Goal: Task Accomplishment & Management: Manage account settings

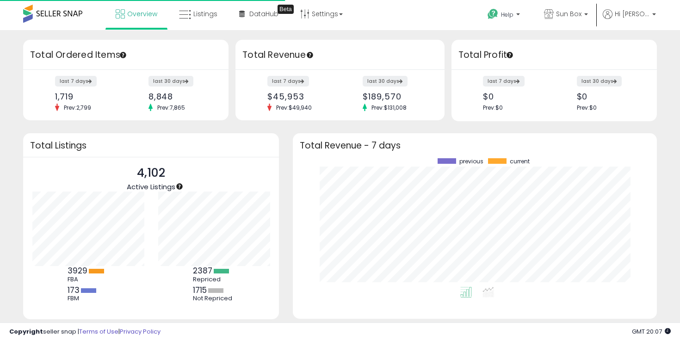
scroll to position [129, 345]
click at [212, 9] on link "Listings" at bounding box center [198, 14] width 52 height 28
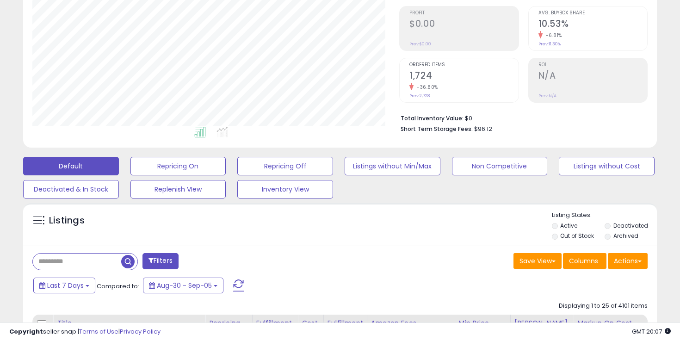
scroll to position [190, 367]
click at [355, 161] on button "Listings without Min/Max" at bounding box center [392, 166] width 96 height 18
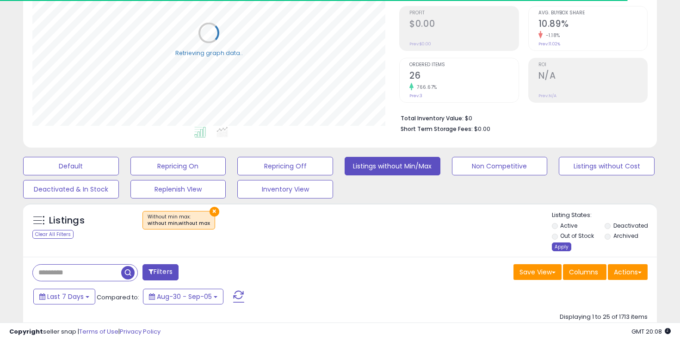
click at [560, 247] on div "Apply" at bounding box center [561, 246] width 19 height 9
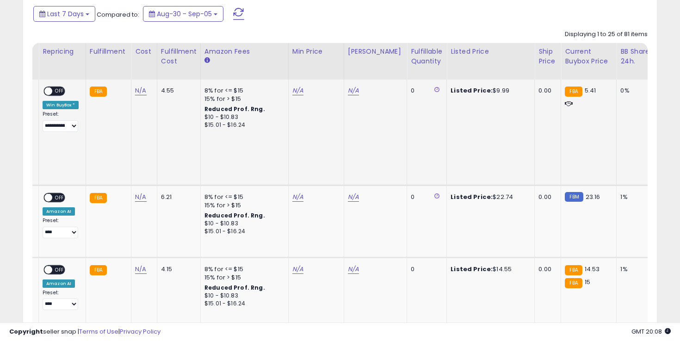
scroll to position [0, 184]
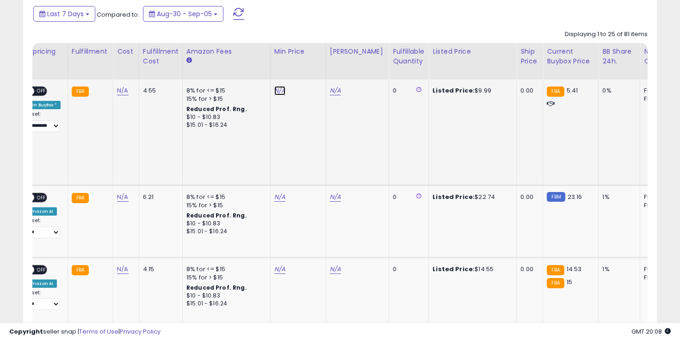
click at [281, 90] on link "N/A" at bounding box center [279, 90] width 11 height 9
type input "*"
click at [310, 66] on icon "submit" at bounding box center [307, 67] width 6 height 6
click at [331, 92] on link "N/A" at bounding box center [335, 90] width 11 height 9
type input "****"
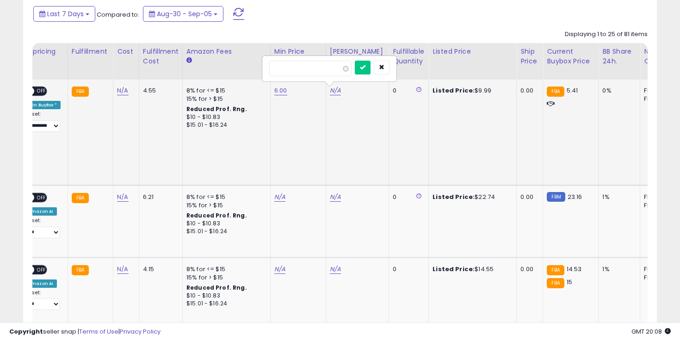
click button "submit" at bounding box center [363, 68] width 16 height 14
click at [37, 93] on span "OFF" at bounding box center [41, 91] width 15 height 8
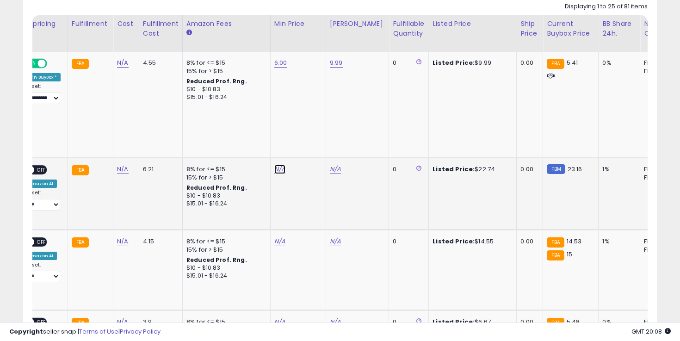
click at [274, 172] on link "N/A" at bounding box center [279, 169] width 11 height 9
type input "**"
click button "submit" at bounding box center [307, 146] width 16 height 14
click at [332, 171] on link "N/A" at bounding box center [335, 169] width 11 height 9
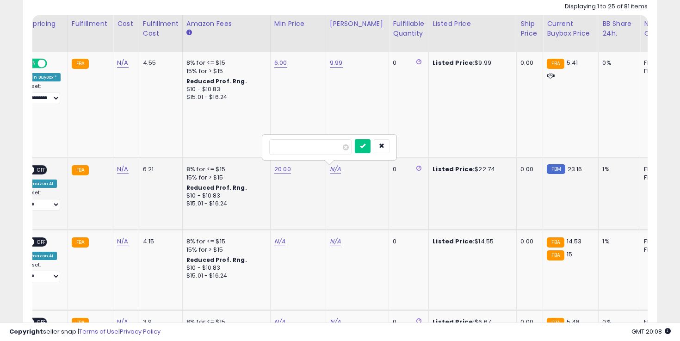
type input "**"
click button "submit" at bounding box center [363, 146] width 16 height 14
click at [42, 171] on span "OFF" at bounding box center [41, 170] width 15 height 8
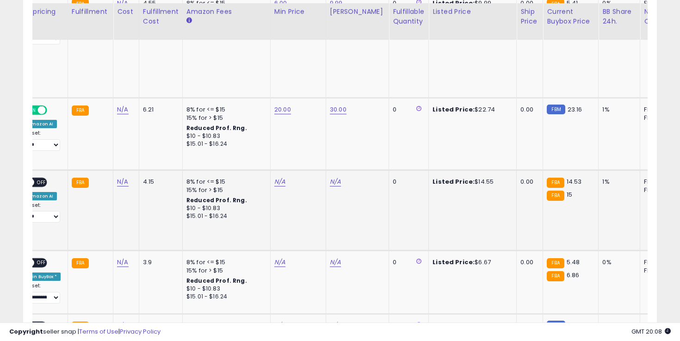
scroll to position [497, 0]
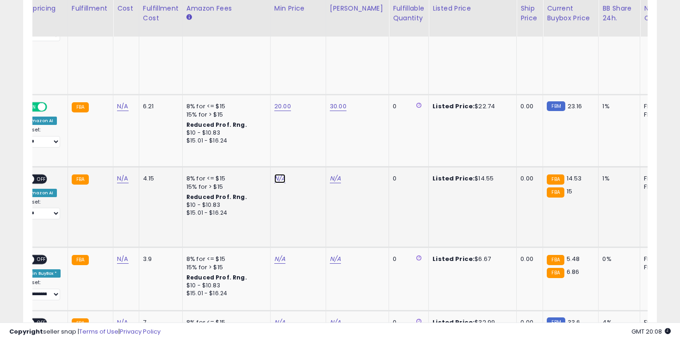
click at [278, 181] on link "N/A" at bounding box center [279, 178] width 11 height 9
type input "**"
click button "submit" at bounding box center [307, 155] width 16 height 14
click at [330, 181] on link "N/A" at bounding box center [335, 178] width 11 height 9
type input "*"
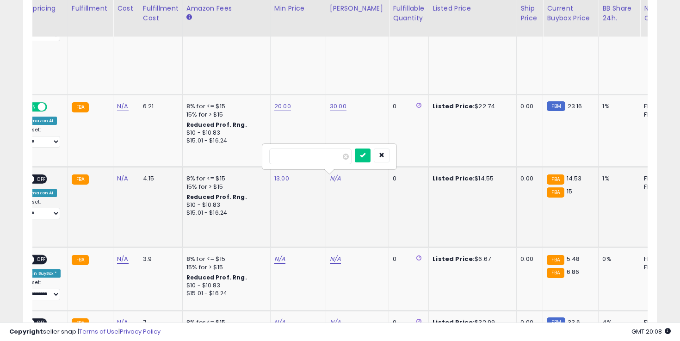
type input "**"
click button "submit" at bounding box center [363, 155] width 16 height 14
click at [39, 180] on span "OFF" at bounding box center [41, 179] width 15 height 8
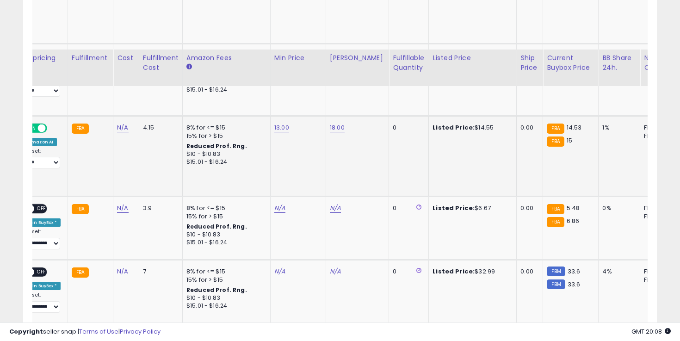
scroll to position [597, 0]
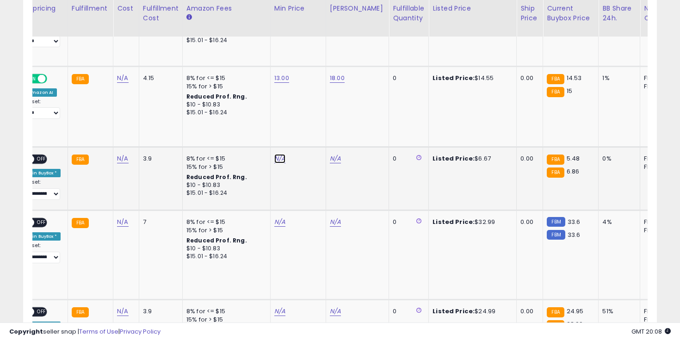
click at [275, 154] on link "N/A" at bounding box center [279, 158] width 11 height 9
type input "*"
click button "submit" at bounding box center [307, 127] width 16 height 14
click at [330, 154] on link "N/A" at bounding box center [335, 158] width 11 height 9
type input "****"
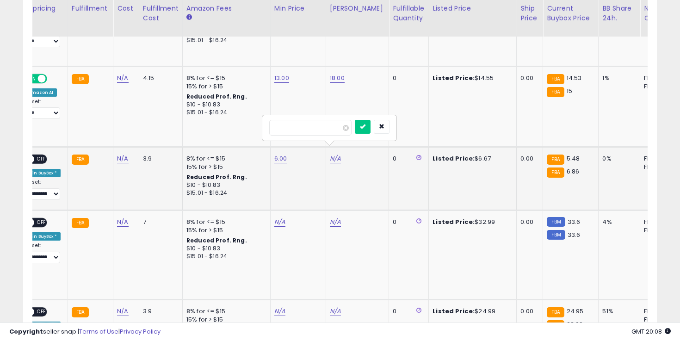
click button "submit" at bounding box center [363, 127] width 16 height 14
click at [43, 155] on span "OFF" at bounding box center [41, 159] width 15 height 8
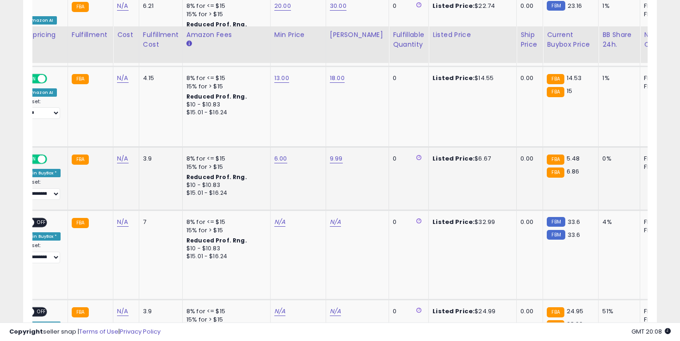
scroll to position [678, 0]
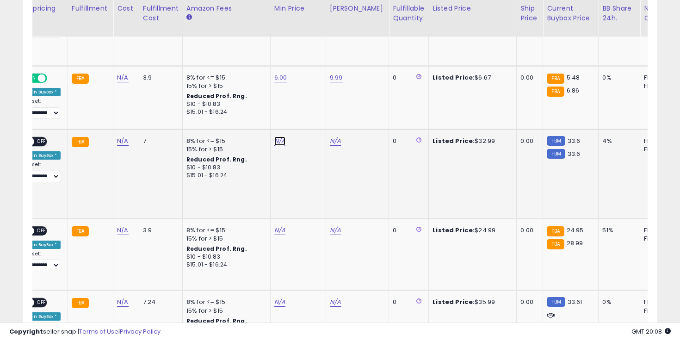
click at [277, 136] on link "N/A" at bounding box center [279, 140] width 11 height 9
type input "**"
click button "submit" at bounding box center [307, 109] width 16 height 14
click at [332, 136] on link "N/A" at bounding box center [335, 140] width 11 height 9
type input "**"
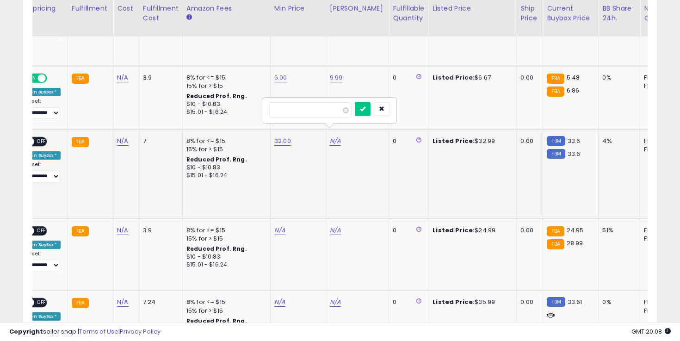
click button "submit" at bounding box center [363, 109] width 16 height 14
click at [42, 138] on span "OFF" at bounding box center [41, 142] width 15 height 8
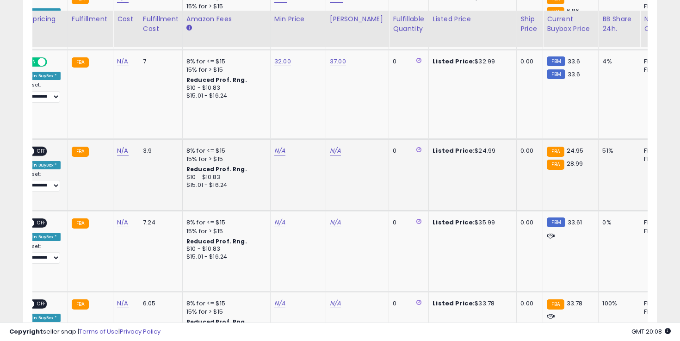
scroll to position [768, 0]
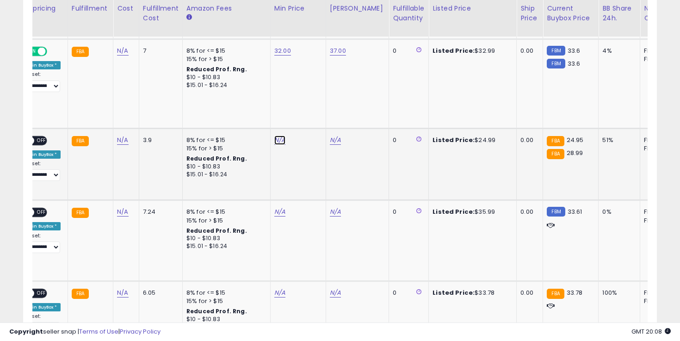
click at [275, 135] on link "N/A" at bounding box center [279, 139] width 11 height 9
type input "**"
click button "submit" at bounding box center [307, 100] width 16 height 14
click at [334, 135] on link "N/A" at bounding box center [335, 139] width 11 height 9
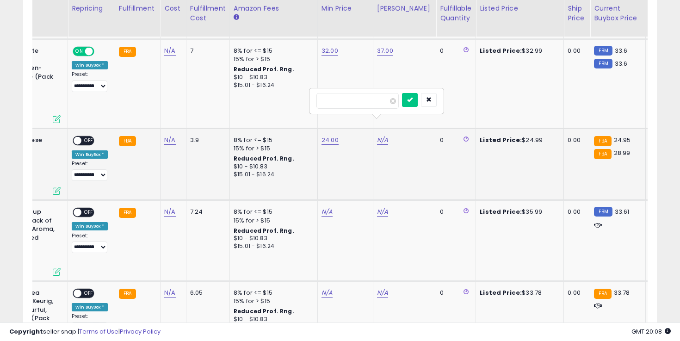
type input "**"
click button "submit" at bounding box center [410, 100] width 16 height 14
click at [85, 136] on span "OFF" at bounding box center [88, 140] width 15 height 8
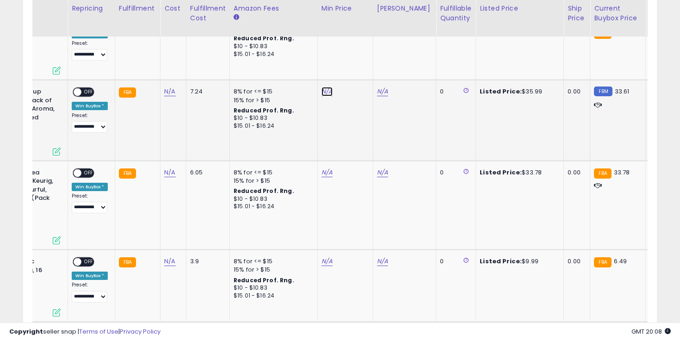
click at [322, 87] on link "N/A" at bounding box center [326, 91] width 11 height 9
type input "**"
click at [357, 52] on icon "submit" at bounding box center [354, 51] width 6 height 6
click at [378, 87] on link "N/A" at bounding box center [382, 91] width 11 height 9
type input "**"
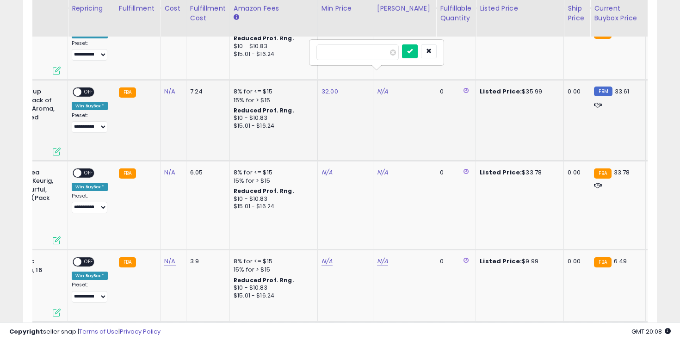
click button "submit" at bounding box center [410, 51] width 16 height 14
click at [88, 80] on td "**********" at bounding box center [91, 120] width 47 height 80
click at [88, 88] on span "OFF" at bounding box center [88, 92] width 15 height 8
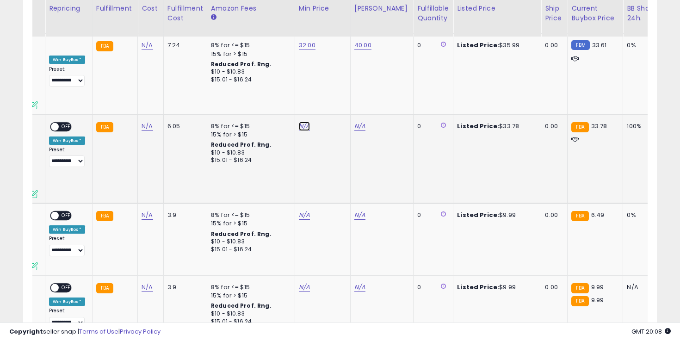
click at [305, 122] on link "N/A" at bounding box center [304, 126] width 11 height 9
type input "**"
click button "submit" at bounding box center [332, 86] width 16 height 14
click at [357, 122] on link "N/A" at bounding box center [359, 126] width 11 height 9
type input "**"
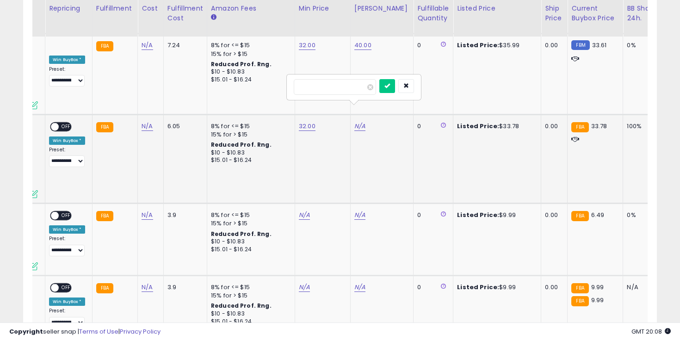
click button "submit" at bounding box center [387, 86] width 16 height 14
click at [67, 123] on span "OFF" at bounding box center [66, 127] width 15 height 8
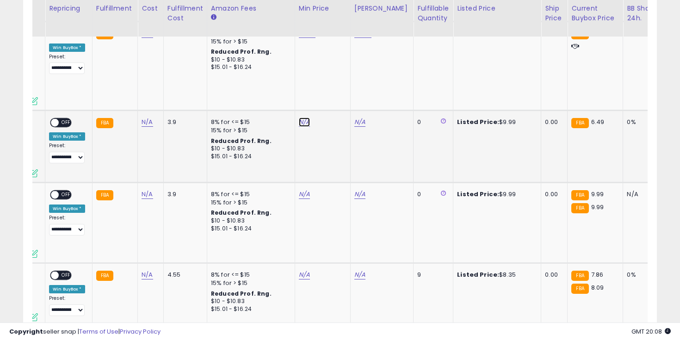
click at [299, 117] on link "N/A" at bounding box center [304, 121] width 11 height 9
type input "*"
click button "submit" at bounding box center [332, 82] width 16 height 14
click at [361, 117] on link "N/A" at bounding box center [359, 121] width 11 height 9
type input "****"
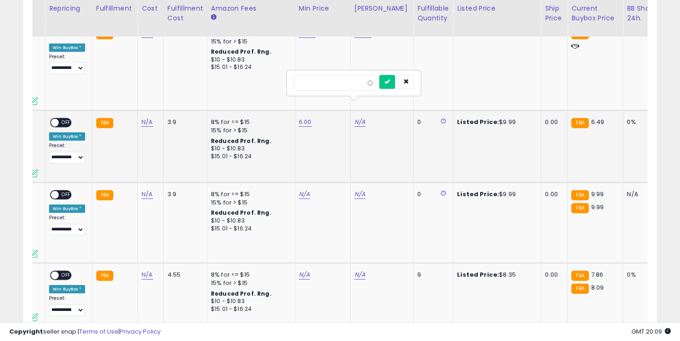
click button "submit" at bounding box center [387, 82] width 16 height 14
click at [67, 119] on span "OFF" at bounding box center [66, 123] width 15 height 8
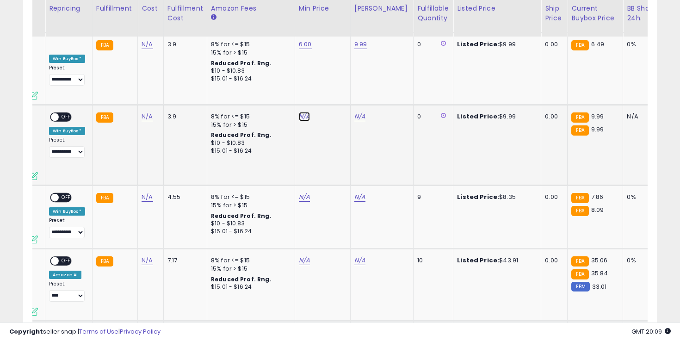
click at [302, 112] on link "N/A" at bounding box center [304, 116] width 11 height 9
type input "*"
click button "submit" at bounding box center [332, 76] width 16 height 14
click at [362, 112] on link "N/A" at bounding box center [359, 116] width 11 height 9
type input "****"
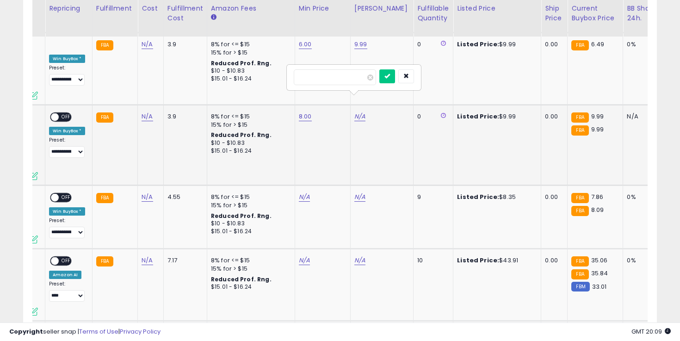
click button "submit" at bounding box center [387, 76] width 16 height 14
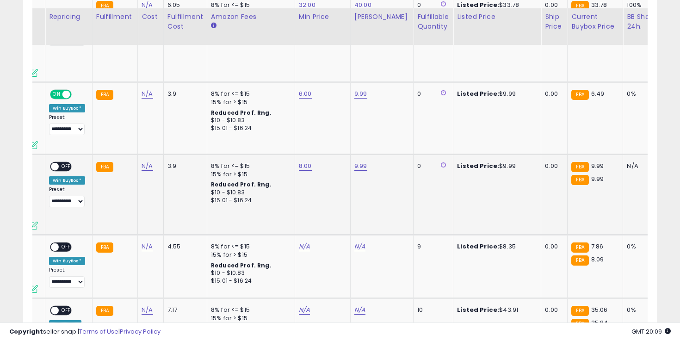
scroll to position [1051, 0]
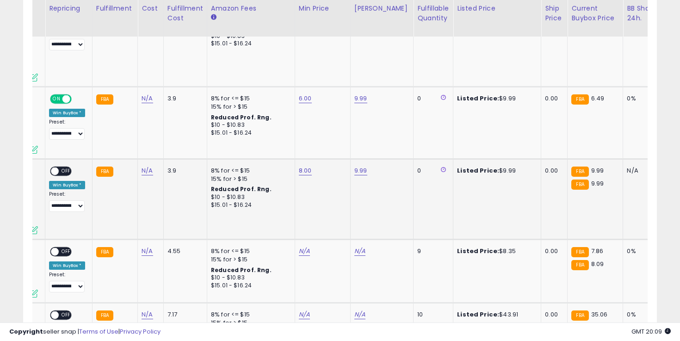
click at [67, 167] on span "OFF" at bounding box center [66, 171] width 15 height 8
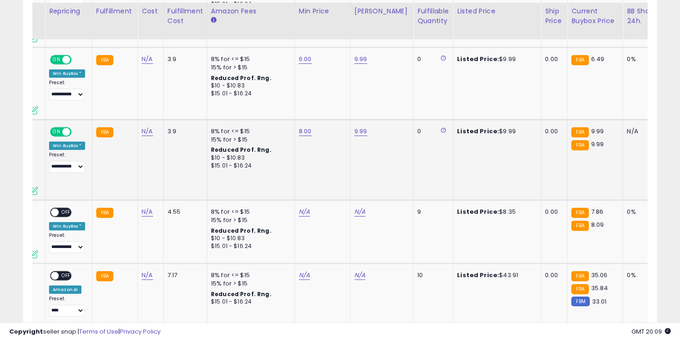
scroll to position [1137, 0]
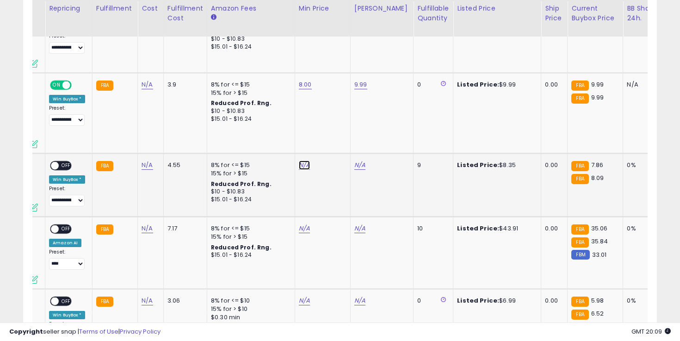
click at [303, 160] on link "N/A" at bounding box center [304, 164] width 11 height 9
type input "*"
click button "submit" at bounding box center [332, 117] width 16 height 14
click at [358, 160] on link "N/A" at bounding box center [359, 164] width 11 height 9
type input "***"
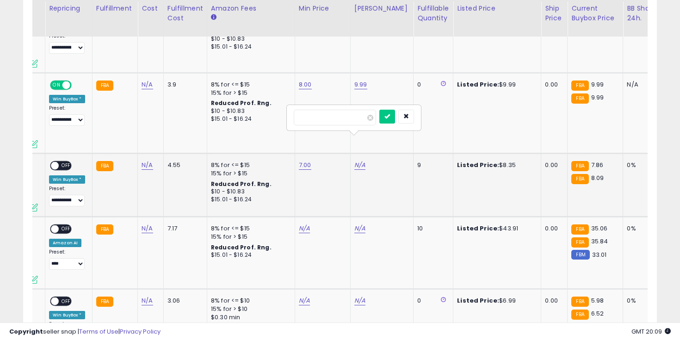
click button "submit" at bounding box center [387, 117] width 16 height 14
click at [69, 161] on div "**********" at bounding box center [67, 183] width 36 height 45
click at [65, 162] on span "OFF" at bounding box center [66, 166] width 15 height 8
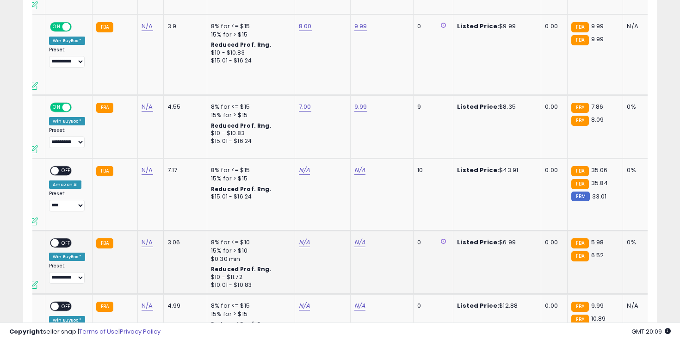
scroll to position [1236, 0]
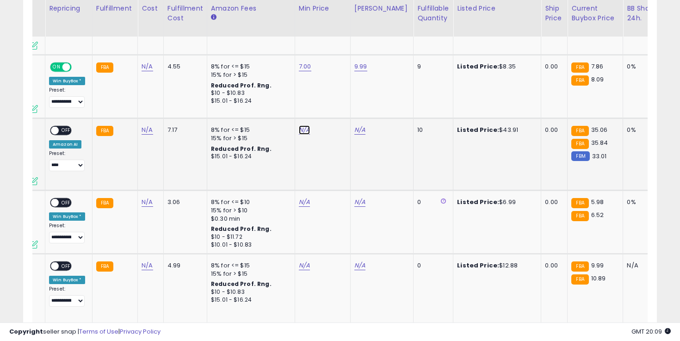
click at [302, 125] on link "N/A" at bounding box center [304, 129] width 11 height 9
type input "**"
click button "submit" at bounding box center [332, 81] width 16 height 14
click at [359, 125] on link "N/A" at bounding box center [359, 129] width 11 height 9
type input "**"
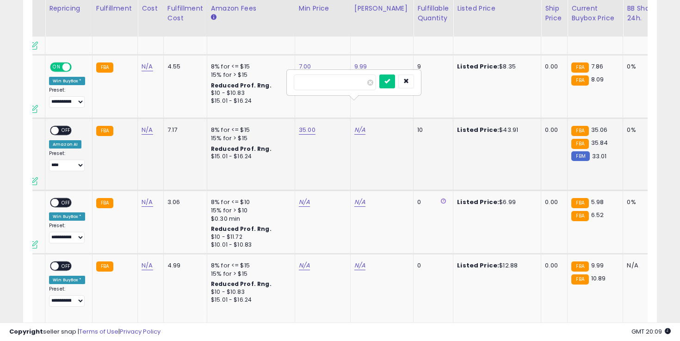
click button "submit" at bounding box center [387, 81] width 16 height 14
click at [61, 127] on span "OFF" at bounding box center [66, 131] width 15 height 8
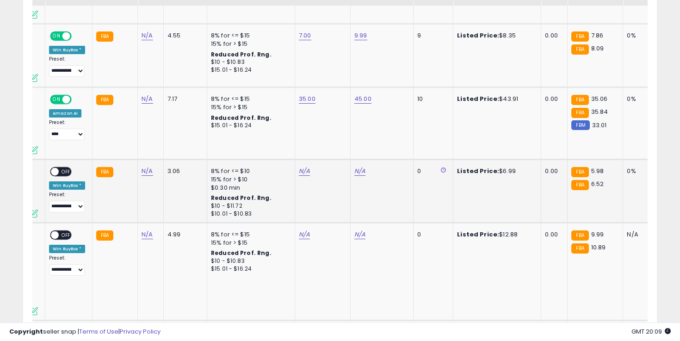
scroll to position [1284, 0]
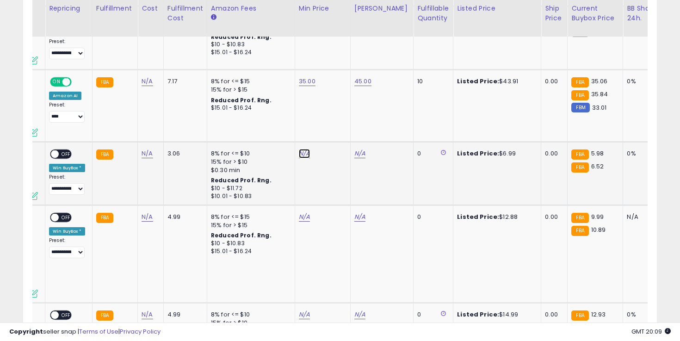
click at [301, 149] on link "N/A" at bounding box center [304, 153] width 11 height 9
type input "***"
click button "submit" at bounding box center [332, 105] width 16 height 14
click at [355, 149] on link "N/A" at bounding box center [359, 153] width 11 height 9
type input "****"
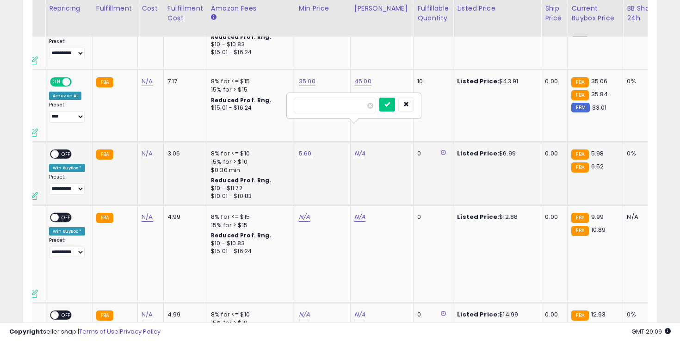
click button "submit" at bounding box center [387, 105] width 16 height 14
click at [59, 150] on span "OFF" at bounding box center [66, 154] width 15 height 8
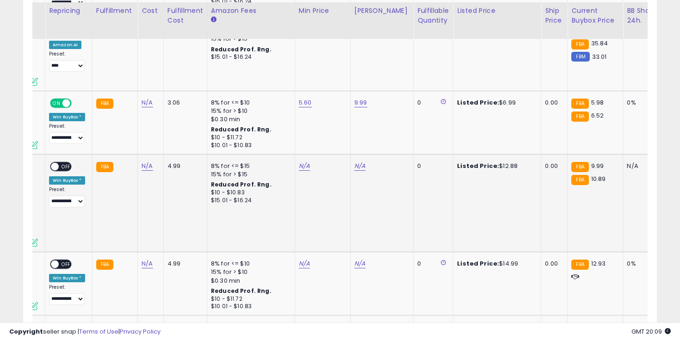
scroll to position [1372, 0]
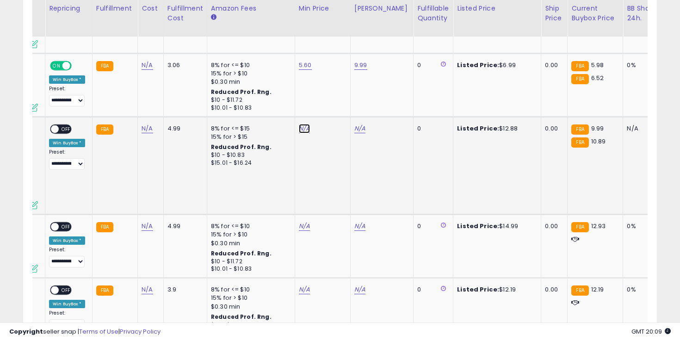
click at [303, 124] on link "N/A" at bounding box center [304, 128] width 11 height 9
type input "*"
click button "submit" at bounding box center [332, 80] width 16 height 14
click at [358, 124] on link "N/A" at bounding box center [359, 128] width 11 height 9
type input "**"
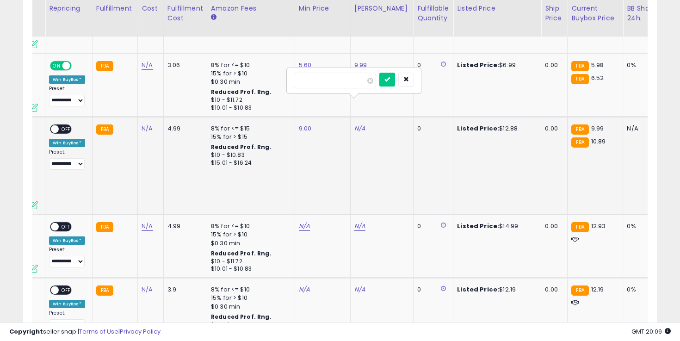
click button "submit" at bounding box center [387, 80] width 16 height 14
click at [63, 125] on span "OFF" at bounding box center [66, 129] width 15 height 8
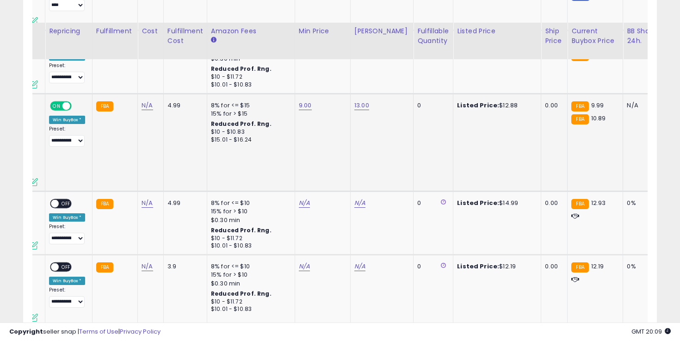
scroll to position [1418, 0]
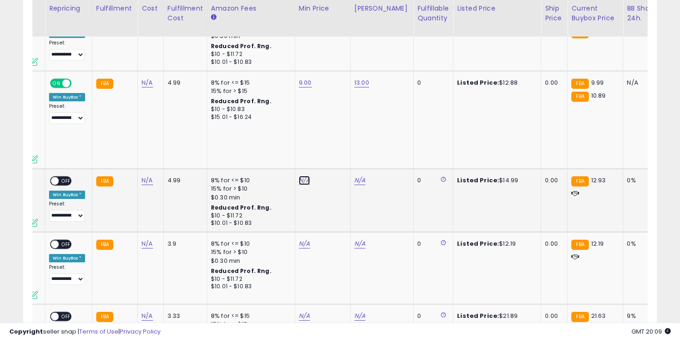
click at [302, 176] on link "N/A" at bounding box center [304, 180] width 11 height 9
type input "*"
click button "submit" at bounding box center [332, 132] width 16 height 14
click at [308, 176] on link "11.00" at bounding box center [305, 180] width 13 height 9
type input "****"
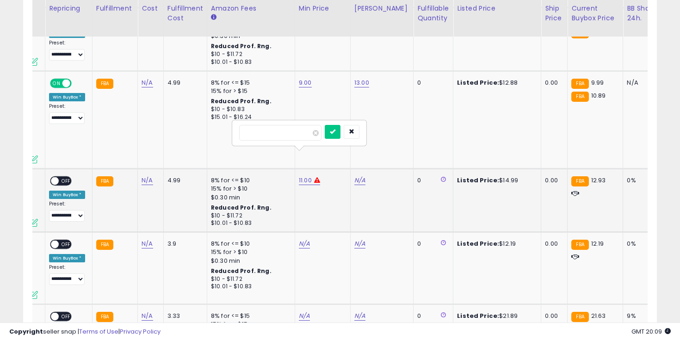
click button "submit" at bounding box center [333, 132] width 16 height 14
click at [354, 176] on link "N/A" at bounding box center [359, 180] width 11 height 9
type input "**"
click button "submit" at bounding box center [387, 132] width 16 height 14
click at [59, 177] on span "OFF" at bounding box center [66, 181] width 15 height 8
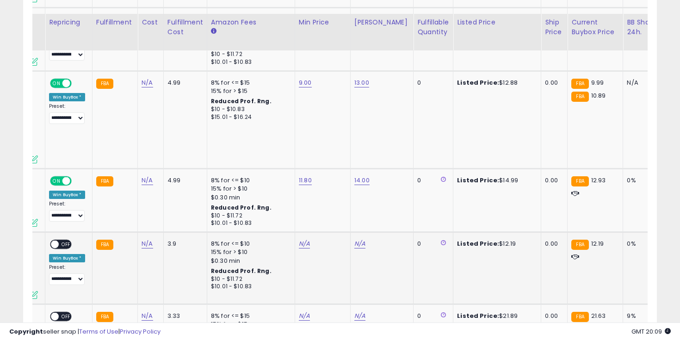
scroll to position [1499, 0]
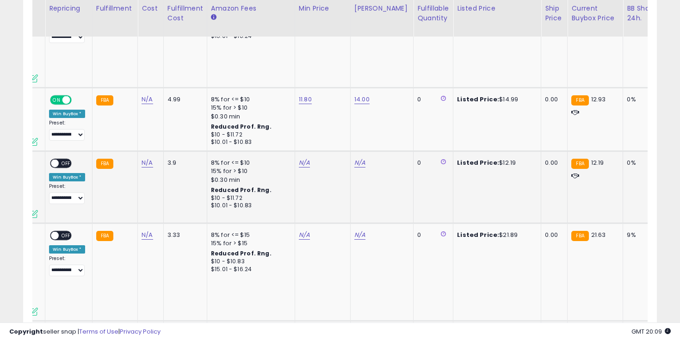
click at [306, 151] on td "N/A" at bounding box center [322, 187] width 55 height 72
click at [359, 95] on link "14.00" at bounding box center [361, 99] width 15 height 9
type input "**"
click button "submit" at bounding box center [389, 51] width 16 height 14
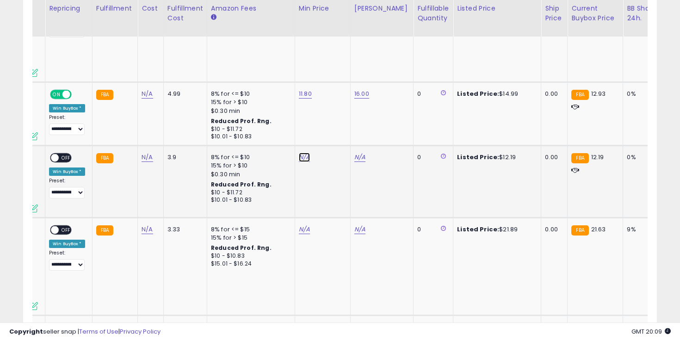
click at [305, 153] on link "N/A" at bounding box center [304, 157] width 11 height 9
type input "**"
click button "submit" at bounding box center [332, 109] width 16 height 14
click at [359, 153] on link "N/A" at bounding box center [359, 157] width 11 height 9
type input "**"
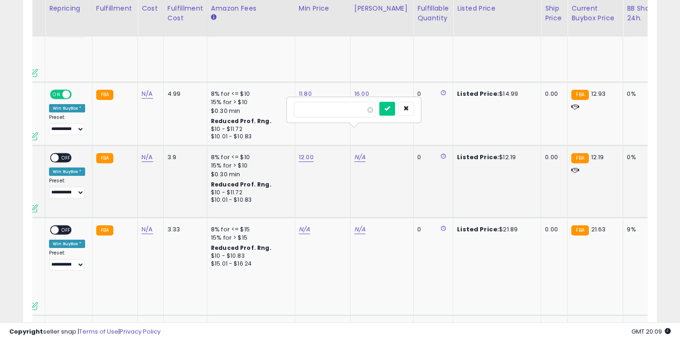
click button "submit" at bounding box center [387, 109] width 16 height 14
click at [72, 153] on div "**********" at bounding box center [67, 175] width 36 height 45
click at [68, 154] on span "OFF" at bounding box center [66, 158] width 15 height 8
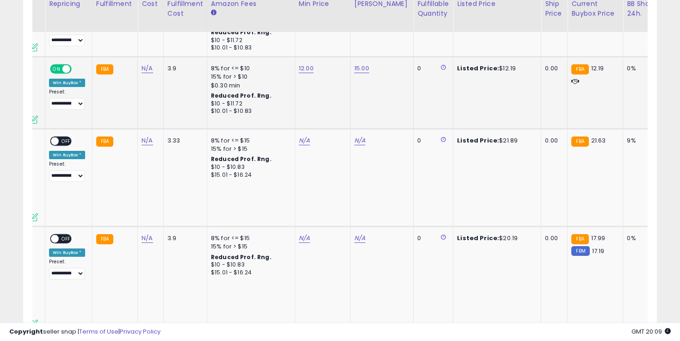
scroll to position [1589, 0]
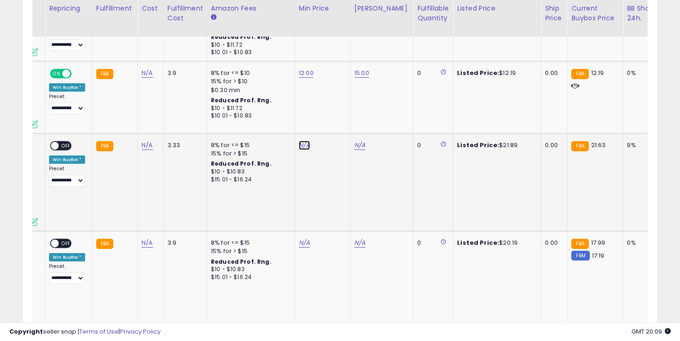
click at [301, 141] on link "N/A" at bounding box center [304, 145] width 11 height 9
type input "**"
click button "submit" at bounding box center [332, 97] width 16 height 14
click at [357, 141] on link "N/A" at bounding box center [359, 145] width 11 height 9
type input "**"
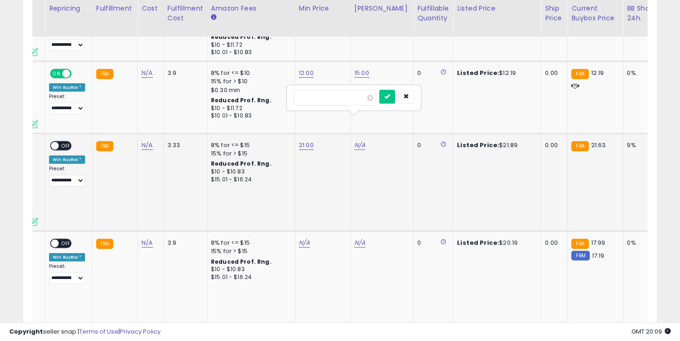
click button "submit" at bounding box center [387, 97] width 16 height 14
click at [66, 141] on span "OFF" at bounding box center [66, 145] width 15 height 8
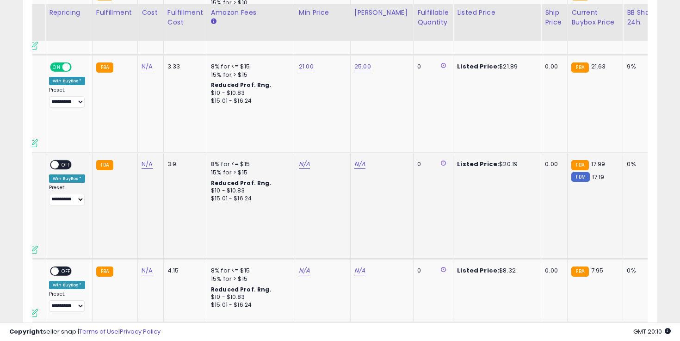
scroll to position [1672, 0]
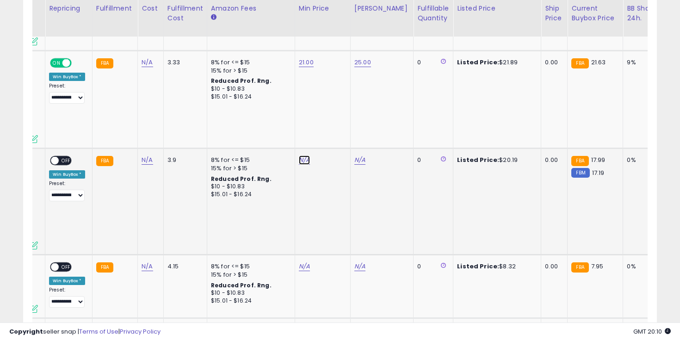
click at [305, 155] on link "N/A" at bounding box center [304, 159] width 11 height 9
type input "**"
click button "submit" at bounding box center [332, 112] width 16 height 14
click at [357, 155] on link "N/A" at bounding box center [359, 159] width 11 height 9
type input "**"
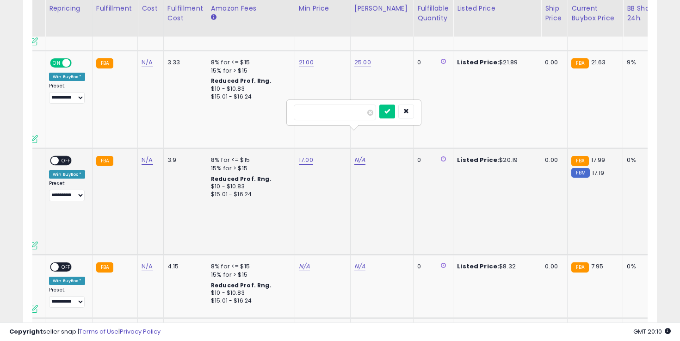
click button "submit" at bounding box center [387, 112] width 16 height 14
click at [65, 157] on span "OFF" at bounding box center [66, 161] width 15 height 8
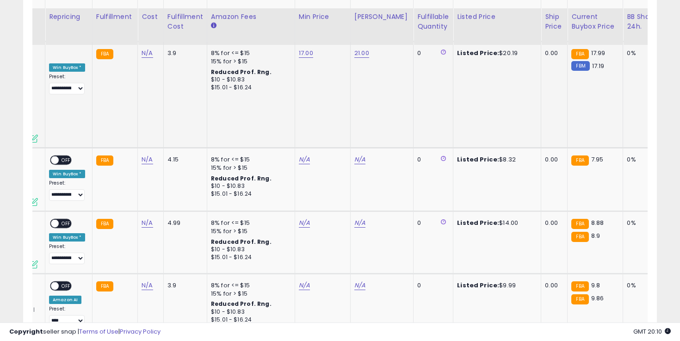
scroll to position [1787, 0]
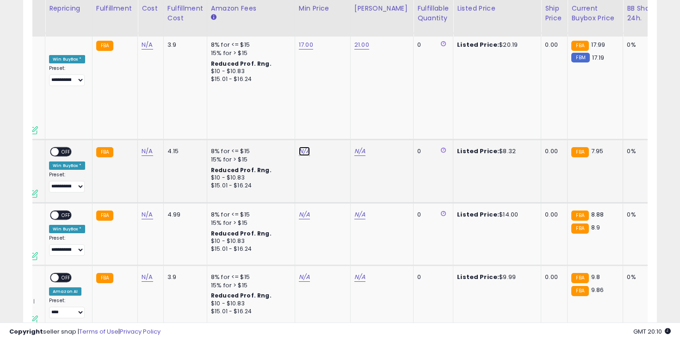
click at [300, 147] on link "N/A" at bounding box center [304, 151] width 11 height 9
type input "***"
click button "submit" at bounding box center [332, 94] width 16 height 14
click at [358, 140] on td "N/A" at bounding box center [381, 171] width 63 height 63
click at [358, 147] on link "N/A" at bounding box center [359, 151] width 11 height 9
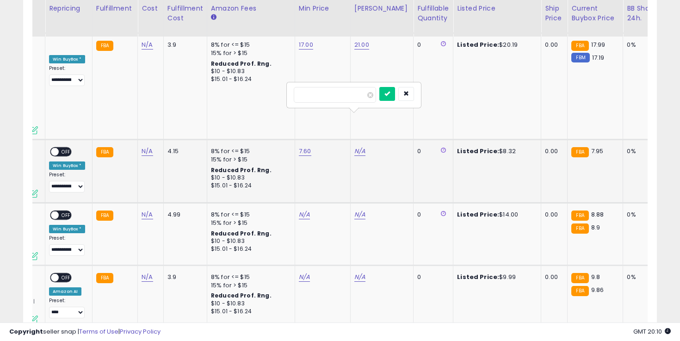
type input "****"
click button "submit" at bounding box center [387, 94] width 16 height 14
click at [69, 147] on div "**********" at bounding box center [67, 169] width 36 height 45
click at [68, 148] on span "OFF" at bounding box center [66, 152] width 15 height 8
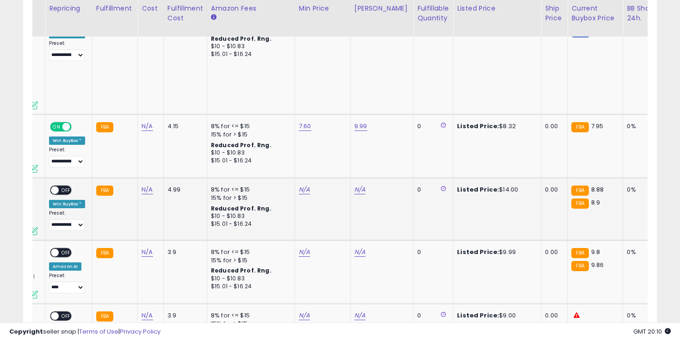
scroll to position [1851, 0]
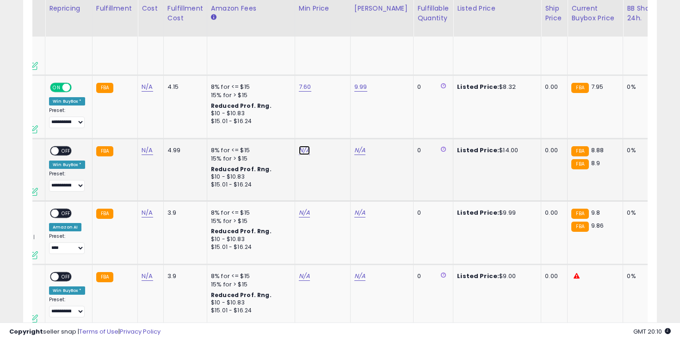
click at [300, 146] on link "N/A" at bounding box center [304, 150] width 11 height 9
type input "*"
click button "submit" at bounding box center [332, 93] width 16 height 14
click at [355, 146] on link "N/A" at bounding box center [359, 150] width 11 height 9
type input "***"
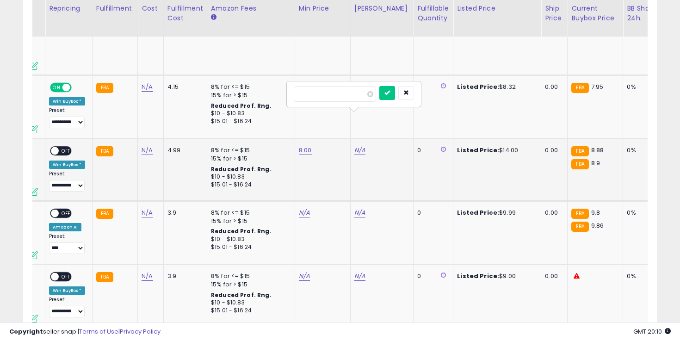
click button "submit" at bounding box center [387, 93] width 16 height 14
click at [62, 147] on span "OFF" at bounding box center [66, 151] width 15 height 8
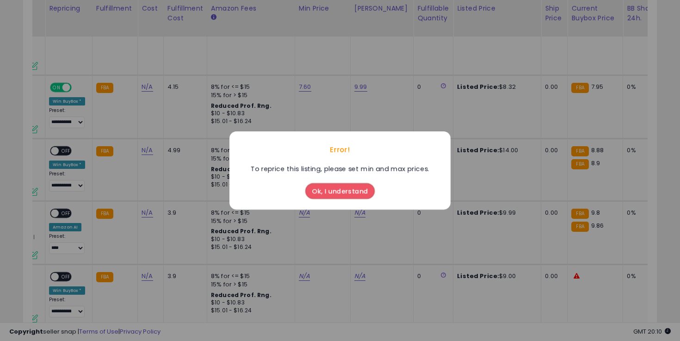
click at [328, 195] on button "Ok, I understand" at bounding box center [339, 191] width 69 height 16
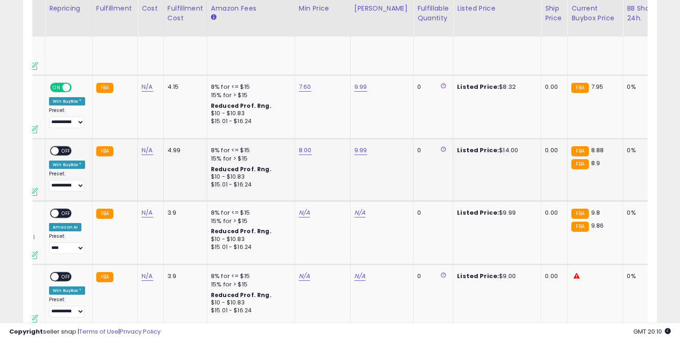
click at [63, 139] on td "**********" at bounding box center [68, 170] width 47 height 62
click at [63, 147] on span "OFF" at bounding box center [66, 151] width 15 height 8
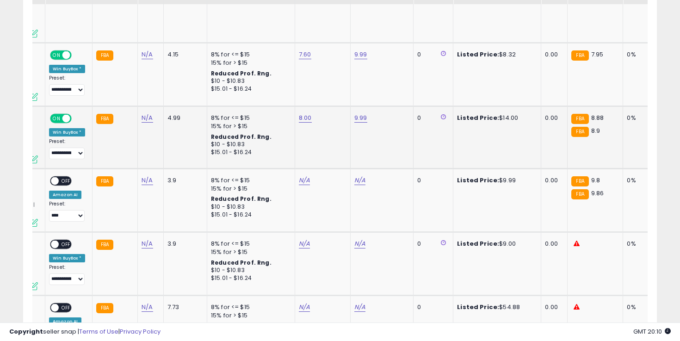
scroll to position [1906, 0]
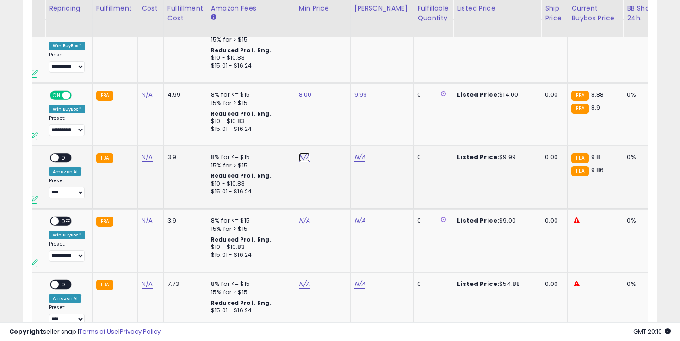
click at [303, 153] on link "N/A" at bounding box center [304, 157] width 11 height 9
type input "*"
click button "submit" at bounding box center [332, 100] width 16 height 14
click at [355, 153] on link "N/A" at bounding box center [359, 157] width 11 height 9
type input "****"
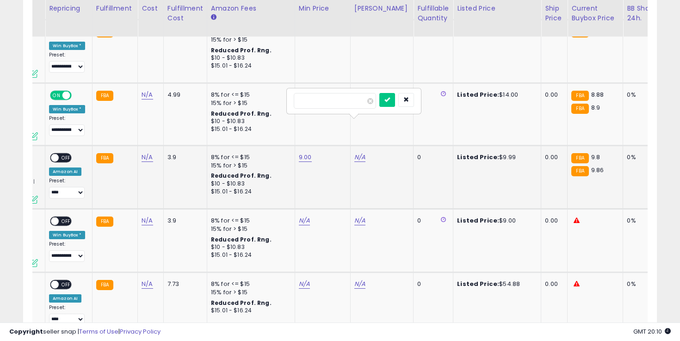
click button "submit" at bounding box center [387, 100] width 16 height 14
click at [67, 154] on span "OFF" at bounding box center [66, 158] width 15 height 8
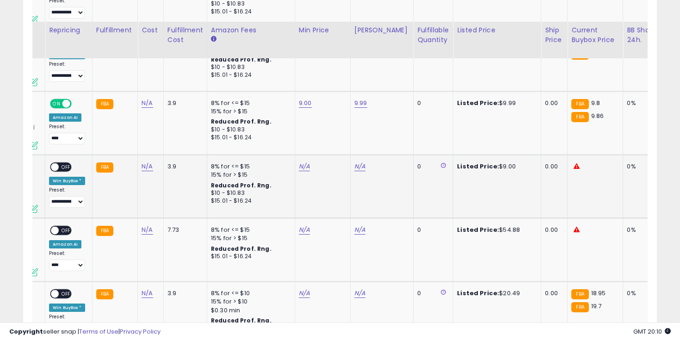
scroll to position [1982, 0]
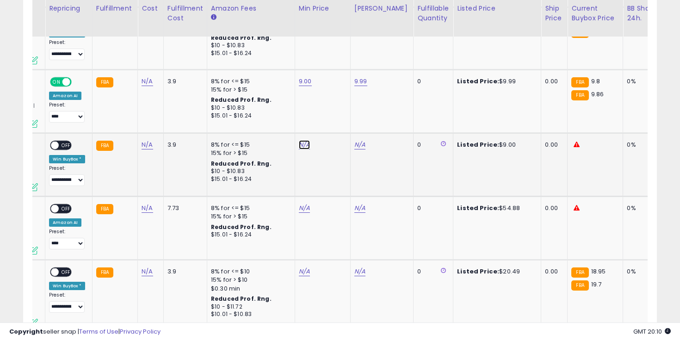
click at [299, 140] on link "N/A" at bounding box center [304, 144] width 11 height 9
type input "*"
click button "submit" at bounding box center [332, 87] width 16 height 14
click at [357, 140] on link "N/A" at bounding box center [359, 144] width 11 height 9
type input "*"
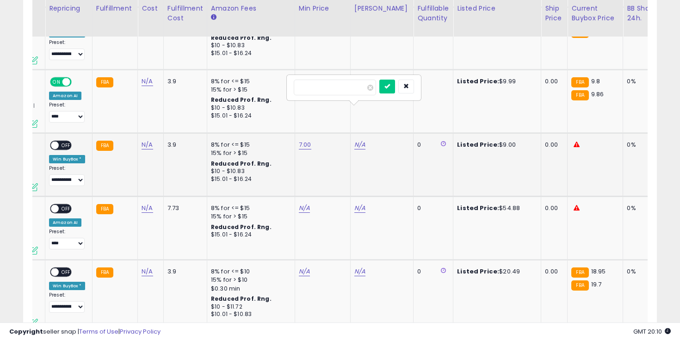
type input "****"
click button "submit" at bounding box center [387, 87] width 16 height 14
click at [64, 141] on span "OFF" at bounding box center [66, 145] width 15 height 8
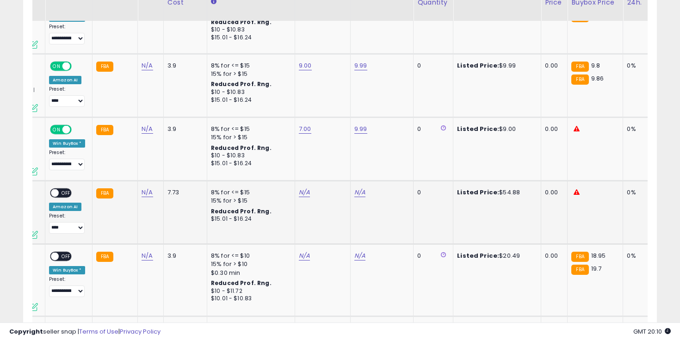
scroll to position [2015, 0]
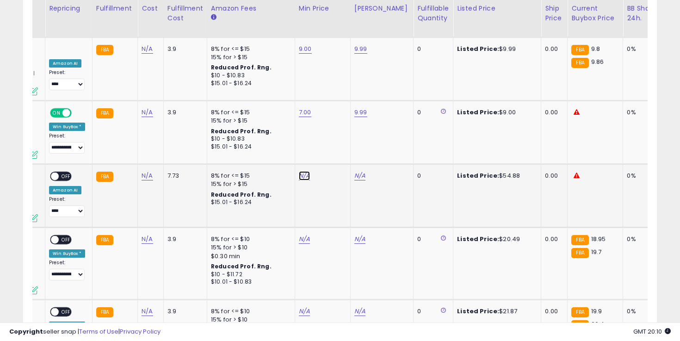
click at [300, 171] on link "N/A" at bounding box center [304, 175] width 11 height 9
type input "**"
click button "submit" at bounding box center [332, 118] width 16 height 14
click at [357, 171] on link "N/A" at bounding box center [359, 175] width 11 height 9
type input "*"
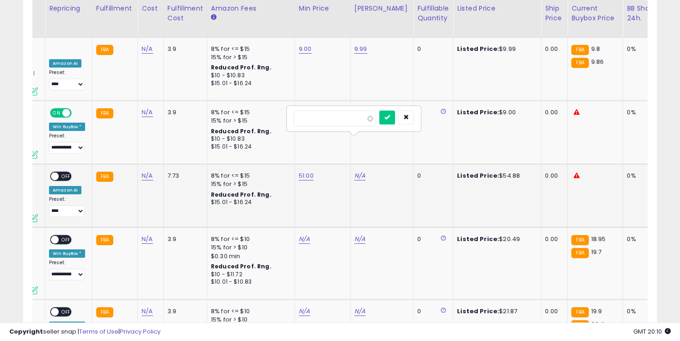
click button "submit" at bounding box center [387, 118] width 16 height 14
click at [65, 172] on span "OFF" at bounding box center [66, 176] width 15 height 8
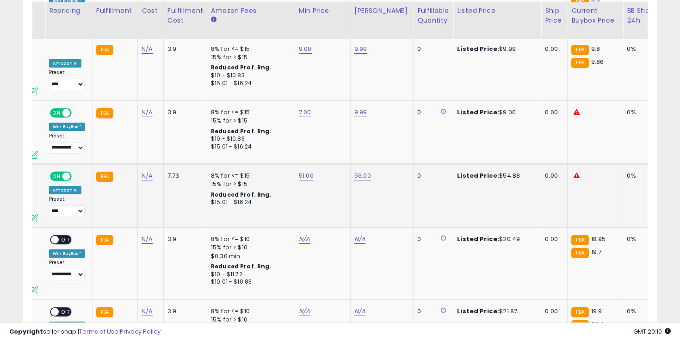
scroll to position [2065, 0]
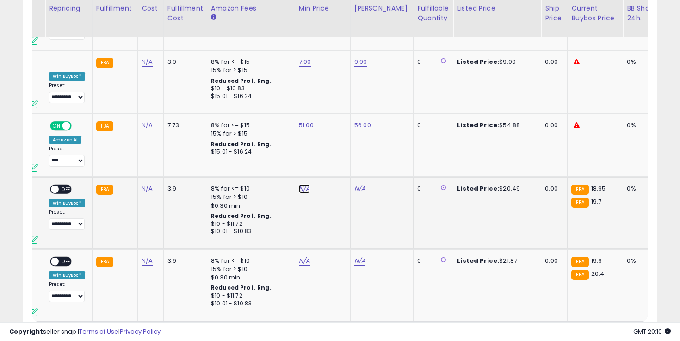
click at [301, 184] on link "N/A" at bounding box center [304, 188] width 11 height 9
type input "**"
click button "submit" at bounding box center [332, 130] width 16 height 14
click at [362, 184] on link "N/A" at bounding box center [359, 188] width 11 height 9
type input "**"
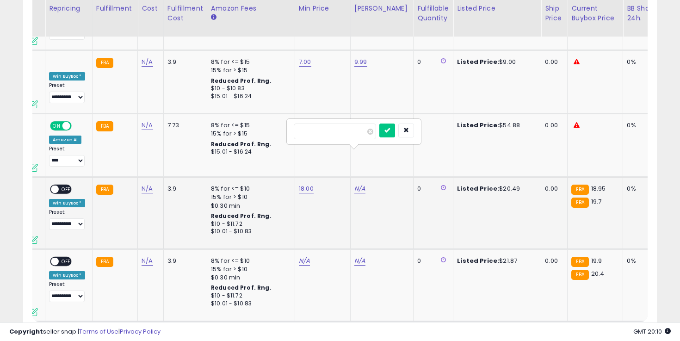
click button "submit" at bounding box center [387, 130] width 16 height 14
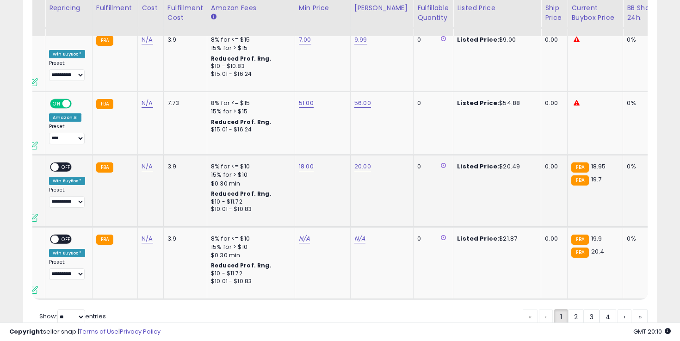
scroll to position [2091, 0]
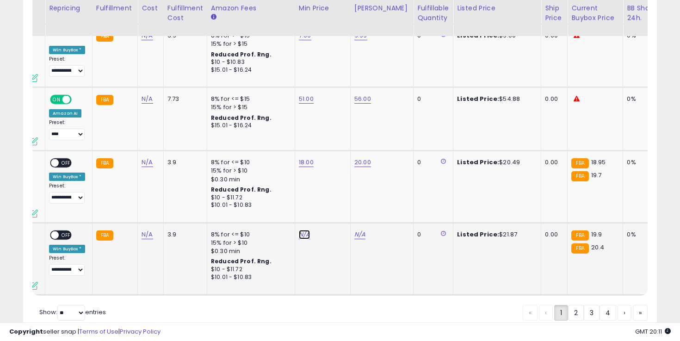
click at [302, 230] on link "N/A" at bounding box center [304, 234] width 11 height 9
type input "**"
click button "submit" at bounding box center [332, 176] width 16 height 14
click at [354, 230] on link "N/A" at bounding box center [359, 234] width 11 height 9
type input "**"
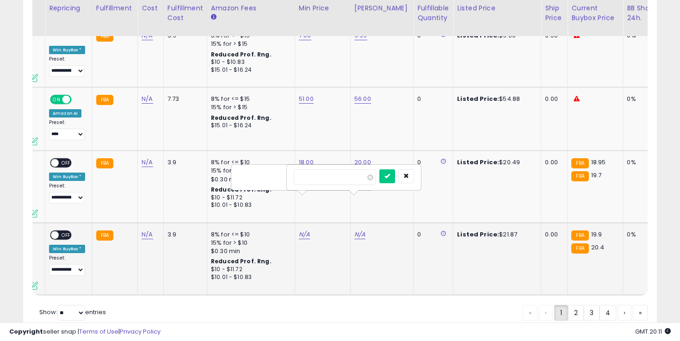
click button "submit" at bounding box center [387, 176] width 16 height 14
click at [359, 230] on link "23.00" at bounding box center [362, 234] width 17 height 9
click at [392, 173] on icon "submit" at bounding box center [390, 176] width 6 height 6
click at [67, 158] on div "**********" at bounding box center [67, 180] width 36 height 45
click at [67, 159] on span "OFF" at bounding box center [66, 163] width 15 height 8
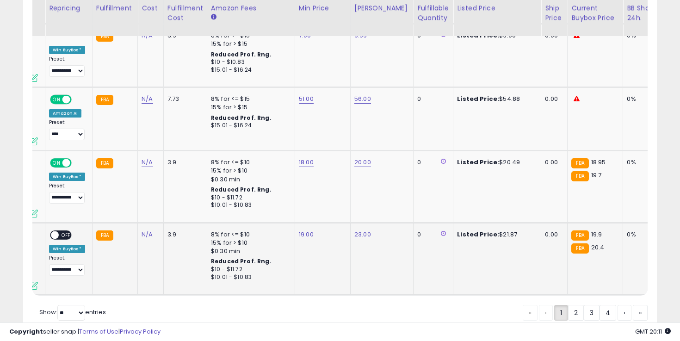
click at [61, 231] on span "OFF" at bounding box center [66, 235] width 15 height 8
click at [574, 305] on link "2" at bounding box center [576, 313] width 16 height 16
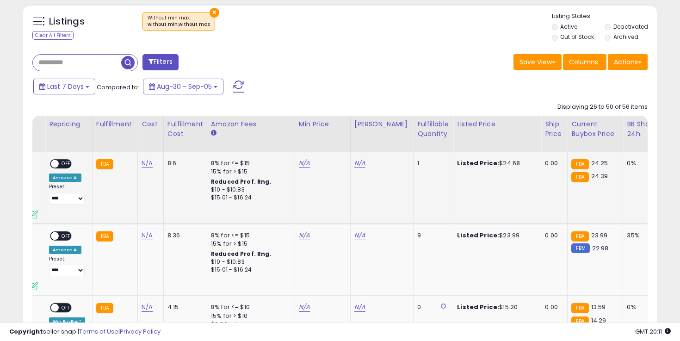
scroll to position [339, 0]
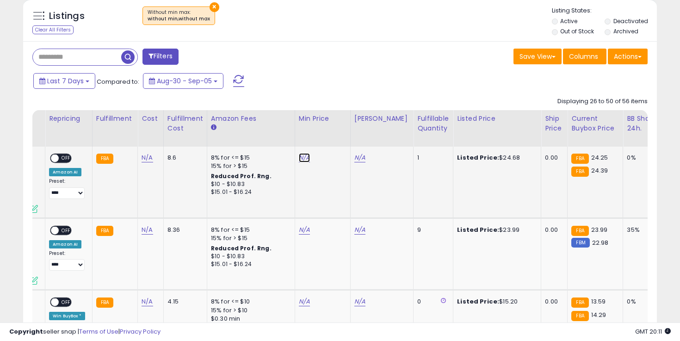
click at [307, 160] on link "N/A" at bounding box center [304, 157] width 11 height 9
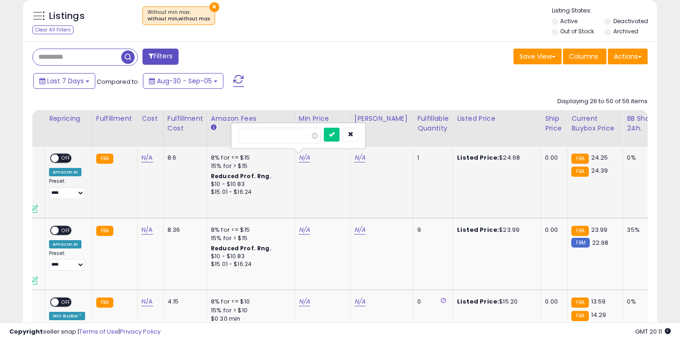
type input "**"
click button "submit" at bounding box center [332, 135] width 16 height 14
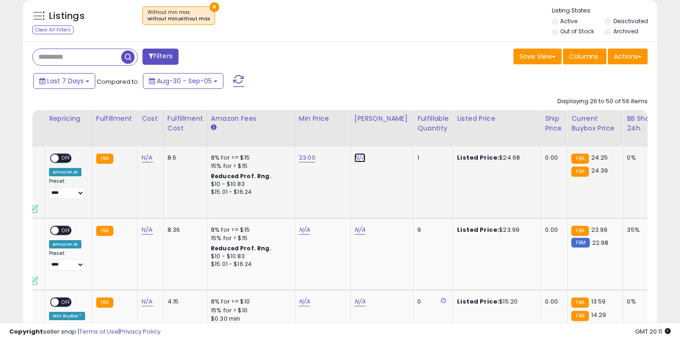
click at [355, 161] on link "N/A" at bounding box center [359, 157] width 11 height 9
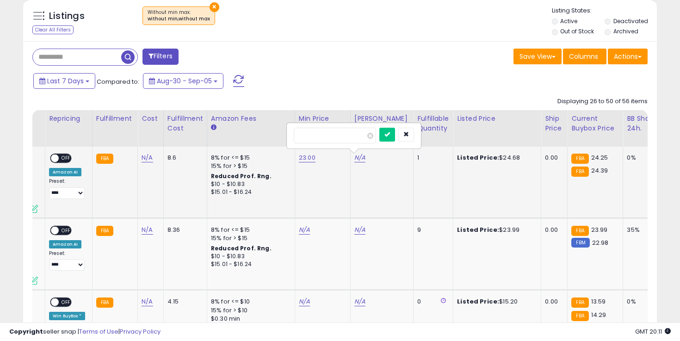
type input "*"
type input "**"
click button "submit" at bounding box center [387, 135] width 16 height 14
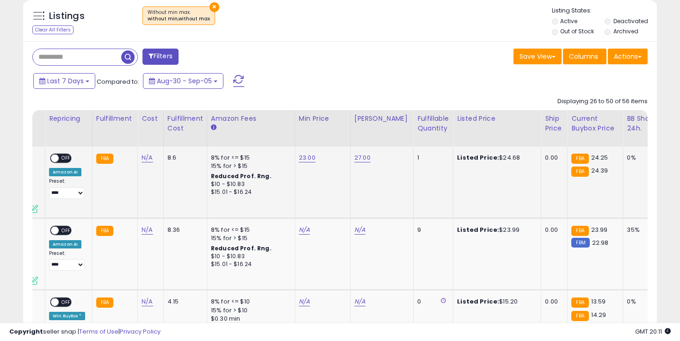
click at [65, 156] on span "OFF" at bounding box center [66, 158] width 15 height 8
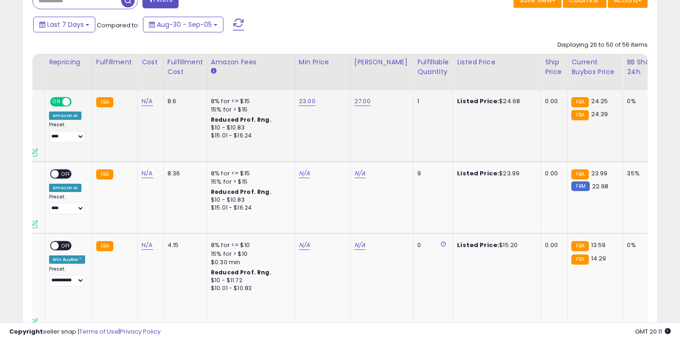
scroll to position [428, 0]
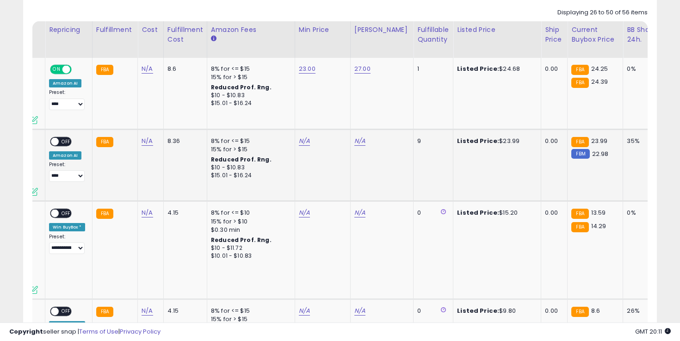
click at [326, 140] on div "N/A" at bounding box center [321, 141] width 44 height 8
click at [307, 140] on link "N/A" at bounding box center [304, 140] width 11 height 9
type input "**"
click button "submit" at bounding box center [332, 118] width 16 height 14
click at [362, 141] on link "N/A" at bounding box center [359, 140] width 11 height 9
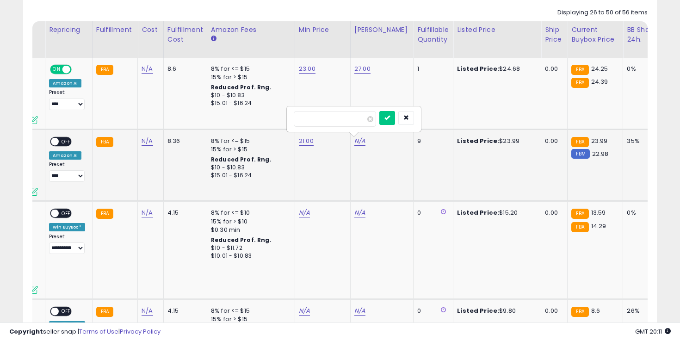
type input "**"
click button "submit" at bounding box center [387, 118] width 16 height 14
click at [68, 137] on span "OFF" at bounding box center [66, 141] width 15 height 8
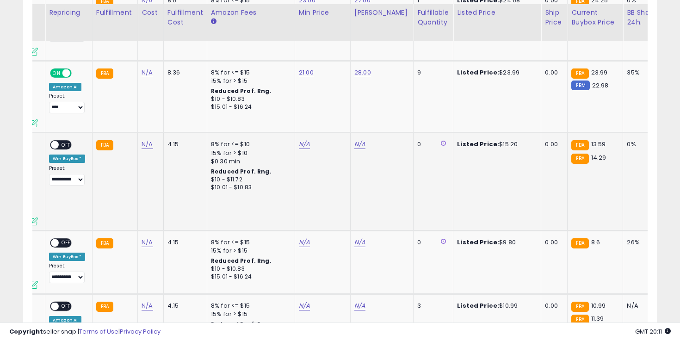
scroll to position [500, 0]
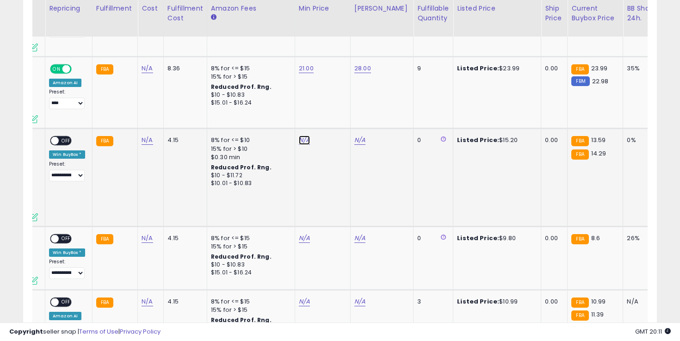
click at [301, 142] on link "N/A" at bounding box center [304, 139] width 11 height 9
type input "**"
click button "submit" at bounding box center [332, 117] width 16 height 14
click at [358, 141] on link "N/A" at bounding box center [359, 139] width 11 height 9
type input "**"
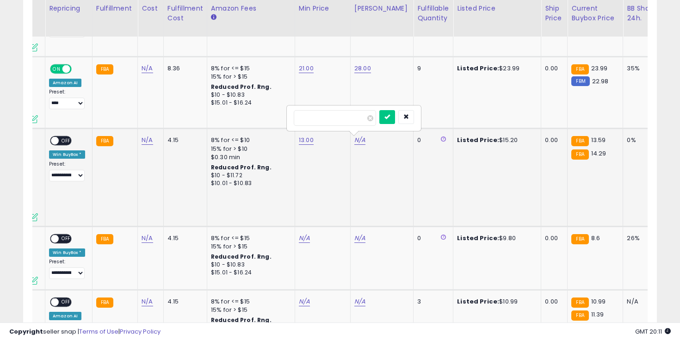
click button "submit" at bounding box center [387, 117] width 16 height 14
click at [64, 138] on span "OFF" at bounding box center [66, 141] width 15 height 8
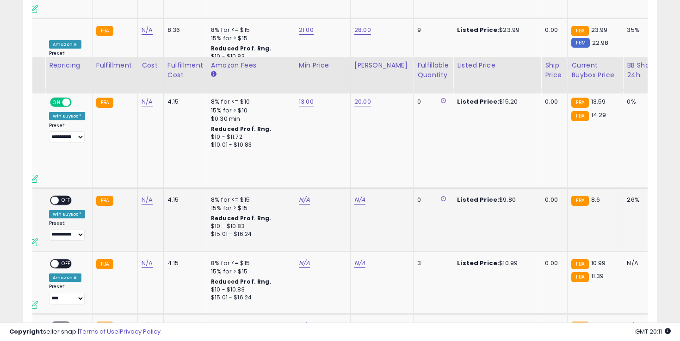
scroll to position [596, 0]
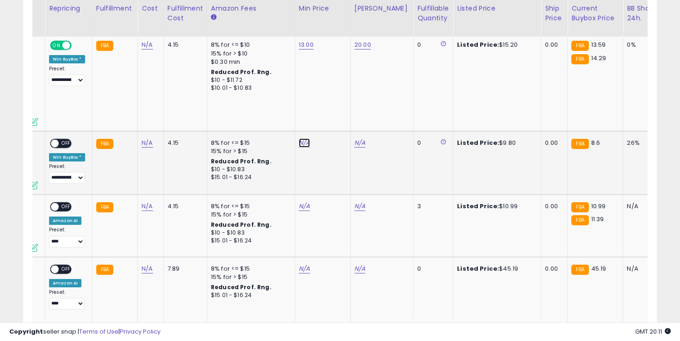
click at [304, 140] on link "N/A" at bounding box center [304, 142] width 11 height 9
type input "*"
click button "submit" at bounding box center [332, 120] width 16 height 14
click at [357, 144] on link "N/A" at bounding box center [359, 142] width 11 height 9
type input "****"
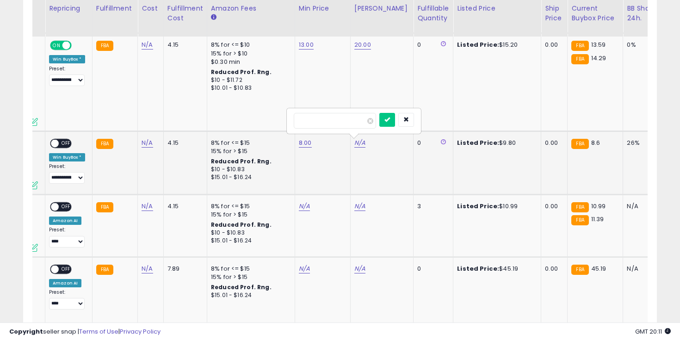
click button "submit" at bounding box center [387, 120] width 16 height 14
click at [68, 139] on div "ON OFF" at bounding box center [61, 143] width 22 height 10
click at [66, 143] on span "OFF" at bounding box center [66, 143] width 15 height 8
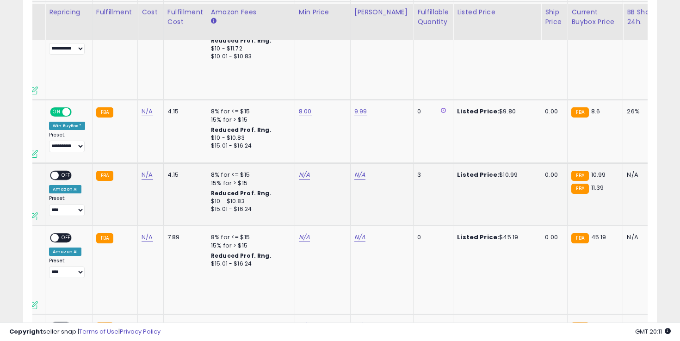
scroll to position [633, 0]
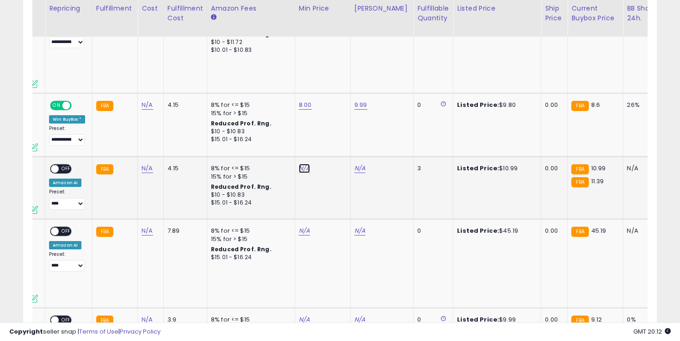
click at [304, 167] on link "N/A" at bounding box center [304, 168] width 11 height 9
type input "*"
click button "submit" at bounding box center [332, 145] width 16 height 14
click at [359, 167] on link "N/A" at bounding box center [359, 168] width 11 height 9
type input "**"
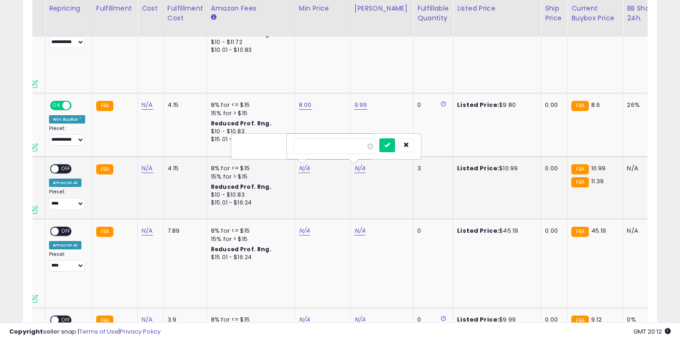
click button "submit" at bounding box center [387, 145] width 16 height 14
click at [63, 166] on span "OFF" at bounding box center [66, 169] width 15 height 8
click at [304, 230] on link "N/A" at bounding box center [304, 230] width 11 height 9
type input "**"
click button "submit" at bounding box center [332, 208] width 16 height 14
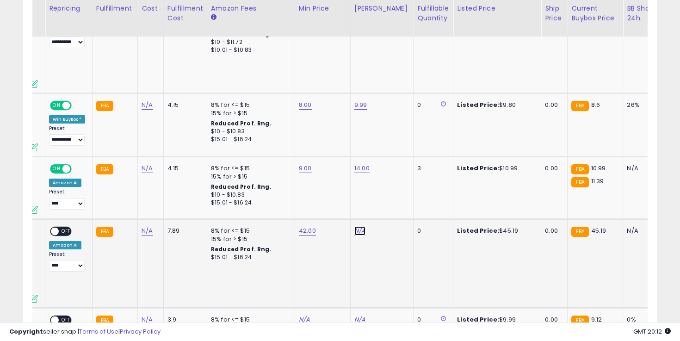
click at [355, 232] on link "N/A" at bounding box center [359, 230] width 11 height 9
type input "**"
click button "submit" at bounding box center [387, 208] width 16 height 14
click at [68, 227] on div "ON OFF" at bounding box center [61, 231] width 22 height 10
click at [61, 227] on div "ON OFF" at bounding box center [51, 231] width 22 height 8
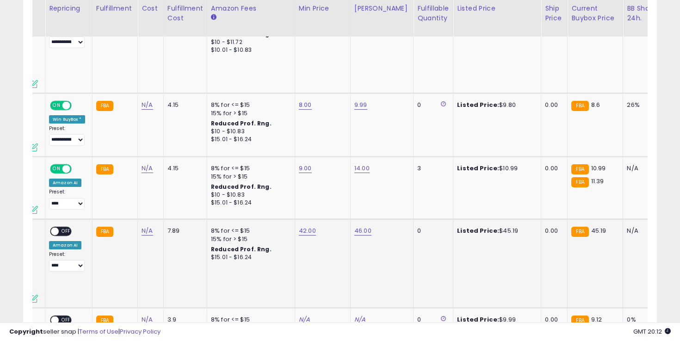
click at [67, 230] on span "OFF" at bounding box center [66, 231] width 15 height 8
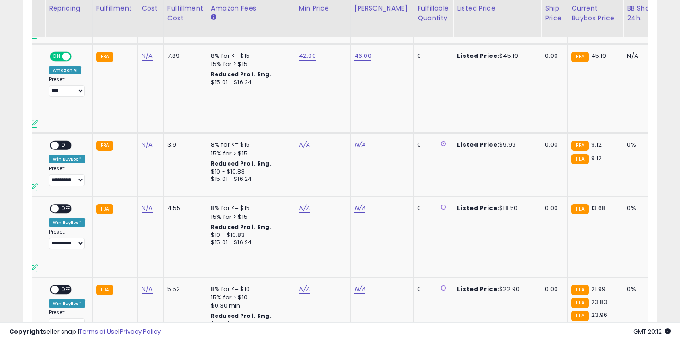
scroll to position [814, 0]
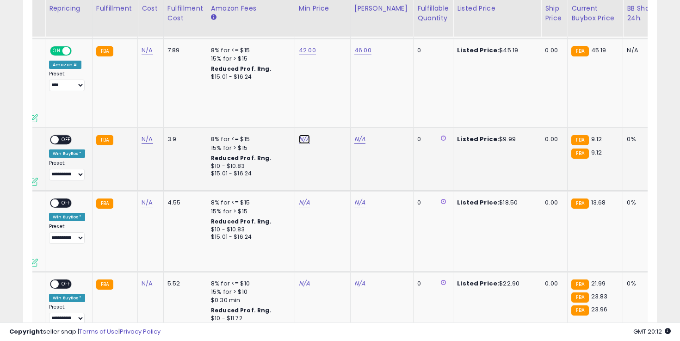
click at [300, 141] on link "N/A" at bounding box center [304, 139] width 11 height 9
type input "*"
click button "submit" at bounding box center [332, 117] width 16 height 14
click at [345, 141] on td "N/A *" at bounding box center [322, 159] width 55 height 63
click at [354, 141] on link "N/A" at bounding box center [359, 139] width 11 height 9
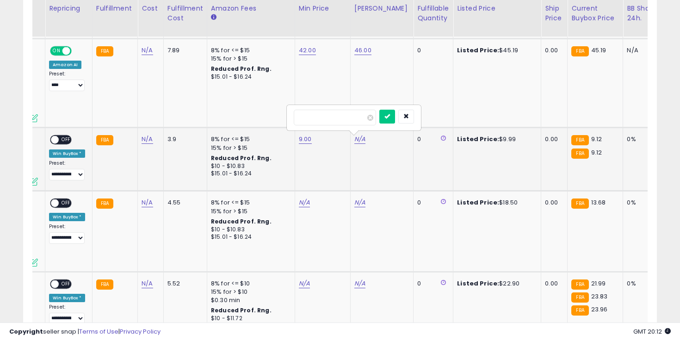
type input "****"
click button "submit" at bounding box center [387, 117] width 16 height 14
click at [69, 136] on span "OFF" at bounding box center [66, 140] width 15 height 8
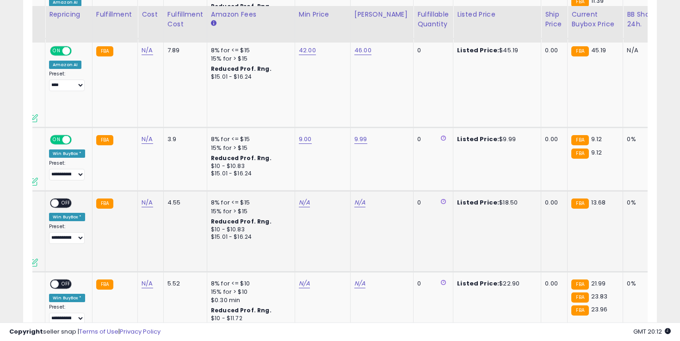
scroll to position [859, 0]
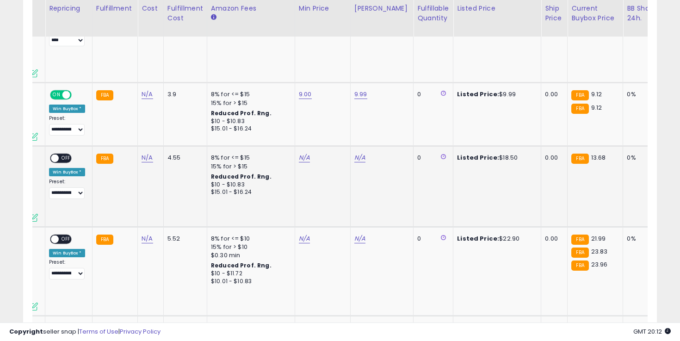
click at [287, 163] on td "8% for <= $15 15% for > $15 Reduced Prof. Rng. $10 - $10.83 $15.01 - $16.24" at bounding box center [251, 186] width 88 height 80
click at [295, 161] on td "N/A" at bounding box center [322, 186] width 55 height 80
click at [302, 161] on link "N/A" at bounding box center [304, 157] width 11 height 9
type input "**"
click button "submit" at bounding box center [332, 135] width 16 height 14
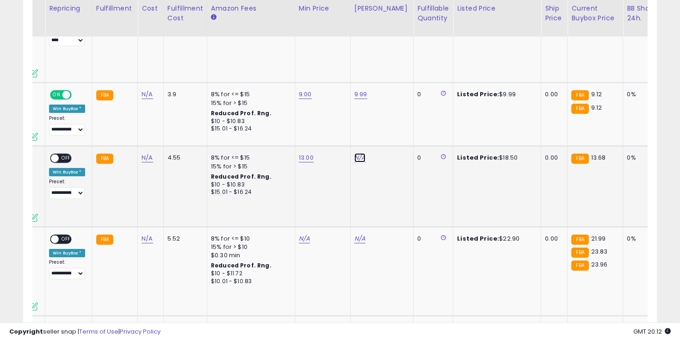
click at [360, 160] on link "N/A" at bounding box center [359, 157] width 11 height 9
type input "**"
click button "submit" at bounding box center [387, 135] width 16 height 14
click at [63, 157] on span "OFF" at bounding box center [66, 158] width 15 height 8
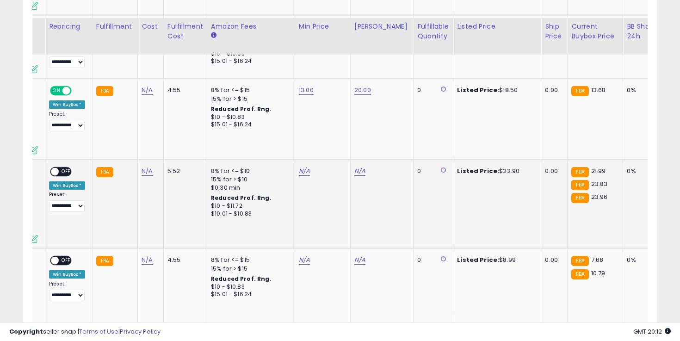
scroll to position [944, 0]
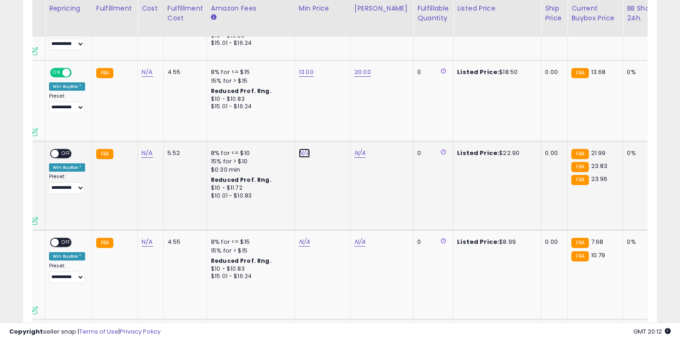
click at [303, 154] on link "N/A" at bounding box center [304, 152] width 11 height 9
type input "**"
click button "submit" at bounding box center [332, 130] width 16 height 14
click at [357, 153] on link "N/A" at bounding box center [359, 152] width 11 height 9
type input "**"
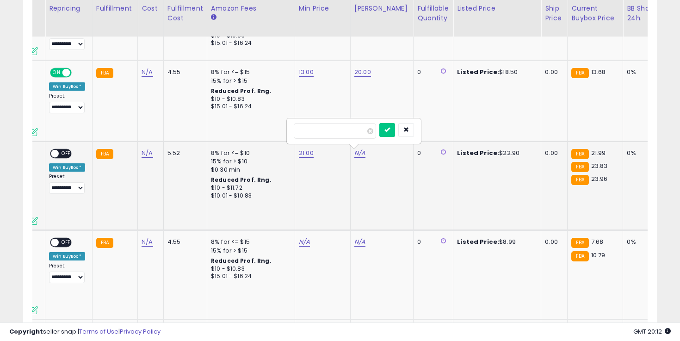
click button "submit" at bounding box center [387, 130] width 16 height 14
click at [65, 151] on span "OFF" at bounding box center [66, 153] width 15 height 8
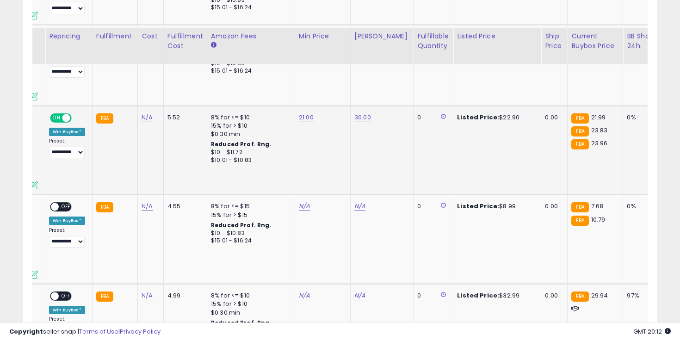
scroll to position [1021, 0]
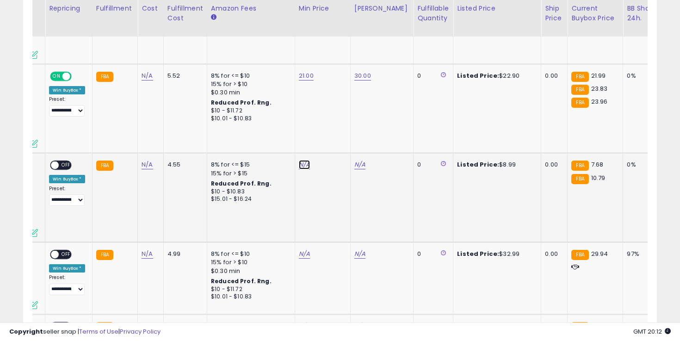
click at [304, 161] on link "N/A" at bounding box center [304, 164] width 11 height 9
type input "*"
click button "submit" at bounding box center [332, 142] width 16 height 14
click at [362, 165] on link "N/A" at bounding box center [359, 164] width 11 height 9
type input "****"
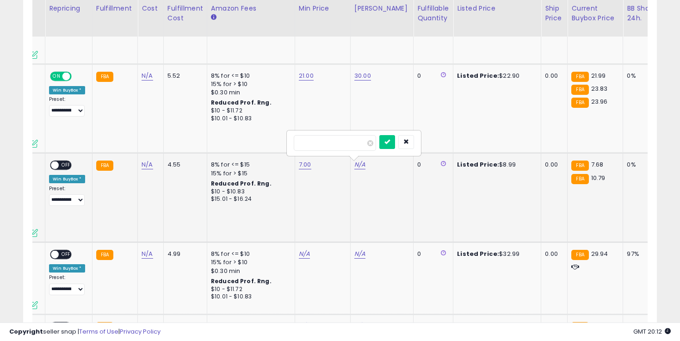
click button "submit" at bounding box center [387, 142] width 16 height 14
click at [66, 166] on span "OFF" at bounding box center [66, 165] width 15 height 8
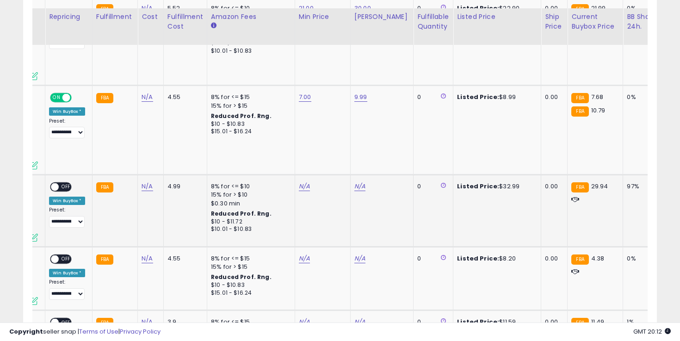
scroll to position [1109, 0]
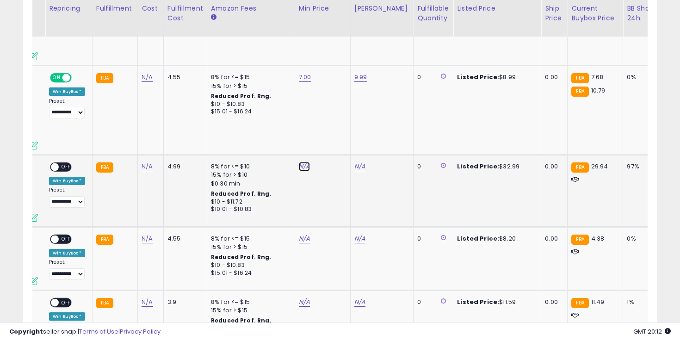
click at [300, 168] on link "N/A" at bounding box center [304, 166] width 11 height 9
type input "**"
click button "submit" at bounding box center [332, 144] width 16 height 14
click at [364, 166] on div "N/A" at bounding box center [380, 166] width 52 height 8
click at [357, 170] on link "N/A" at bounding box center [359, 166] width 11 height 9
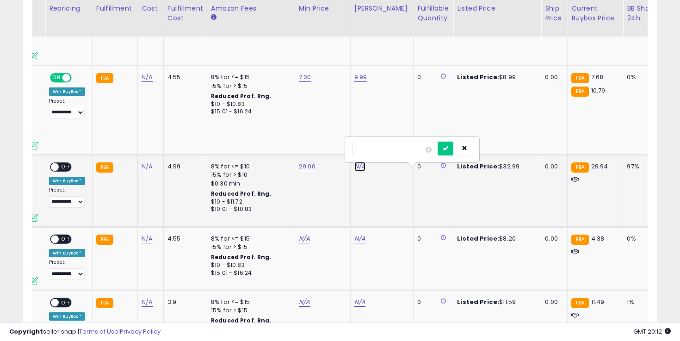
click at [357, 166] on link "N/A" at bounding box center [359, 166] width 11 height 9
type input "**"
click button "submit" at bounding box center [387, 144] width 16 height 14
click at [67, 164] on span "OFF" at bounding box center [66, 167] width 15 height 8
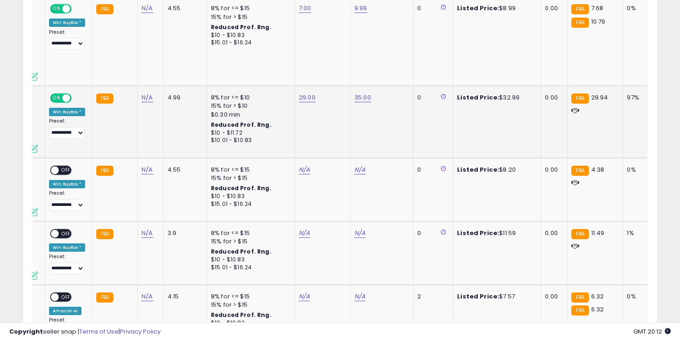
scroll to position [1245, 0]
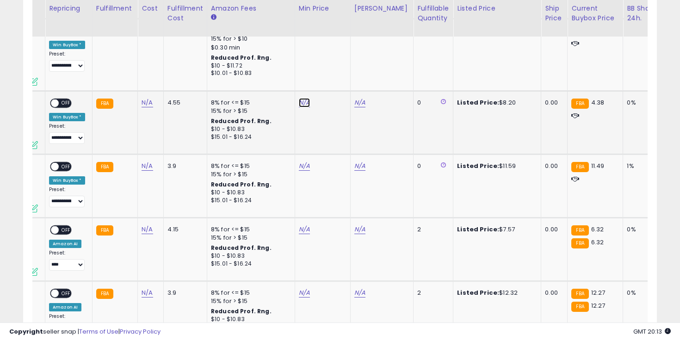
click at [305, 104] on link "N/A" at bounding box center [304, 102] width 11 height 9
type input "*"
click button "submit" at bounding box center [332, 80] width 16 height 14
click at [357, 104] on link "N/A" at bounding box center [359, 102] width 11 height 9
type input "****"
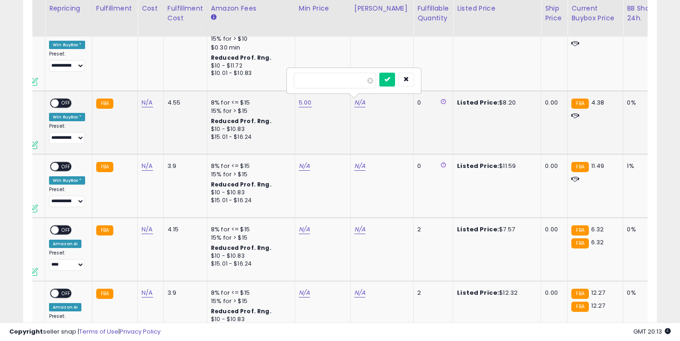
click button "submit" at bounding box center [387, 80] width 16 height 14
click at [55, 103] on span at bounding box center [55, 103] width 8 height 8
click at [61, 104] on span "OFF" at bounding box center [66, 103] width 15 height 8
click at [306, 164] on link "N/A" at bounding box center [304, 165] width 11 height 9
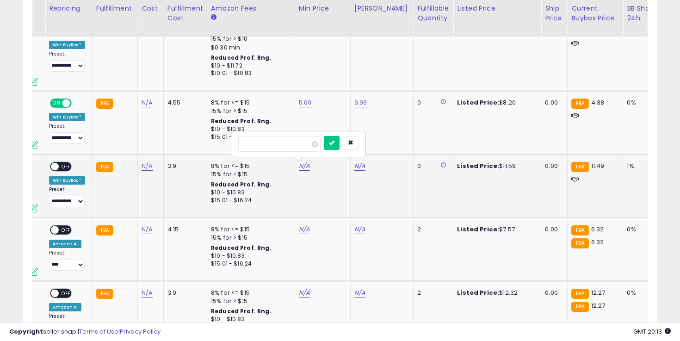
type input "*"
click button "submit" at bounding box center [332, 143] width 16 height 14
click at [355, 168] on link "N/A" at bounding box center [359, 165] width 11 height 9
type input "**"
click button "submit" at bounding box center [387, 143] width 16 height 14
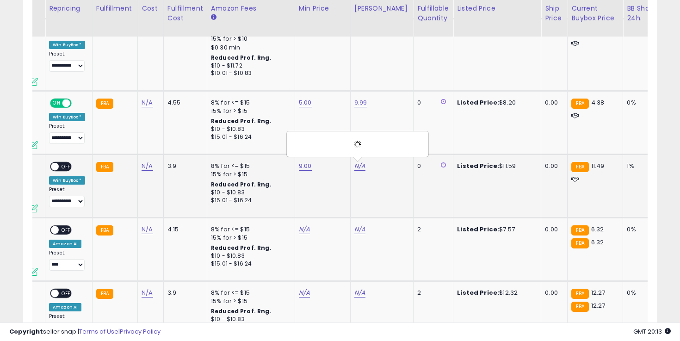
click at [72, 166] on div "**********" at bounding box center [67, 184] width 36 height 45
click at [67, 166] on span "OFF" at bounding box center [66, 167] width 15 height 8
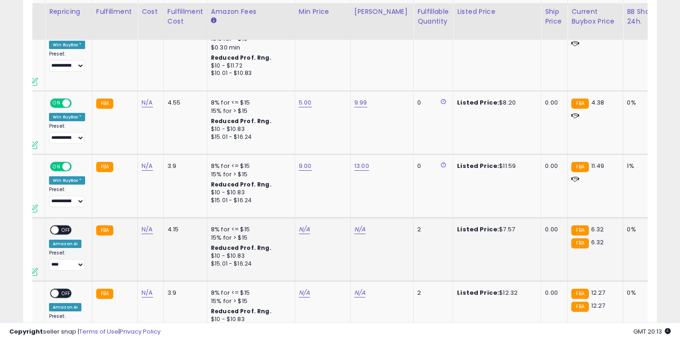
scroll to position [1290, 0]
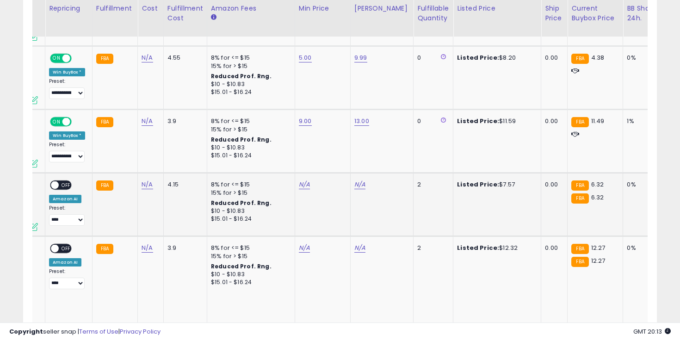
click at [306, 194] on td "N/A" at bounding box center [322, 203] width 55 height 63
click at [302, 185] on link "N/A" at bounding box center [304, 184] width 11 height 9
click button "submit" at bounding box center [332, 161] width 16 height 14
click at [360, 187] on link "N/A" at bounding box center [359, 184] width 11 height 9
type input "****"
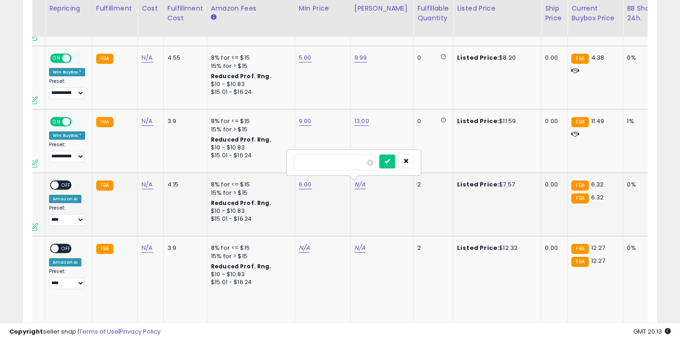
click button "submit" at bounding box center [387, 161] width 16 height 14
click at [66, 184] on span "OFF" at bounding box center [66, 185] width 15 height 8
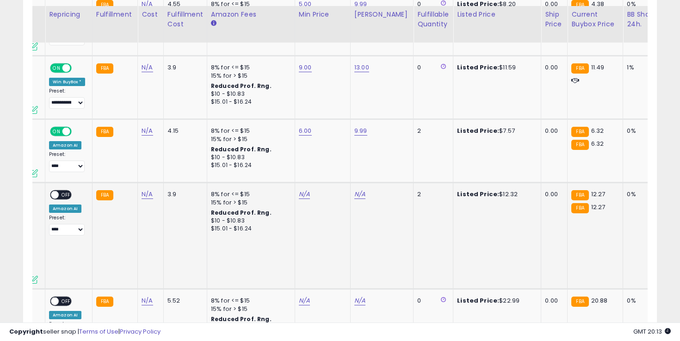
scroll to position [1355, 0]
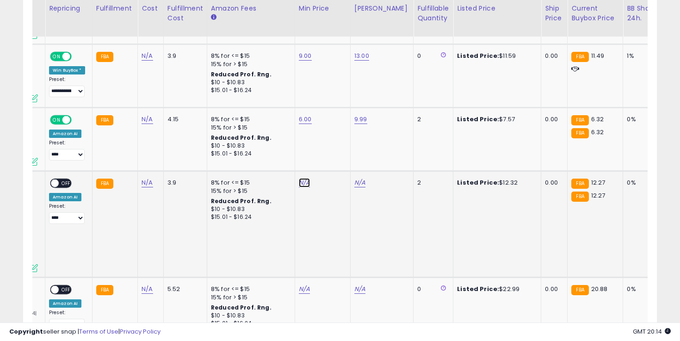
click at [301, 185] on link "N/A" at bounding box center [304, 182] width 11 height 9
type input "**"
click button "submit" at bounding box center [332, 159] width 16 height 14
click at [356, 182] on link "N/A" at bounding box center [359, 182] width 11 height 9
type input "**"
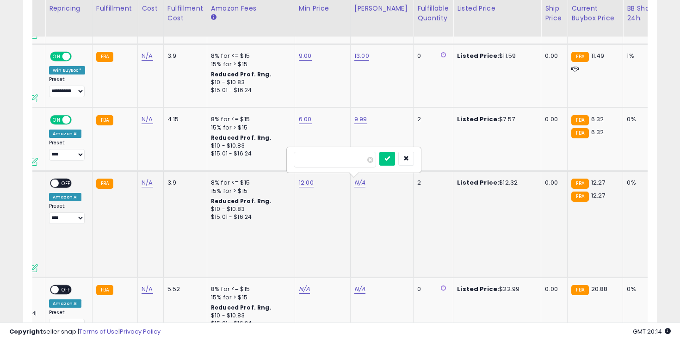
click button "submit" at bounding box center [387, 159] width 16 height 14
click at [62, 185] on span "OFF" at bounding box center [66, 183] width 15 height 8
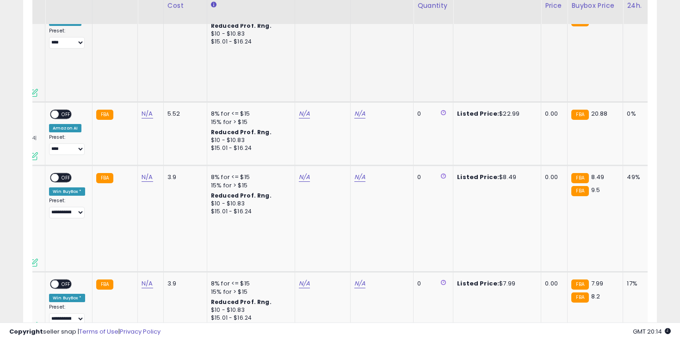
scroll to position [1488, 0]
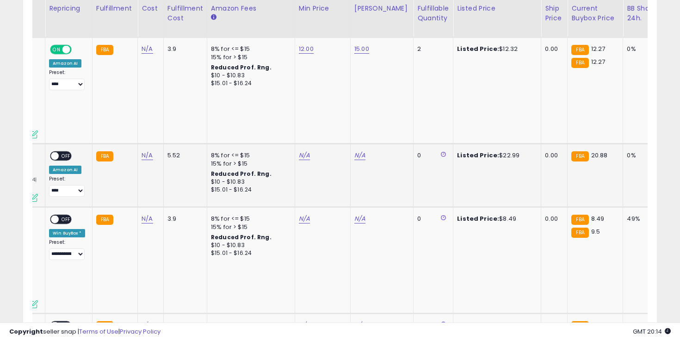
click at [309, 151] on div "N/A" at bounding box center [321, 155] width 44 height 8
click at [300, 151] on link "N/A" at bounding box center [304, 155] width 11 height 9
type input "**"
click button "submit" at bounding box center [332, 123] width 16 height 14
click at [357, 151] on link "N/A" at bounding box center [359, 155] width 11 height 9
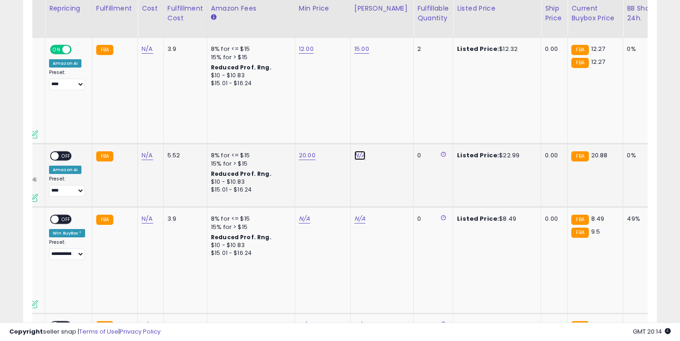
click at [357, 151] on link "N/A" at bounding box center [359, 155] width 11 height 9
type input "**"
click button "submit" at bounding box center [387, 123] width 16 height 14
click at [61, 152] on span "OFF" at bounding box center [66, 156] width 15 height 8
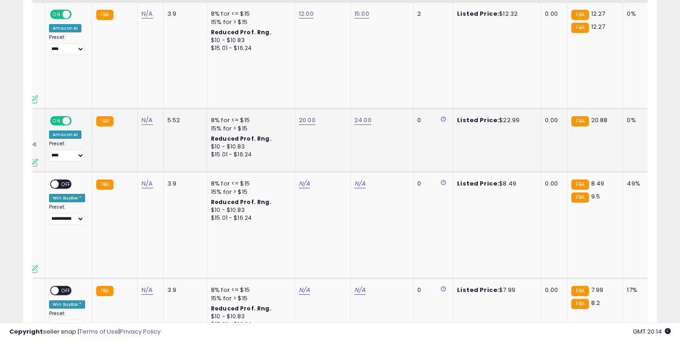
scroll to position [1577, 0]
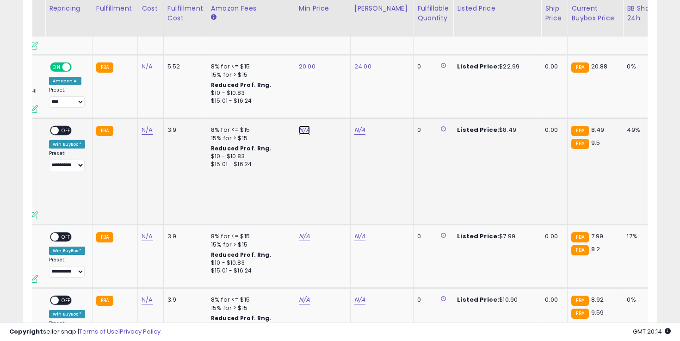
click at [300, 125] on link "N/A" at bounding box center [304, 129] width 11 height 9
type input "*"
click button "submit" at bounding box center [332, 98] width 16 height 14
click at [356, 125] on link "N/A" at bounding box center [359, 129] width 11 height 9
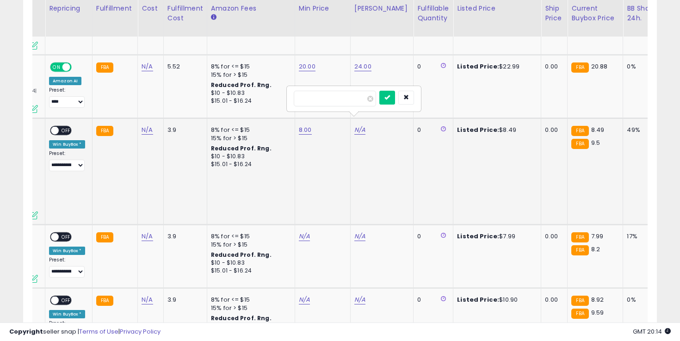
type input "***"
click button "submit" at bounding box center [387, 98] width 16 height 14
click at [61, 129] on div "**********" at bounding box center [67, 148] width 36 height 45
click at [64, 127] on span "OFF" at bounding box center [66, 131] width 15 height 8
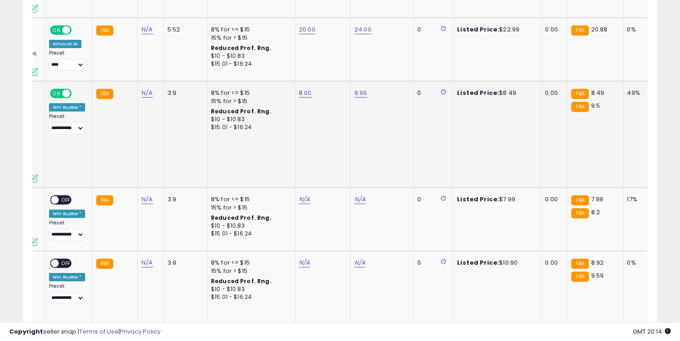
scroll to position [1637, 0]
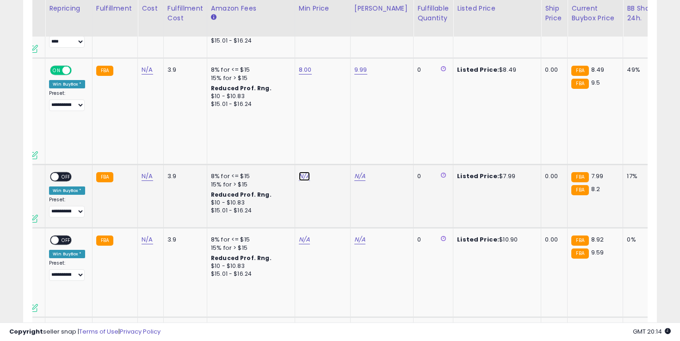
click at [300, 172] on link "N/A" at bounding box center [304, 176] width 11 height 9
click button "submit" at bounding box center [332, 135] width 16 height 14
click at [357, 172] on link "N/A" at bounding box center [359, 176] width 11 height 9
type input "****"
click button "submit" at bounding box center [387, 135] width 16 height 14
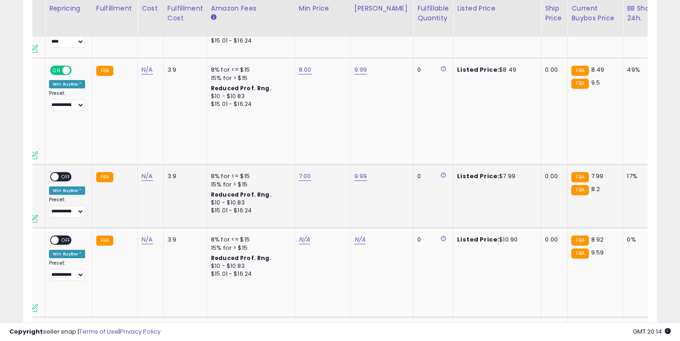
click at [61, 173] on span "OFF" at bounding box center [66, 177] width 15 height 8
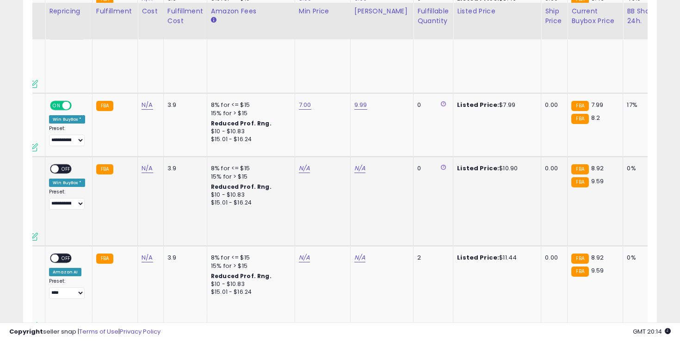
scroll to position [1711, 0]
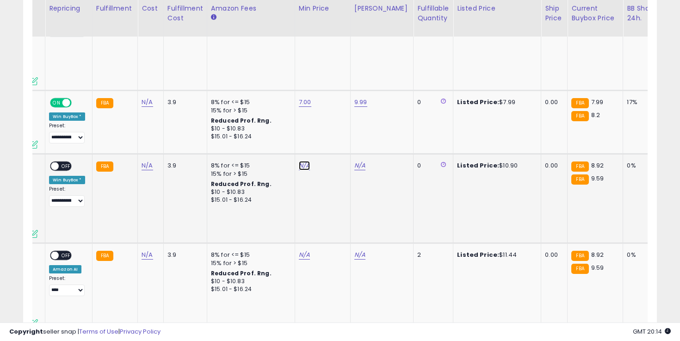
click at [301, 161] on link "N/A" at bounding box center [304, 165] width 11 height 9
type input "*"
click button "submit" at bounding box center [332, 124] width 16 height 14
click at [363, 161] on div "N/A" at bounding box center [380, 165] width 52 height 8
click at [359, 161] on link "N/A" at bounding box center [359, 165] width 11 height 9
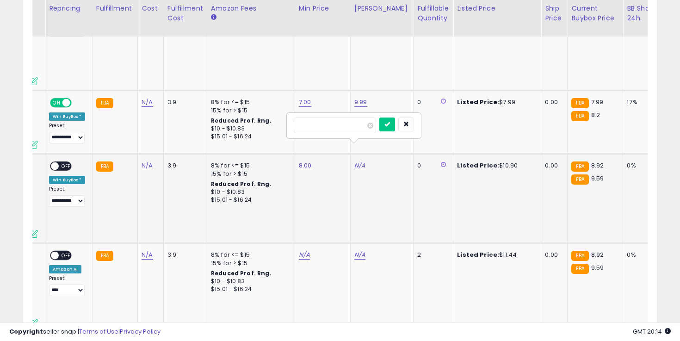
type input "*"
type input "***"
click button "submit" at bounding box center [387, 124] width 16 height 14
click at [64, 162] on span "OFF" at bounding box center [66, 166] width 15 height 8
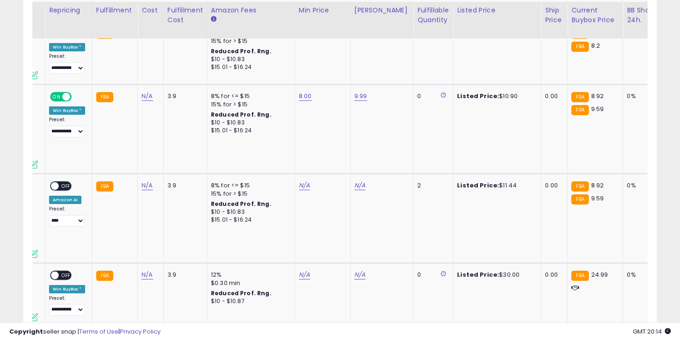
scroll to position [1795, 0]
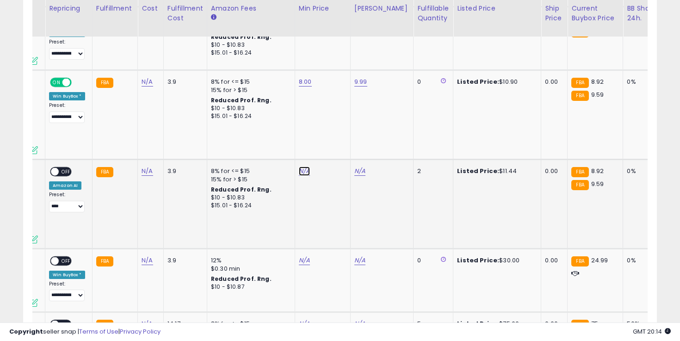
click at [301, 166] on link "N/A" at bounding box center [304, 170] width 11 height 9
type input "*"
click button "submit" at bounding box center [332, 130] width 16 height 14
click at [357, 166] on link "N/A" at bounding box center [359, 170] width 11 height 9
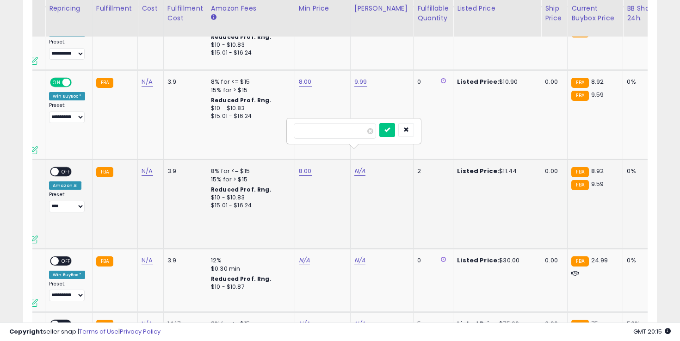
type input "****"
click button "submit" at bounding box center [387, 130] width 16 height 14
click at [66, 167] on span "OFF" at bounding box center [66, 171] width 15 height 8
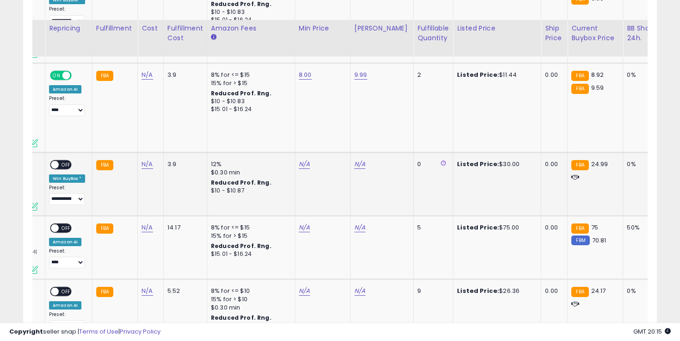
scroll to position [1948, 0]
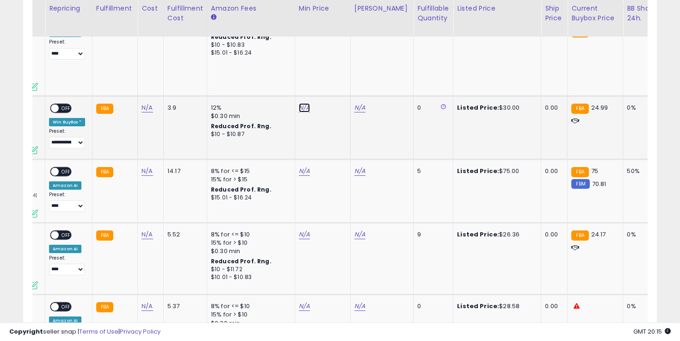
click at [303, 103] on link "N/A" at bounding box center [304, 107] width 11 height 9
type input "**"
click button "submit" at bounding box center [332, 67] width 16 height 14
click at [357, 103] on link "N/A" at bounding box center [359, 107] width 11 height 9
type input "**"
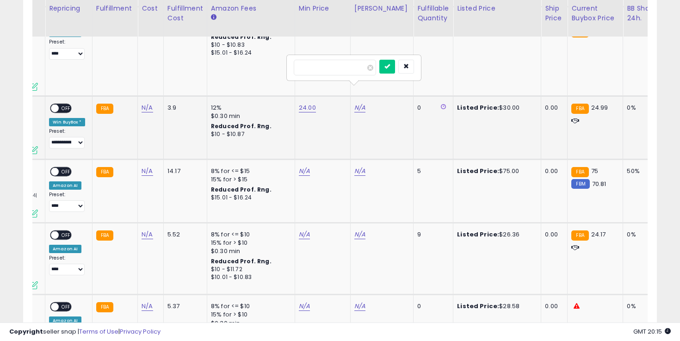
click button "submit" at bounding box center [387, 67] width 16 height 14
click at [67, 104] on span "OFF" at bounding box center [66, 108] width 15 height 8
click at [299, 166] on link "N/A" at bounding box center [304, 170] width 11 height 9
type input "**"
click button "submit" at bounding box center [332, 130] width 16 height 14
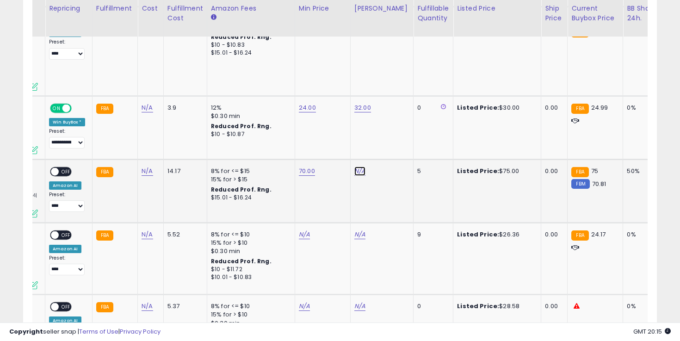
click at [361, 166] on link "N/A" at bounding box center [359, 170] width 11 height 9
type input "**"
click button "submit" at bounding box center [387, 130] width 16 height 14
click at [63, 167] on span "OFF" at bounding box center [66, 171] width 15 height 8
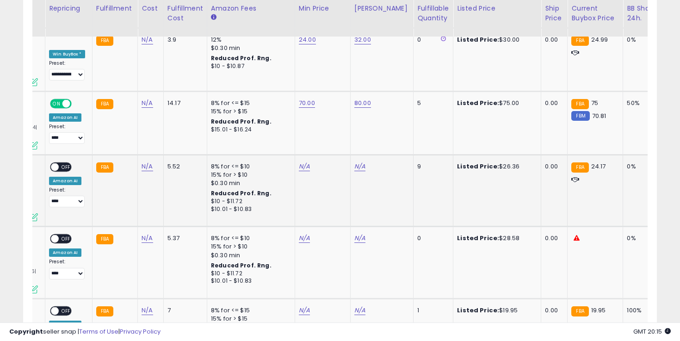
scroll to position [2017, 0]
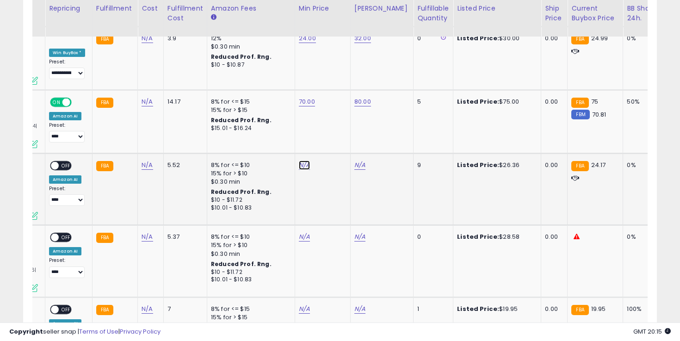
click at [303, 160] on link "N/A" at bounding box center [304, 164] width 11 height 9
type input "**"
click button "submit" at bounding box center [332, 124] width 16 height 14
click at [355, 160] on link "N/A" at bounding box center [359, 164] width 11 height 9
type input "**"
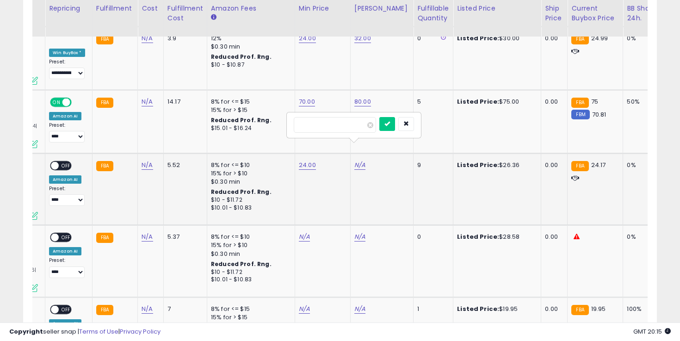
click button "submit" at bounding box center [387, 124] width 16 height 14
click at [67, 161] on span "OFF" at bounding box center [66, 165] width 15 height 8
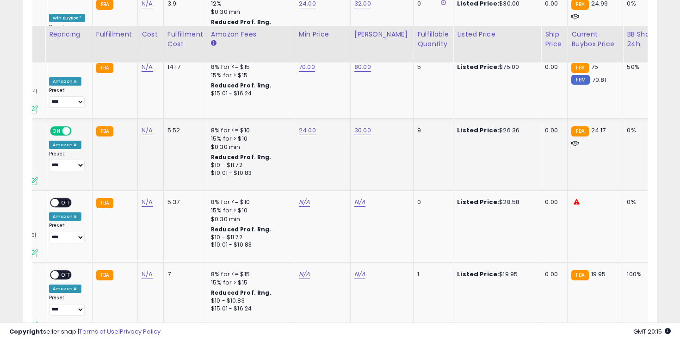
scroll to position [2095, 0]
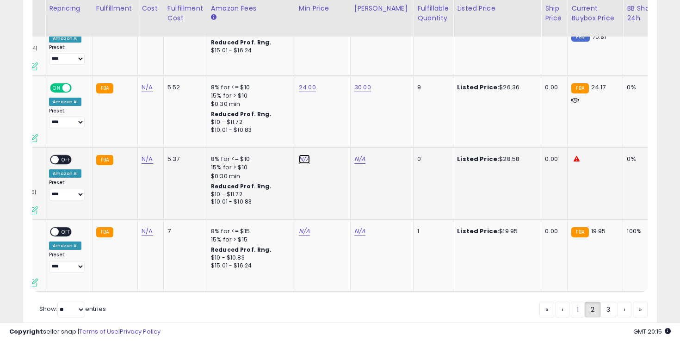
click at [307, 154] on link "N/A" at bounding box center [304, 158] width 11 height 9
type input "**"
click button "submit" at bounding box center [332, 118] width 16 height 14
click at [363, 154] on link "N/A" at bounding box center [359, 158] width 11 height 9
type input "**"
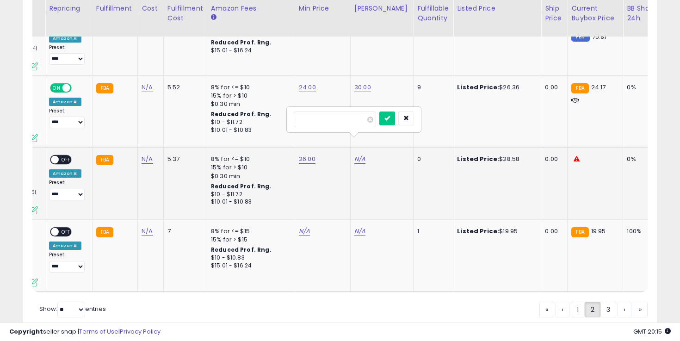
click button "submit" at bounding box center [387, 118] width 16 height 14
click at [65, 156] on span "OFF" at bounding box center [66, 160] width 15 height 8
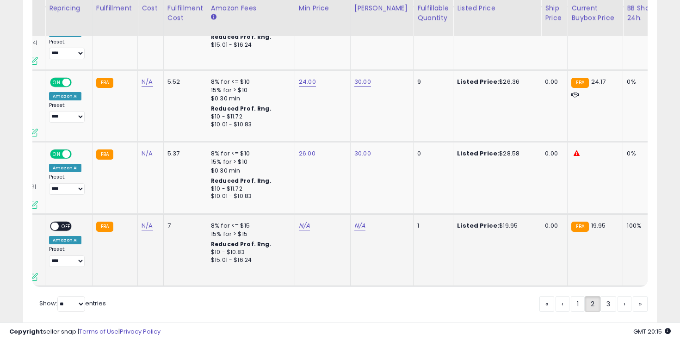
click at [311, 221] on div "N/A" at bounding box center [321, 225] width 44 height 8
click at [304, 221] on link "N/A" at bounding box center [304, 225] width 11 height 9
type input "**"
click button "submit" at bounding box center [332, 176] width 16 height 14
click at [354, 221] on link "N/A" at bounding box center [359, 225] width 11 height 9
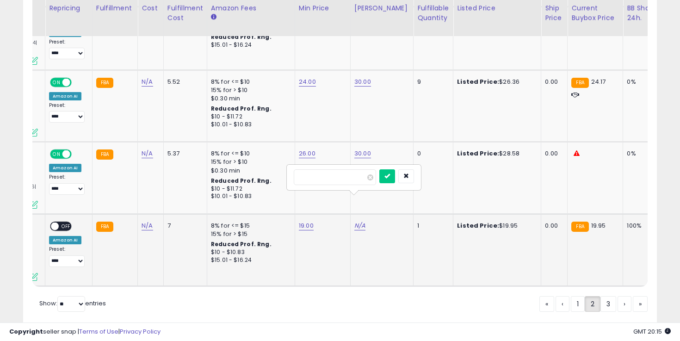
type input "**"
click button "submit" at bounding box center [387, 176] width 16 height 14
click at [62, 222] on span "OFF" at bounding box center [66, 226] width 15 height 8
click at [580, 296] on link "1" at bounding box center [578, 304] width 14 height 16
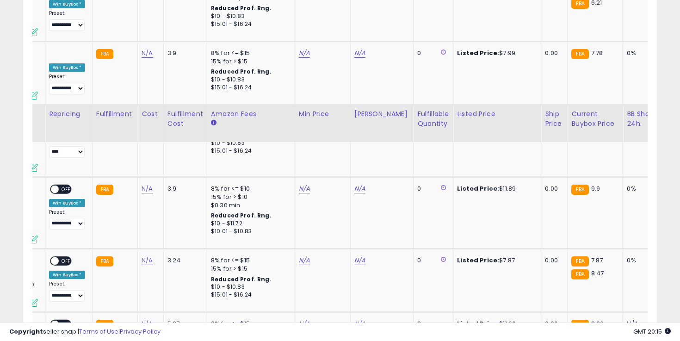
scroll to position [1980, 0]
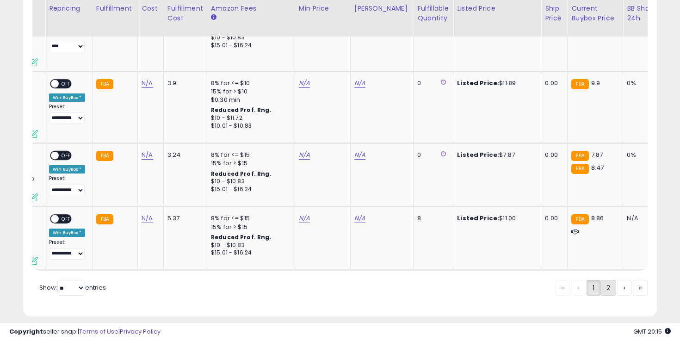
click at [600, 280] on link "2" at bounding box center [608, 288] width 16 height 16
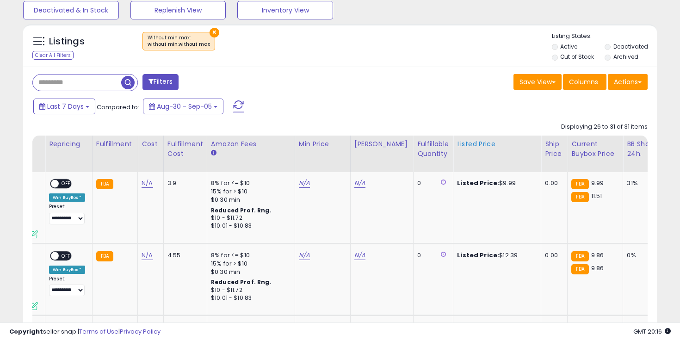
scroll to position [350, 0]
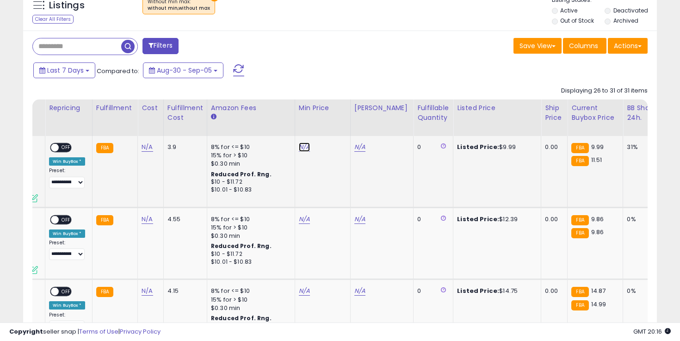
click at [299, 146] on link "N/A" at bounding box center [304, 146] width 11 height 9
type input "***"
click button "submit" at bounding box center [332, 124] width 16 height 14
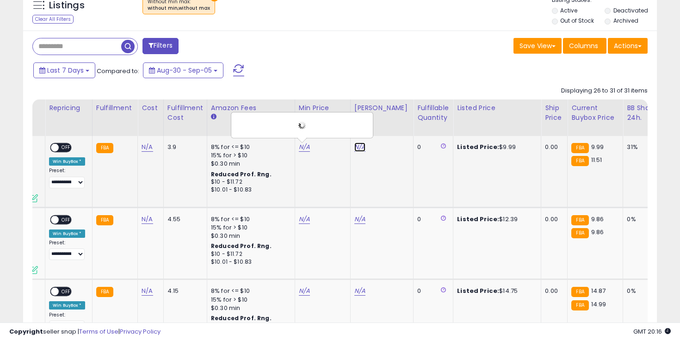
click at [362, 143] on link "N/A" at bounding box center [359, 146] width 11 height 9
click at [360, 143] on link "N/A" at bounding box center [359, 146] width 11 height 9
type input "**"
click button "submit" at bounding box center [387, 124] width 16 height 14
click at [63, 146] on span "OFF" at bounding box center [66, 148] width 15 height 8
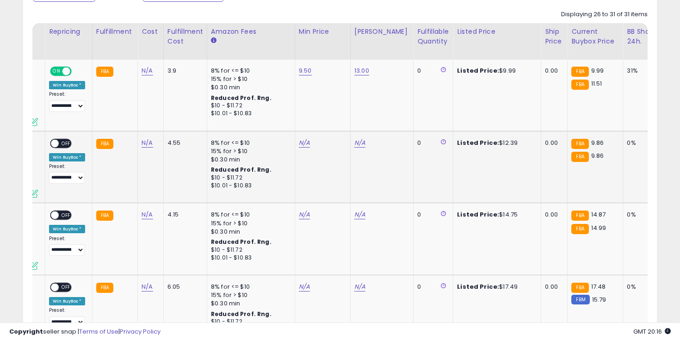
scroll to position [447, 0]
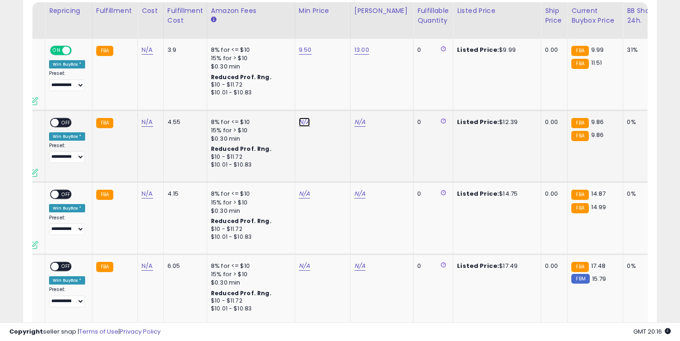
click at [302, 117] on link "N/A" at bounding box center [304, 121] width 11 height 9
type input "*"
click button "submit" at bounding box center [332, 90] width 16 height 14
click at [357, 117] on link "N/A" at bounding box center [359, 121] width 11 height 9
type input "**"
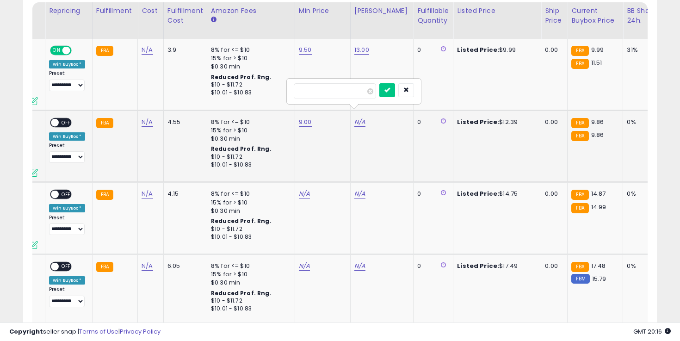
click button "submit" at bounding box center [387, 90] width 16 height 14
click at [67, 118] on span "OFF" at bounding box center [66, 122] width 15 height 8
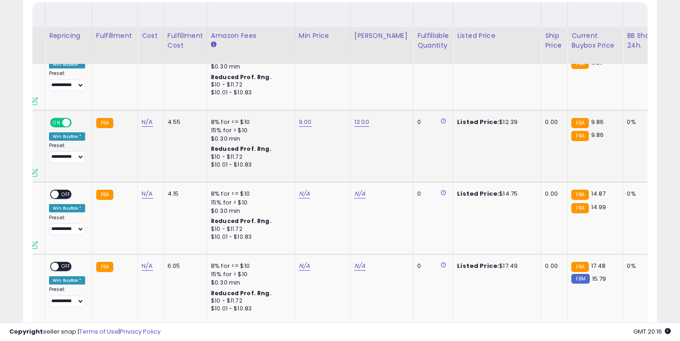
scroll to position [480, 0]
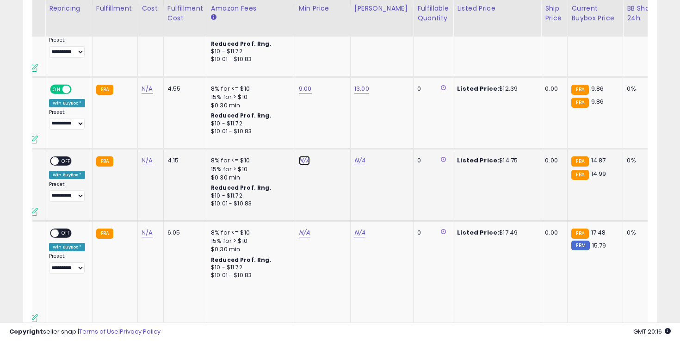
click at [300, 156] on link "N/A" at bounding box center [304, 160] width 11 height 9
type input "**"
click button "submit" at bounding box center [332, 129] width 16 height 14
click at [355, 156] on link "N/A" at bounding box center [359, 160] width 11 height 9
type input "**"
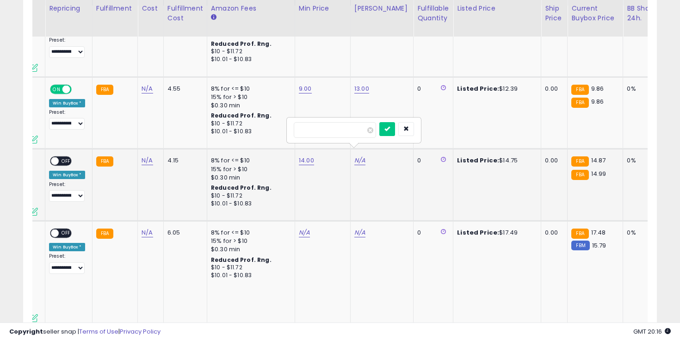
click button "submit" at bounding box center [387, 129] width 16 height 14
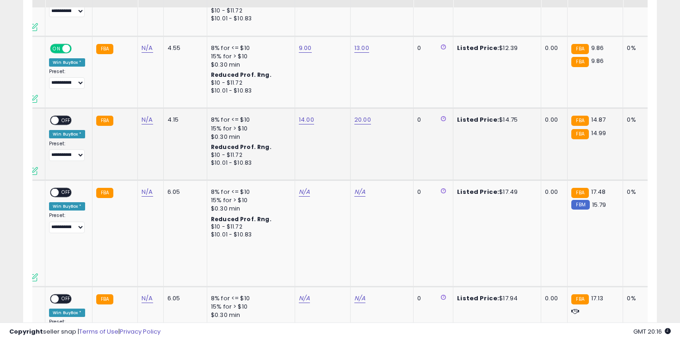
scroll to position [545, 0]
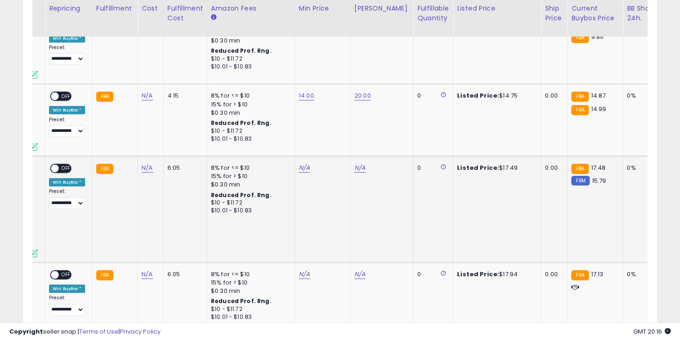
click at [301, 156] on td "N/A" at bounding box center [322, 209] width 55 height 106
click at [301, 163] on link "N/A" at bounding box center [304, 167] width 11 height 9
type input "****"
click button "submit" at bounding box center [332, 128] width 16 height 14
click at [359, 163] on link "N/A" at bounding box center [359, 167] width 11 height 9
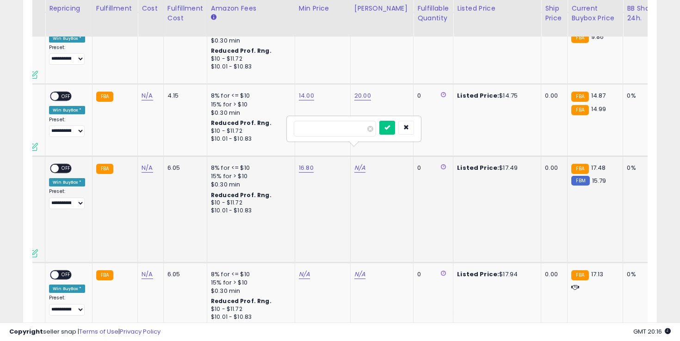
type input "**"
click button "submit" at bounding box center [387, 128] width 16 height 14
click at [305, 262] on td "N/A" at bounding box center [322, 311] width 55 height 98
click at [303, 270] on link "N/A" at bounding box center [304, 274] width 11 height 9
type input "**"
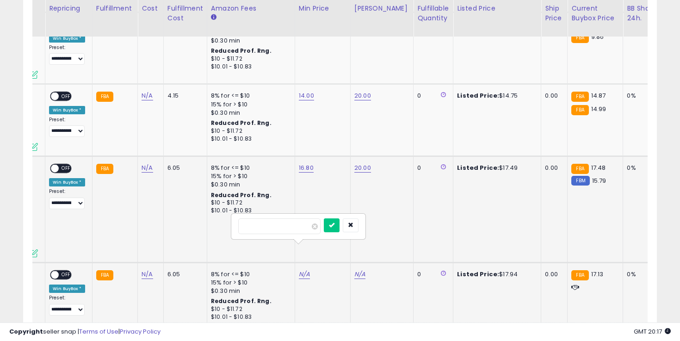
click button "submit" at bounding box center [332, 225] width 16 height 14
click at [363, 270] on link "N/A" at bounding box center [359, 274] width 11 height 9
type input "**"
click button "submit" at bounding box center [387, 225] width 16 height 14
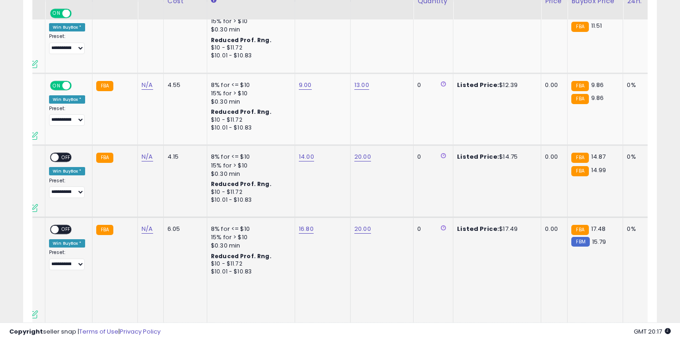
scroll to position [514, 0]
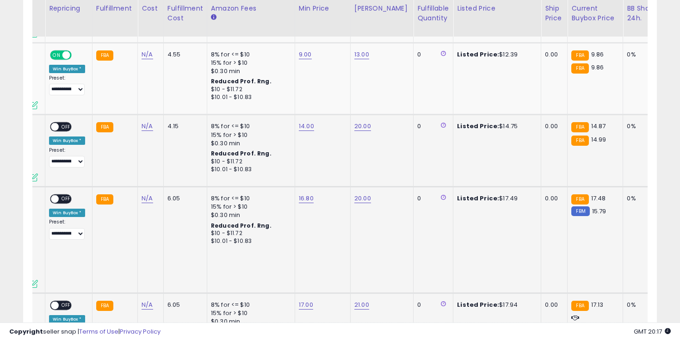
click at [65, 122] on div "ON OFF" at bounding box center [61, 127] width 22 height 10
click at [66, 123] on span "OFF" at bounding box center [66, 127] width 15 height 8
click at [67, 195] on span "OFF" at bounding box center [66, 199] width 15 height 8
click at [65, 301] on span "OFF" at bounding box center [66, 305] width 15 height 8
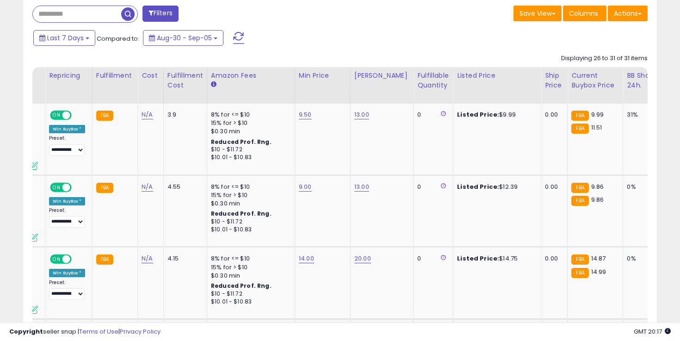
scroll to position [380, 0]
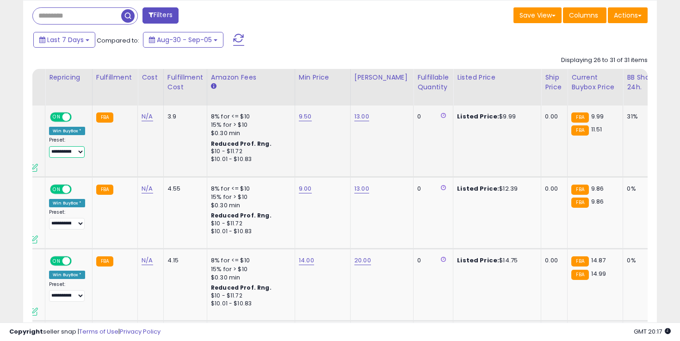
click at [74, 150] on select "**********" at bounding box center [67, 152] width 36 height 12
select select "****"
click at [49, 146] on select "**********" at bounding box center [67, 152] width 36 height 12
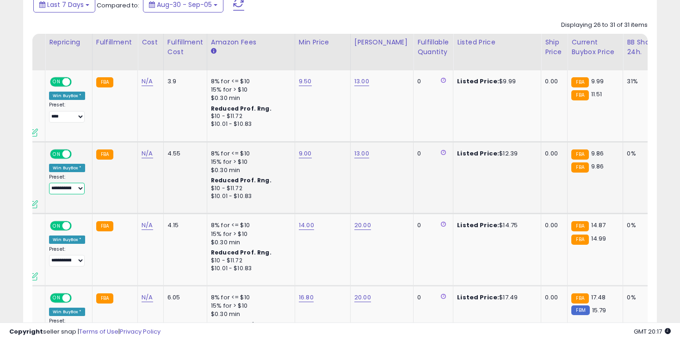
click at [72, 183] on select "**********" at bounding box center [67, 189] width 36 height 12
select select "****"
click at [49, 183] on select "**********" at bounding box center [67, 189] width 36 height 12
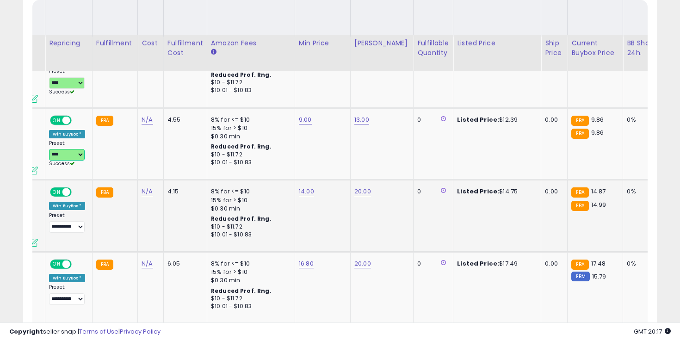
scroll to position [484, 0]
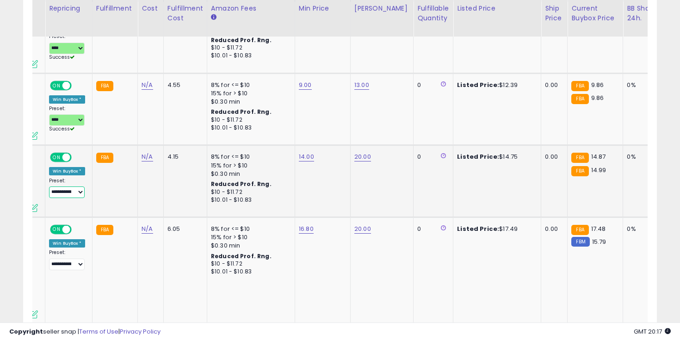
click at [71, 188] on select "**********" at bounding box center [67, 192] width 36 height 12
select select "****"
click at [49, 186] on select "**********" at bounding box center [67, 192] width 36 height 12
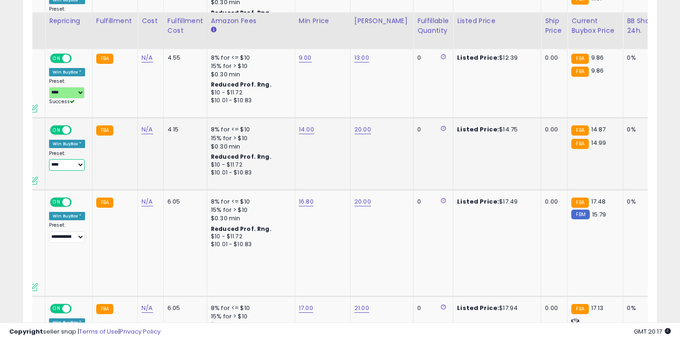
scroll to position [544, 0]
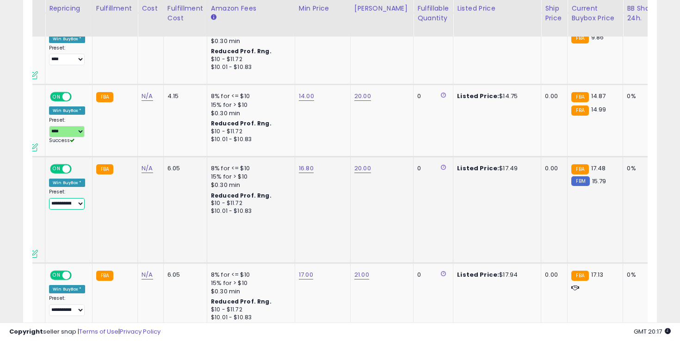
click at [77, 198] on select "**********" at bounding box center [67, 204] width 36 height 12
select select "****"
click at [49, 198] on select "**********" at bounding box center [67, 204] width 36 height 12
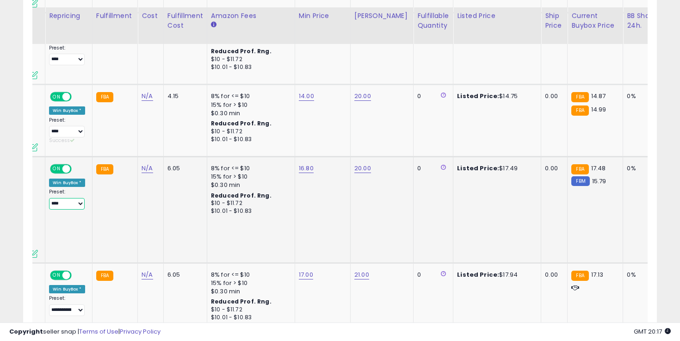
scroll to position [613, 0]
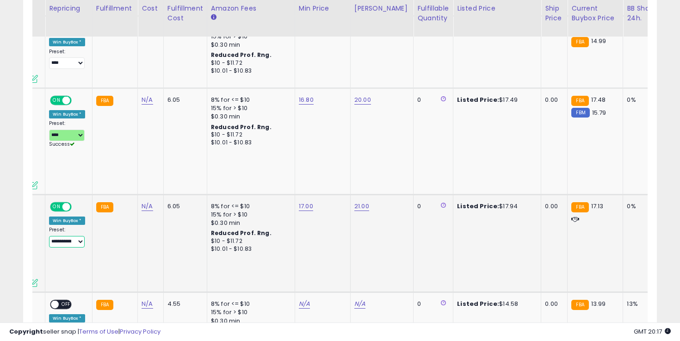
click at [75, 236] on select "**********" at bounding box center [67, 242] width 36 height 12
select select "****"
click at [49, 236] on select "**********" at bounding box center [67, 242] width 36 height 12
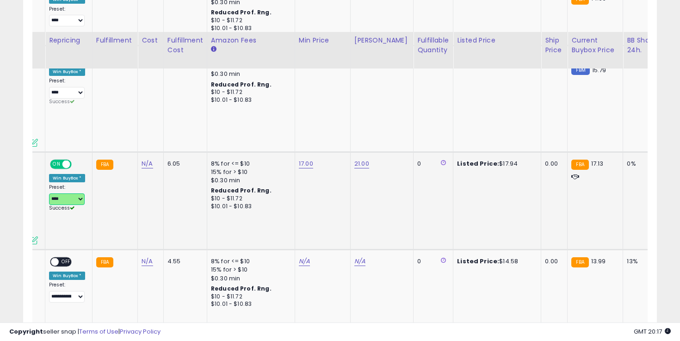
scroll to position [687, 0]
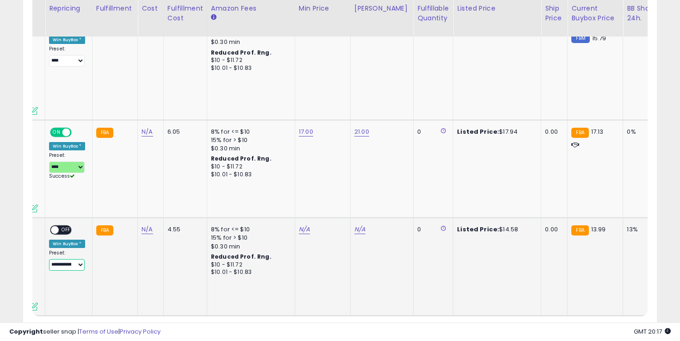
click at [71, 259] on select "**********" at bounding box center [67, 265] width 36 height 12
select select "****"
click at [49, 259] on select "**********" at bounding box center [67, 265] width 36 height 12
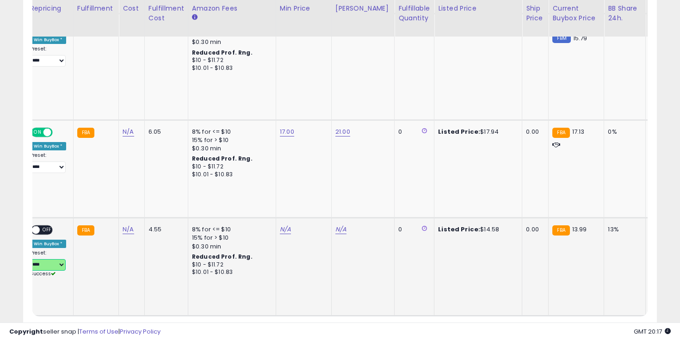
scroll to position [0, 180]
click at [283, 225] on link "N/A" at bounding box center [283, 229] width 11 height 9
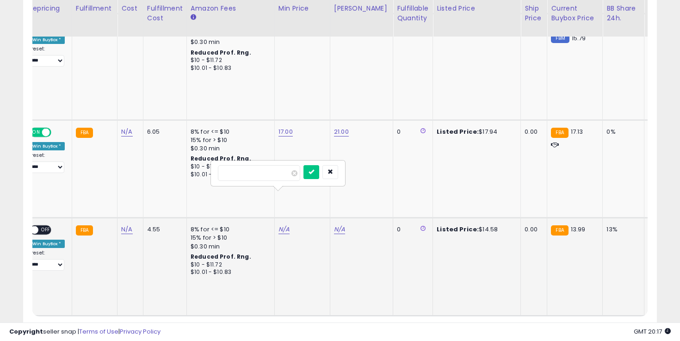
type input "****"
click button "submit" at bounding box center [311, 172] width 16 height 14
click at [334, 225] on link "N/A" at bounding box center [339, 229] width 11 height 9
type input "*"
type input "**"
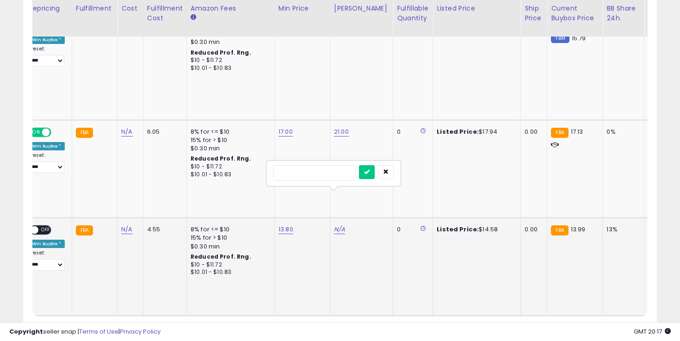
click button "submit" at bounding box center [367, 172] width 16 height 14
click at [44, 226] on span "OFF" at bounding box center [45, 230] width 15 height 8
click at [591, 326] on link "1" at bounding box center [593, 334] width 14 height 16
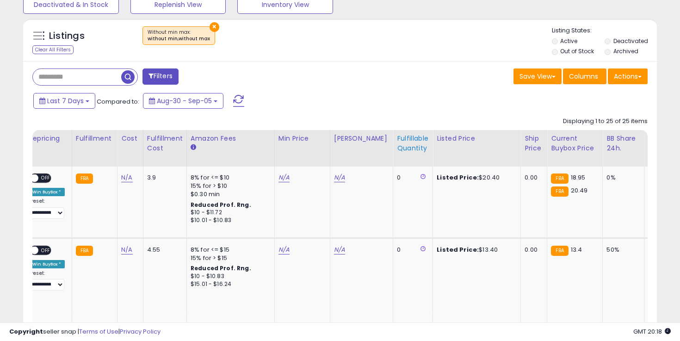
scroll to position [331, 0]
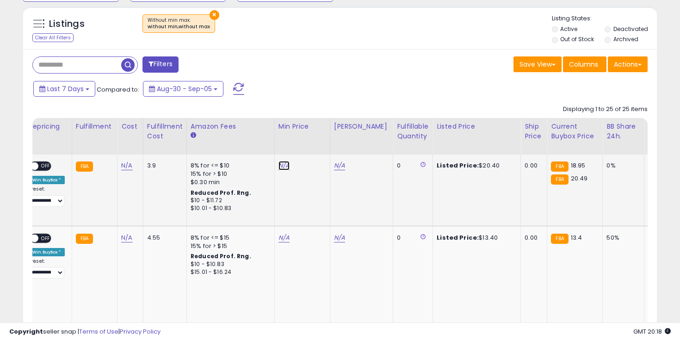
click at [283, 163] on link "N/A" at bounding box center [283, 165] width 11 height 9
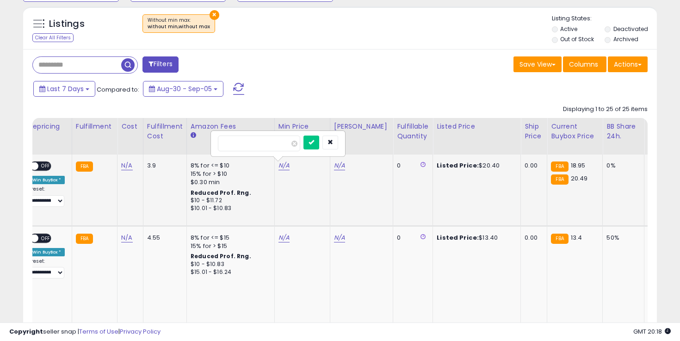
type input "**"
click button "submit" at bounding box center [311, 142] width 16 height 14
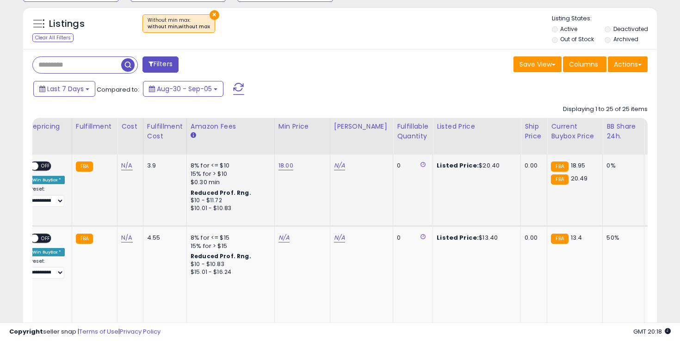
click at [343, 166] on div "N/A" at bounding box center [360, 165] width 52 height 8
click at [334, 166] on link "N/A" at bounding box center [339, 165] width 11 height 9
type input "*"
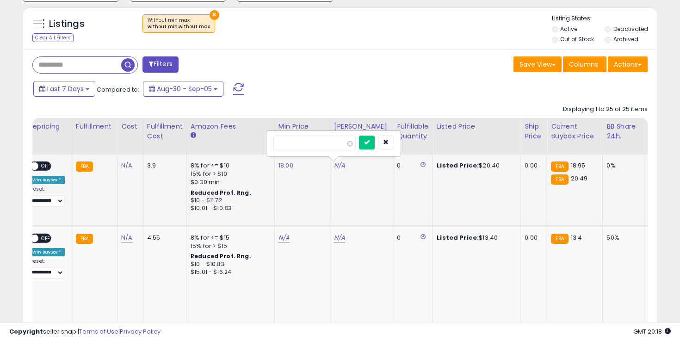
click button "submit" at bounding box center [367, 142] width 16 height 14
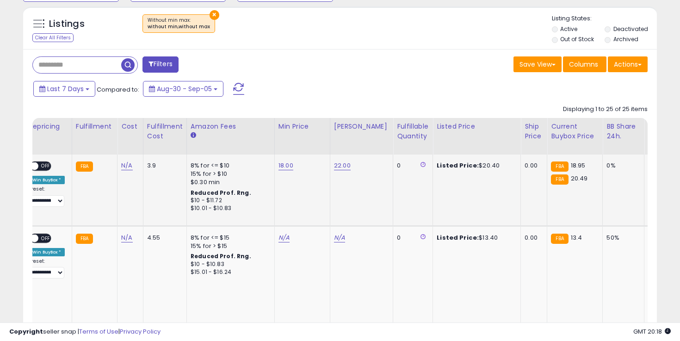
click at [51, 162] on div "**********" at bounding box center [47, 183] width 36 height 45
click at [48, 164] on span "OFF" at bounding box center [45, 166] width 15 height 8
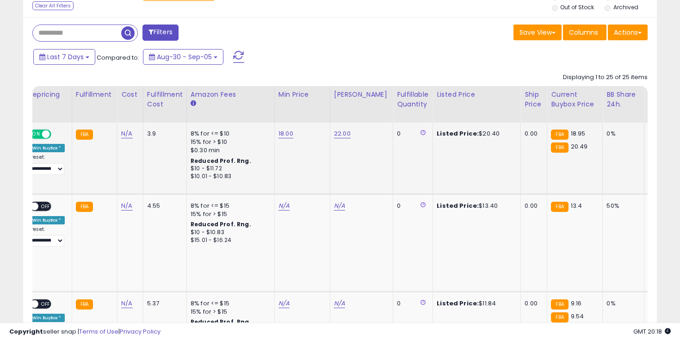
scroll to position [394, 0]
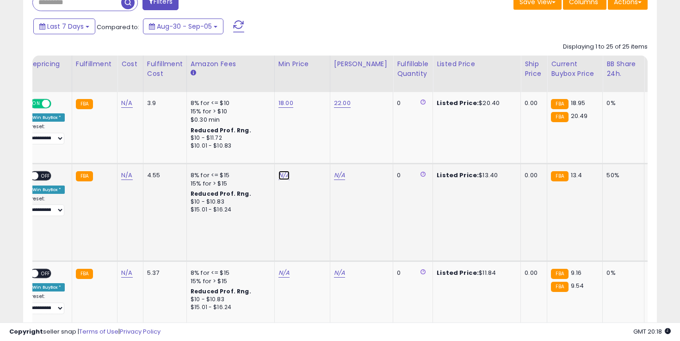
click at [283, 177] on link "N/A" at bounding box center [283, 175] width 11 height 9
type input "**"
click button "submit" at bounding box center [311, 152] width 16 height 14
click at [339, 178] on link "N/A" at bounding box center [339, 175] width 11 height 9
type input "*"
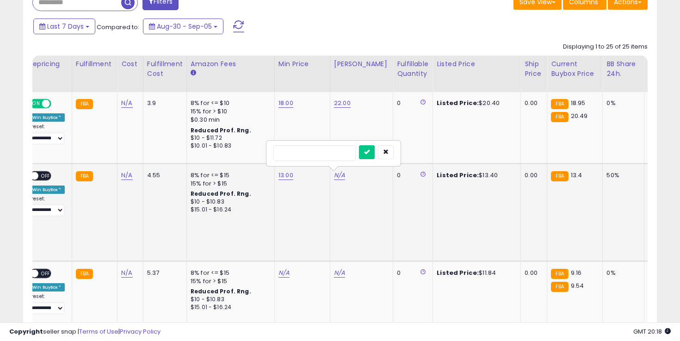
type input "**"
click button "submit" at bounding box center [367, 152] width 16 height 14
click at [40, 174] on span "OFF" at bounding box center [45, 176] width 15 height 8
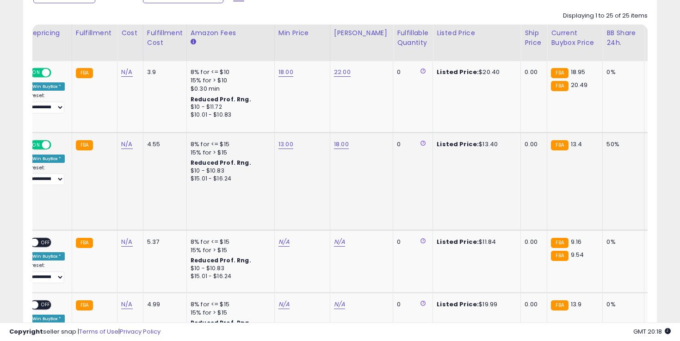
scroll to position [496, 0]
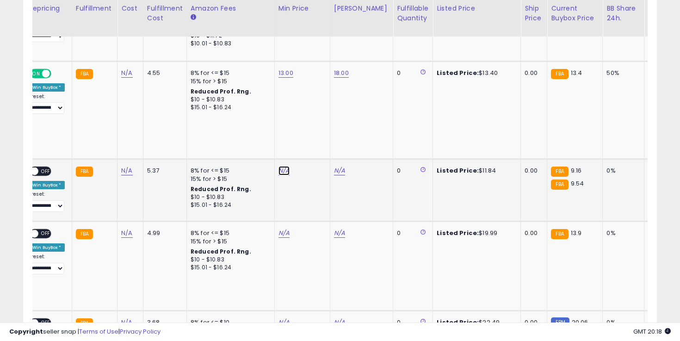
click at [278, 169] on link "N/A" at bounding box center [283, 170] width 11 height 9
type input "*"
click button "submit" at bounding box center [311, 148] width 16 height 14
click at [337, 171] on link "N/A" at bounding box center [339, 170] width 11 height 9
type input "**"
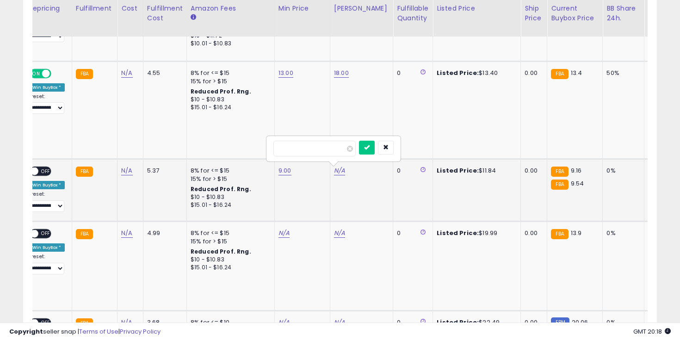
click button "submit" at bounding box center [367, 148] width 16 height 14
click at [40, 166] on td "**********" at bounding box center [48, 190] width 47 height 62
click at [43, 172] on span "OFF" at bounding box center [45, 171] width 15 height 8
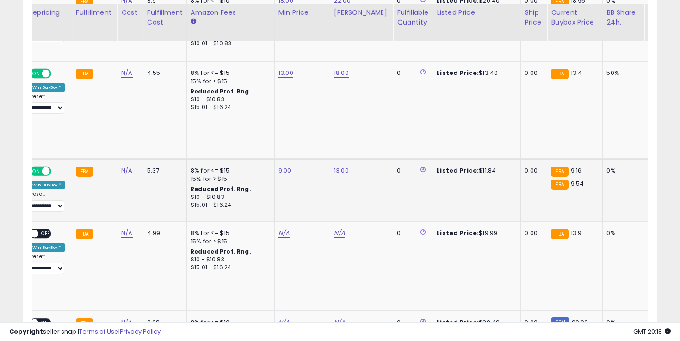
scroll to position [614, 0]
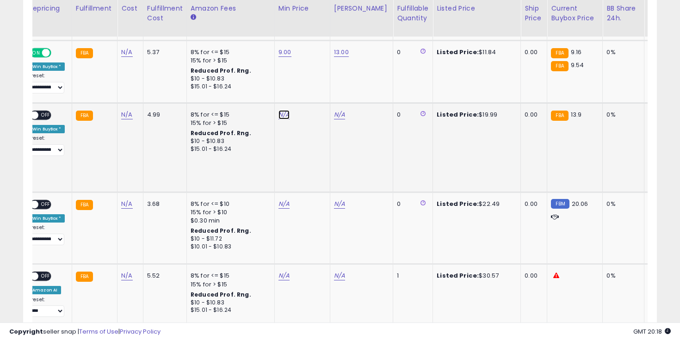
click at [282, 118] on link "N/A" at bounding box center [283, 114] width 11 height 9
type input "**"
click button "submit" at bounding box center [311, 92] width 16 height 14
click at [334, 112] on link "N/A" at bounding box center [339, 114] width 11 height 9
click at [334, 111] on link "N/A" at bounding box center [339, 114] width 11 height 9
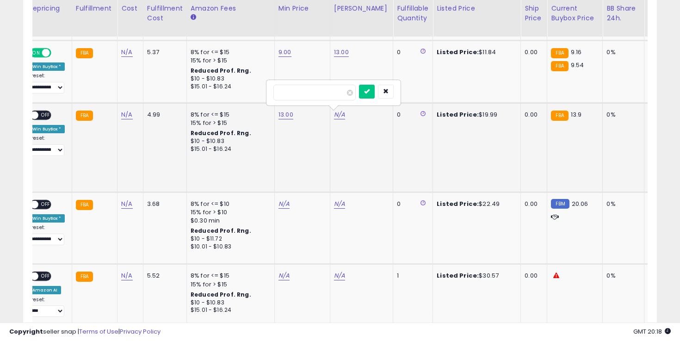
type input "**"
click button "submit" at bounding box center [367, 92] width 16 height 14
click at [44, 117] on span "OFF" at bounding box center [45, 115] width 15 height 8
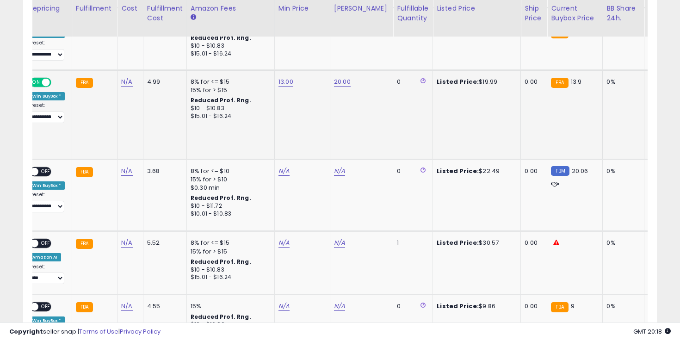
scroll to position [671, 0]
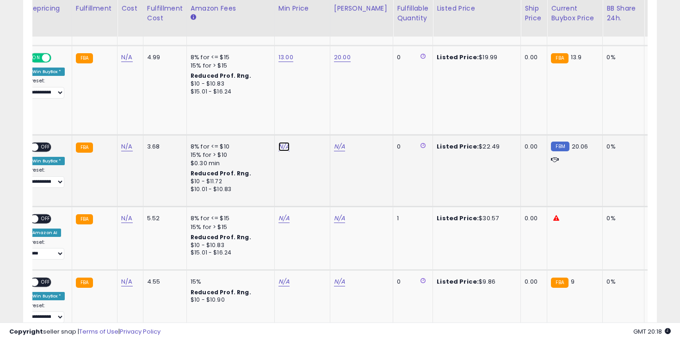
click at [281, 150] on link "N/A" at bounding box center [283, 146] width 11 height 9
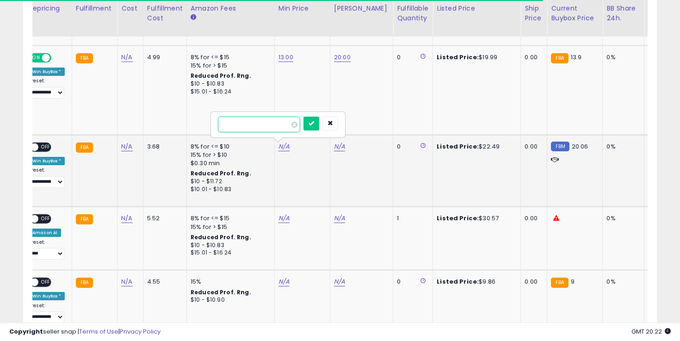
type input "**"
click button "submit" at bounding box center [311, 124] width 16 height 14
click at [335, 151] on td "N/A" at bounding box center [361, 171] width 63 height 72
click at [337, 149] on link "N/A" at bounding box center [339, 146] width 11 height 9
type input "**"
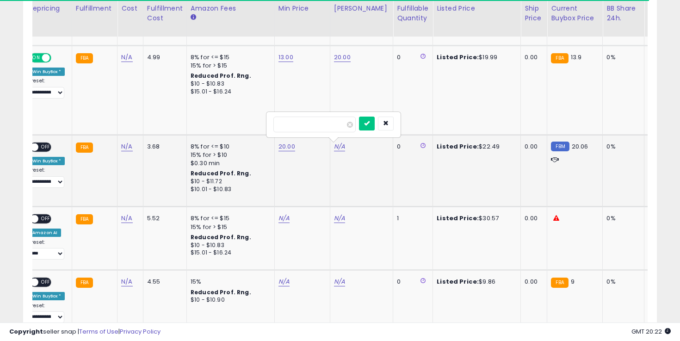
click button "submit" at bounding box center [367, 124] width 16 height 14
click at [46, 144] on span "OFF" at bounding box center [45, 147] width 15 height 8
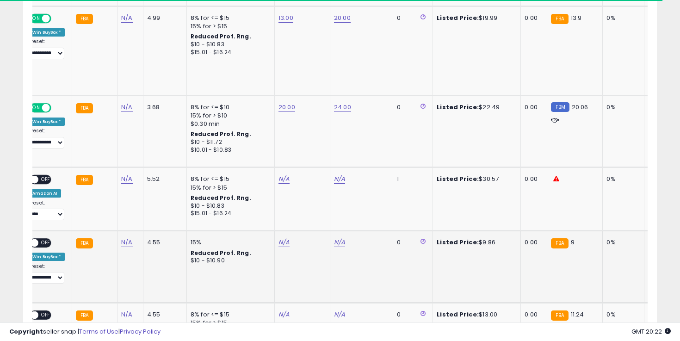
scroll to position [746, 0]
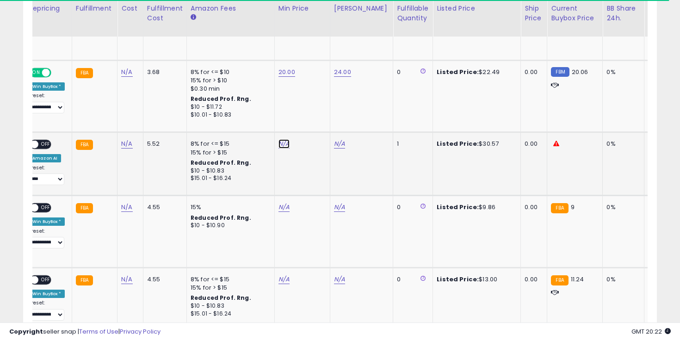
click at [287, 145] on link "N/A" at bounding box center [283, 143] width 11 height 9
type input "**"
click button "submit" at bounding box center [311, 121] width 16 height 14
click at [339, 148] on link "N/A" at bounding box center [339, 143] width 11 height 9
type input "**"
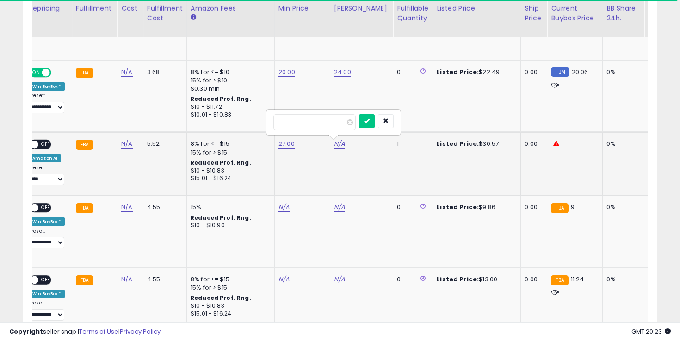
click button "submit" at bounding box center [367, 121] width 16 height 14
click at [47, 145] on span "OFF" at bounding box center [45, 145] width 15 height 8
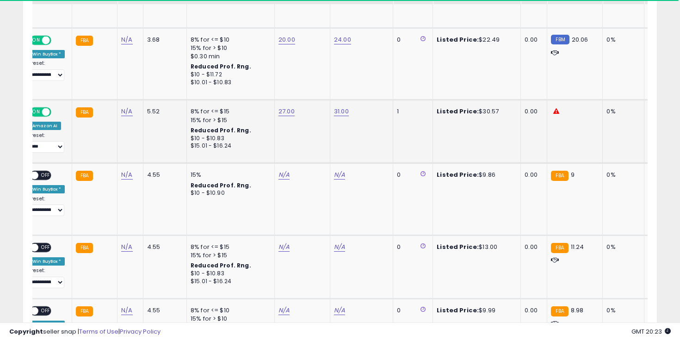
scroll to position [801, 0]
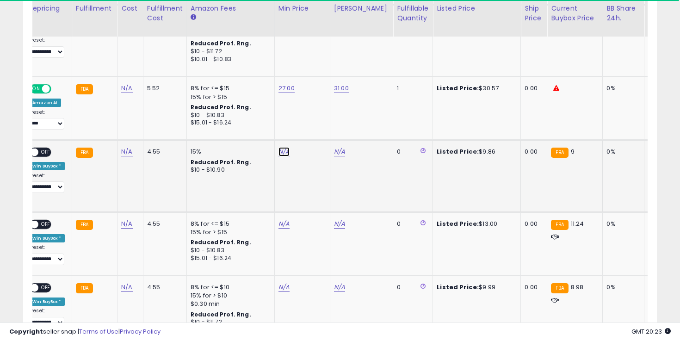
click at [278, 154] on link "N/A" at bounding box center [283, 151] width 11 height 9
type input "*"
click button "submit" at bounding box center [311, 129] width 16 height 14
click at [336, 156] on link "N/A" at bounding box center [339, 151] width 11 height 9
type input "****"
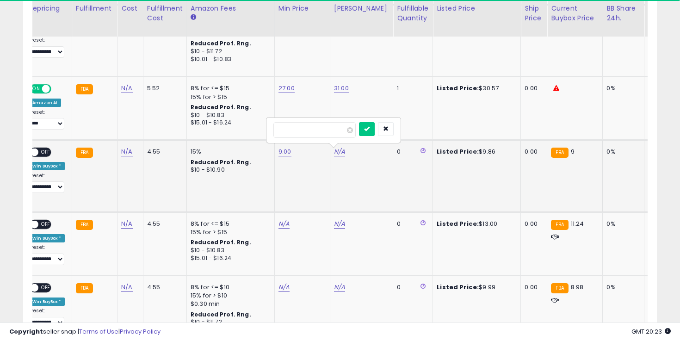
click button "submit" at bounding box center [367, 129] width 16 height 14
click at [39, 152] on span "OFF" at bounding box center [45, 152] width 15 height 8
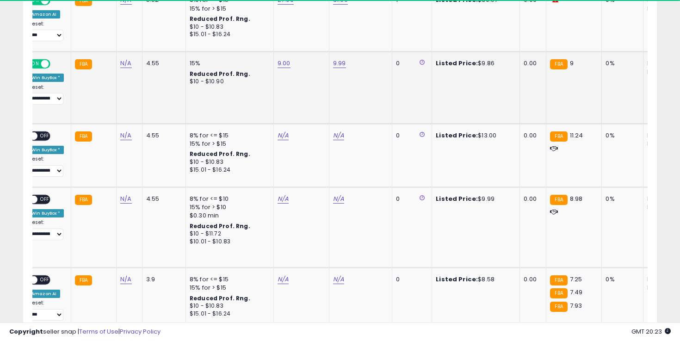
scroll to position [923, 0]
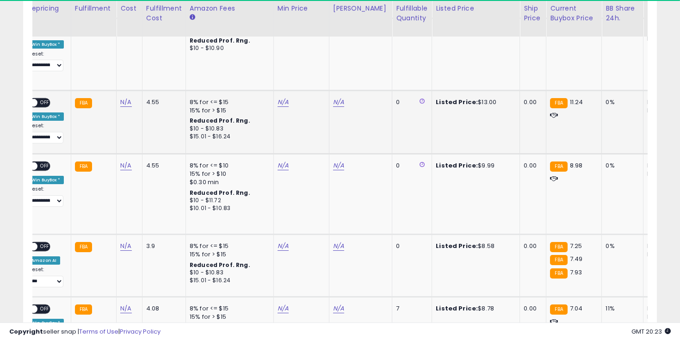
click at [277, 108] on td "N/A" at bounding box center [300, 122] width 55 height 63
click at [282, 103] on link "N/A" at bounding box center [282, 102] width 11 height 9
type input "**"
click button "submit" at bounding box center [310, 79] width 16 height 14
click at [336, 104] on link "N/A" at bounding box center [338, 102] width 11 height 9
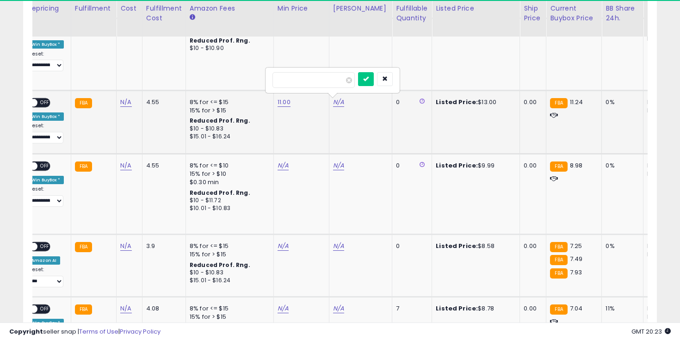
type input "**"
click button "submit" at bounding box center [366, 79] width 16 height 14
click at [40, 105] on span "OFF" at bounding box center [44, 103] width 15 height 8
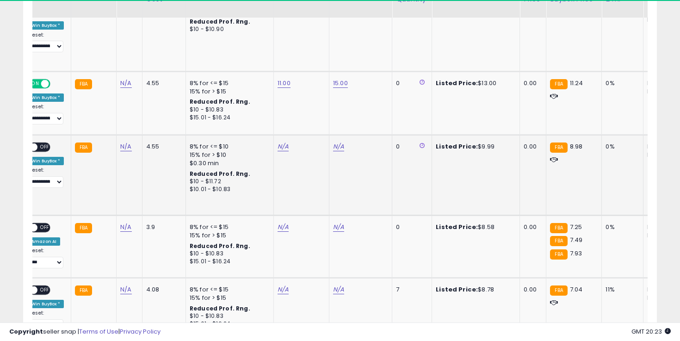
scroll to position [959, 0]
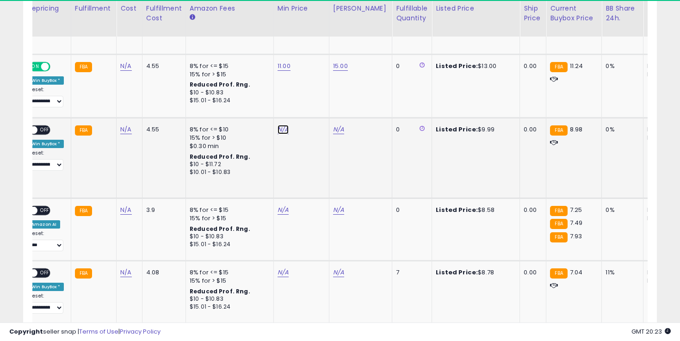
click at [279, 129] on link "N/A" at bounding box center [282, 129] width 11 height 9
type input "*"
click button "submit" at bounding box center [310, 106] width 16 height 14
click at [344, 130] on div "N/A" at bounding box center [359, 129] width 52 height 8
click at [340, 130] on link "N/A" at bounding box center [338, 129] width 11 height 9
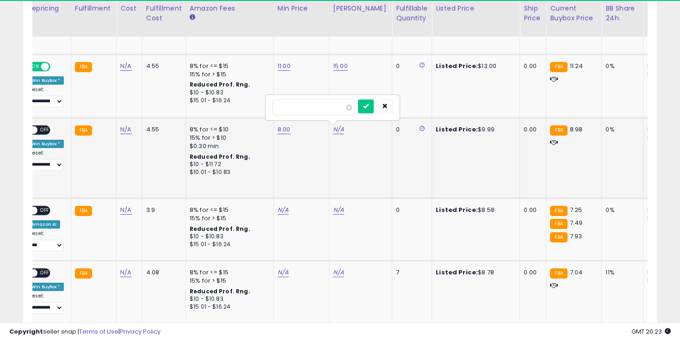
type input "****"
click button "submit" at bounding box center [366, 106] width 16 height 14
click at [44, 132] on span "OFF" at bounding box center [44, 130] width 15 height 8
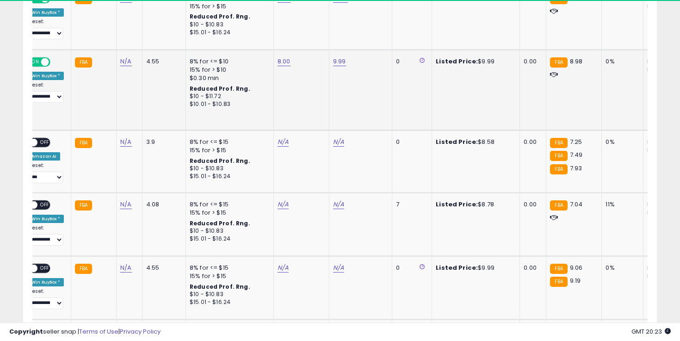
scroll to position [1039, 0]
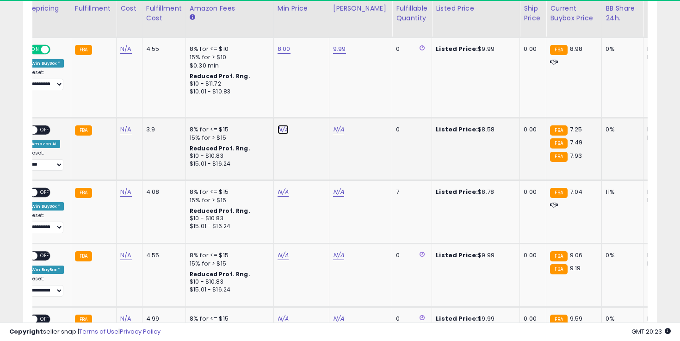
click at [278, 128] on link "N/A" at bounding box center [282, 129] width 11 height 9
type input "*"
click button "submit" at bounding box center [310, 107] width 16 height 14
click at [338, 132] on link "N/A" at bounding box center [338, 129] width 11 height 9
type input "****"
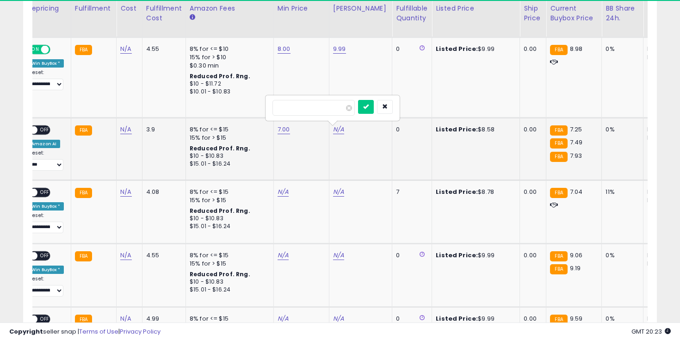
click button "submit" at bounding box center [366, 107] width 16 height 14
click at [45, 131] on span "OFF" at bounding box center [44, 130] width 15 height 8
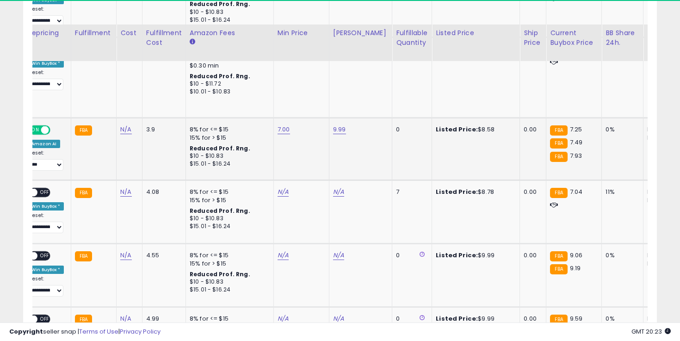
scroll to position [1118, 0]
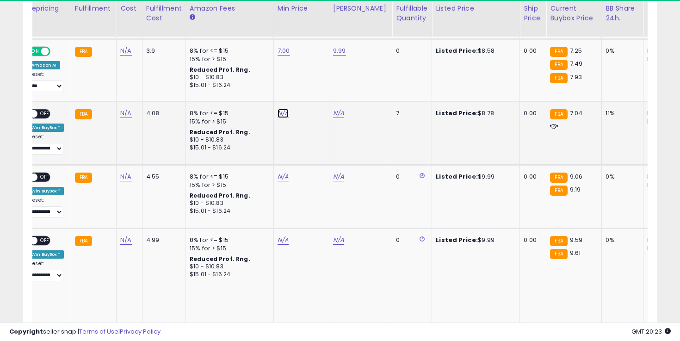
click at [280, 114] on link "N/A" at bounding box center [282, 113] width 11 height 9
type input "*"
click button "submit" at bounding box center [310, 90] width 16 height 14
click at [329, 115] on td "N/A" at bounding box center [360, 133] width 63 height 63
click at [335, 117] on link "N/A" at bounding box center [338, 113] width 11 height 9
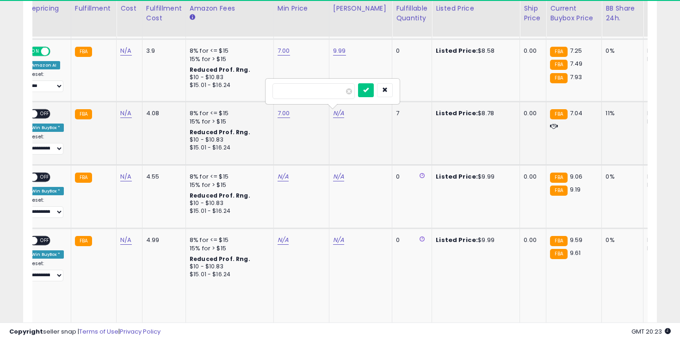
type input "****"
click button "submit" at bounding box center [366, 90] width 16 height 14
click at [50, 115] on div "ON OFF" at bounding box center [40, 114] width 22 height 10
click at [41, 119] on div "**********" at bounding box center [46, 131] width 36 height 45
click at [41, 111] on span "OFF" at bounding box center [44, 114] width 15 height 8
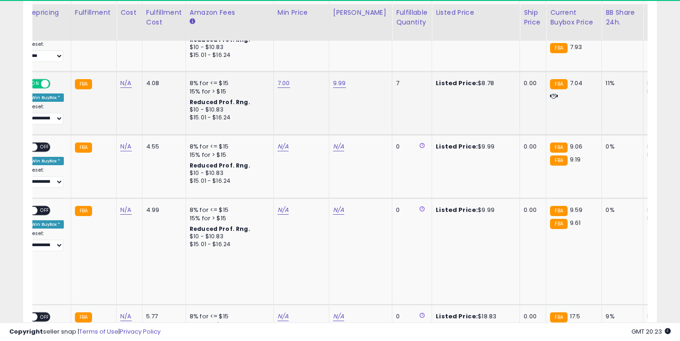
scroll to position [1162, 0]
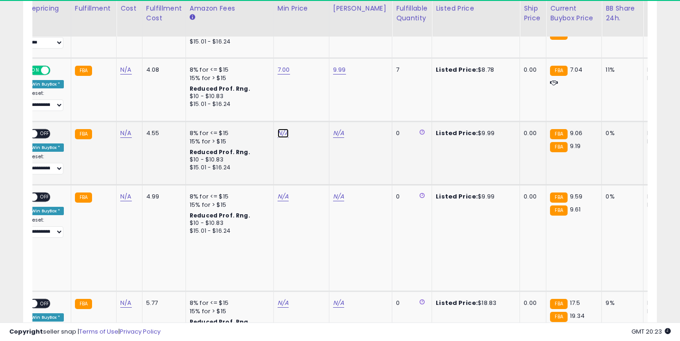
click at [284, 136] on link "N/A" at bounding box center [282, 133] width 11 height 9
type input "*"
click button "submit" at bounding box center [310, 110] width 16 height 14
click at [340, 131] on link "N/A" at bounding box center [338, 133] width 11 height 9
type input "*"
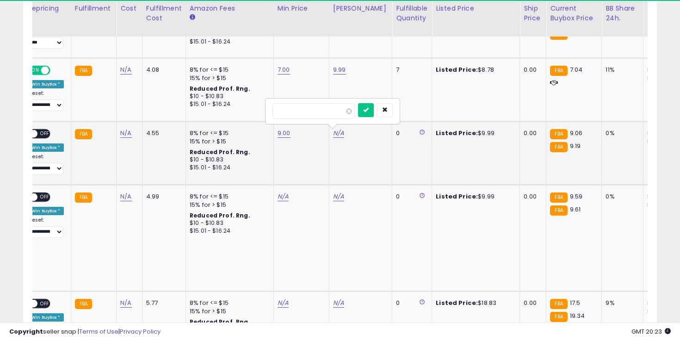
type input "****"
click button "submit" at bounding box center [366, 110] width 16 height 14
click at [40, 141] on div "**********" at bounding box center [46, 151] width 36 height 45
click at [40, 138] on div "ON OFF" at bounding box center [40, 134] width 22 height 10
click at [40, 135] on span "OFF" at bounding box center [44, 134] width 15 height 8
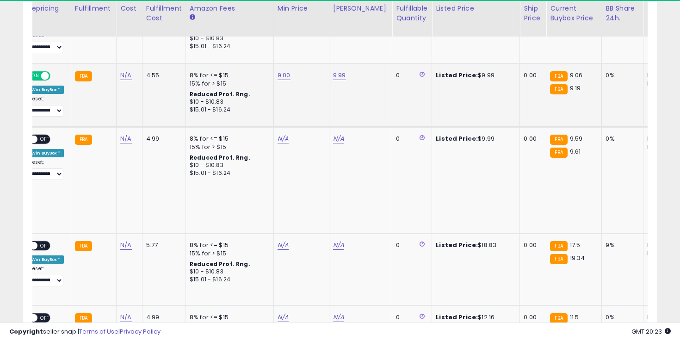
scroll to position [1233, 0]
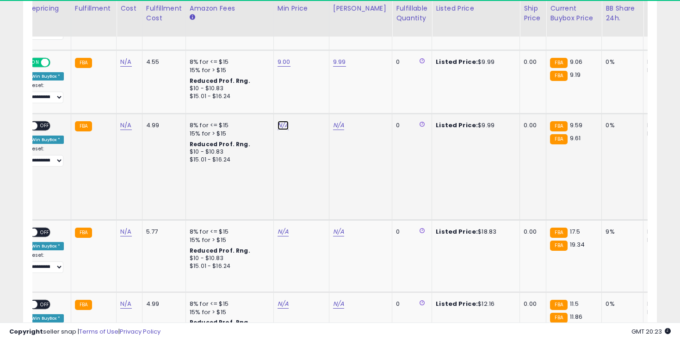
click at [283, 128] on link "N/A" at bounding box center [282, 125] width 11 height 9
type input "*"
click button "submit" at bounding box center [310, 103] width 16 height 14
click at [346, 130] on td "N/A" at bounding box center [360, 167] width 63 height 106
click at [339, 129] on link "N/A" at bounding box center [338, 125] width 11 height 9
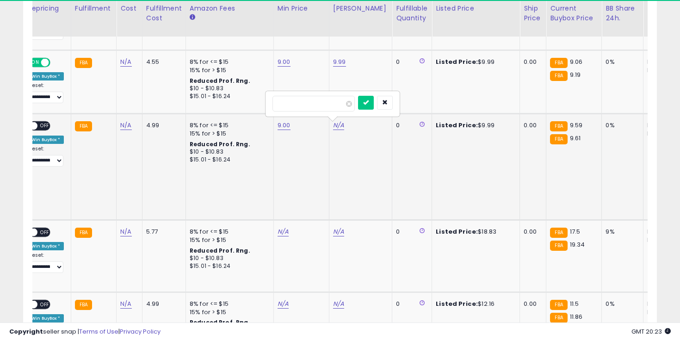
type input "****"
click button "submit" at bounding box center [366, 103] width 16 height 14
click at [42, 125] on span "OFF" at bounding box center [44, 126] width 15 height 8
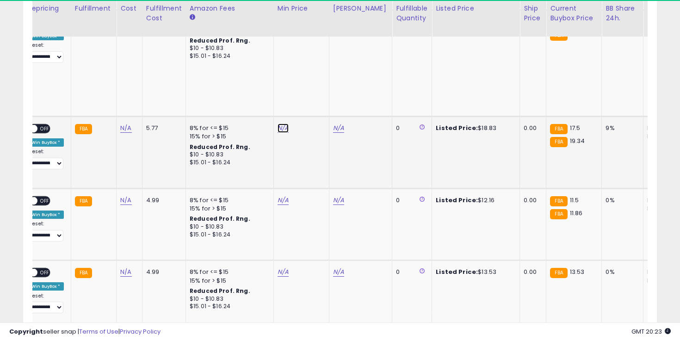
click at [282, 130] on link "N/A" at bounding box center [282, 127] width 11 height 9
type input "**"
click button "submit" at bounding box center [310, 105] width 16 height 14
click at [333, 125] on link "N/A" at bounding box center [338, 127] width 11 height 9
type input "**"
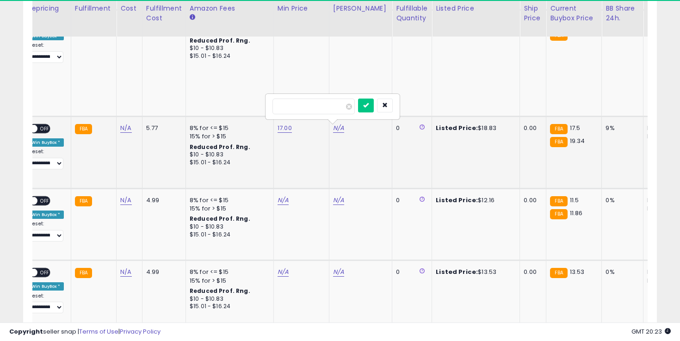
click button "submit" at bounding box center [366, 105] width 16 height 14
click at [49, 127] on span "OFF" at bounding box center [44, 129] width 15 height 8
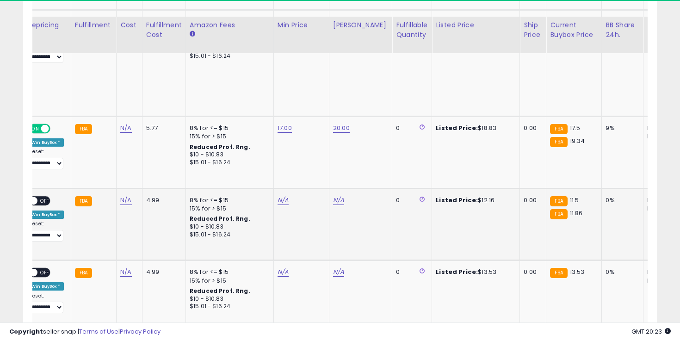
scroll to position [1380, 0]
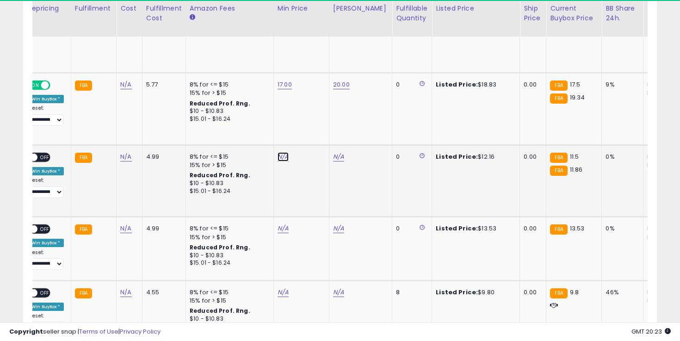
click at [283, 160] on link "N/A" at bounding box center [282, 156] width 11 height 9
type input "**"
click button "submit" at bounding box center [310, 134] width 16 height 14
click at [338, 155] on link "N/A" at bounding box center [338, 156] width 11 height 9
type input "**"
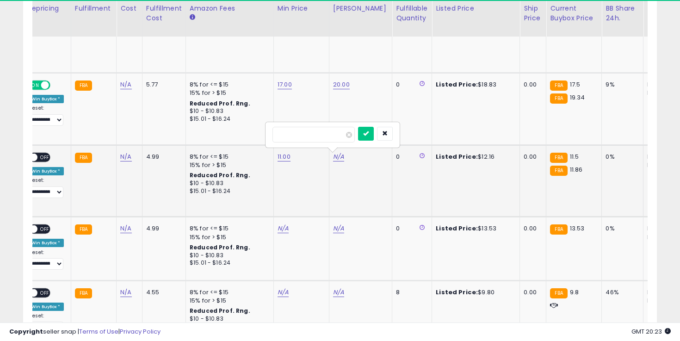
click button "submit" at bounding box center [366, 134] width 16 height 14
click at [45, 155] on span "OFF" at bounding box center [44, 157] width 15 height 8
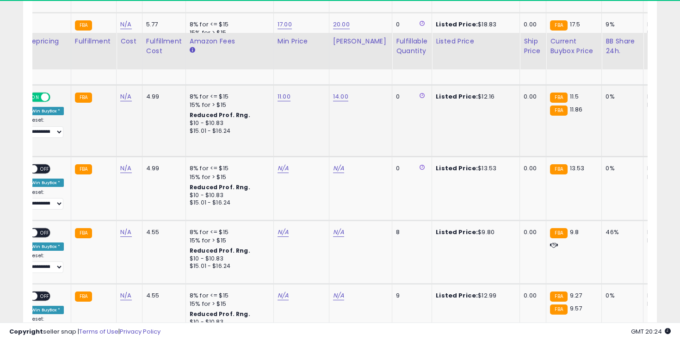
scroll to position [1482, 0]
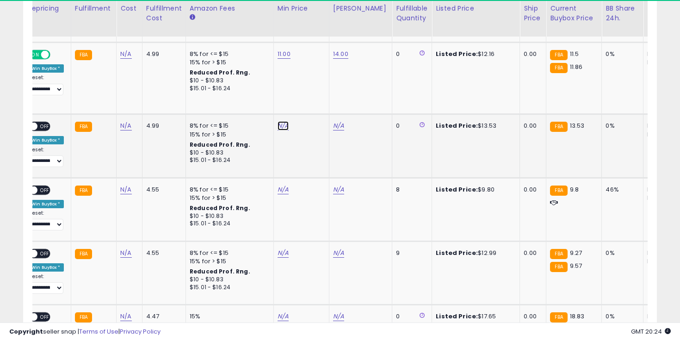
click at [282, 121] on link "N/A" at bounding box center [282, 125] width 11 height 9
type input "**"
click button "submit" at bounding box center [310, 94] width 16 height 14
click at [338, 121] on link "N/A" at bounding box center [338, 125] width 11 height 9
type input "**"
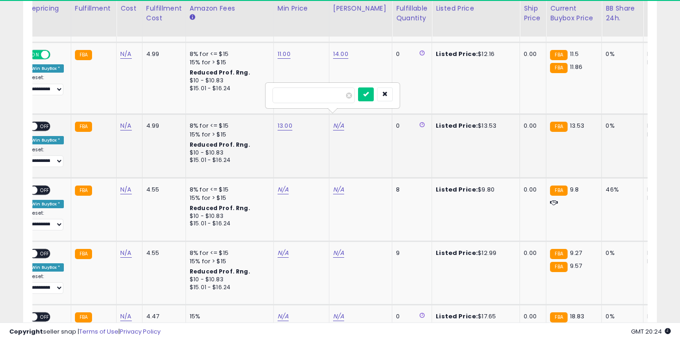
click button "submit" at bounding box center [366, 94] width 16 height 14
click at [46, 123] on span "OFF" at bounding box center [44, 127] width 15 height 8
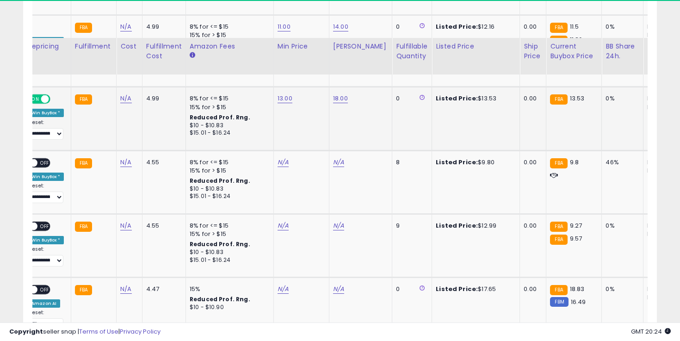
scroll to position [1548, 0]
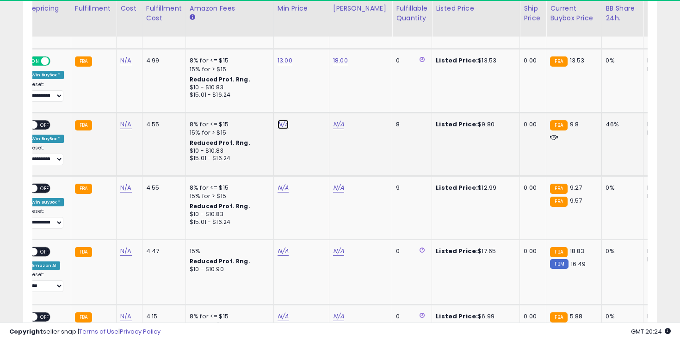
click at [277, 120] on link "N/A" at bounding box center [282, 124] width 11 height 9
type input "*"
click button "submit" at bounding box center [310, 93] width 16 height 14
click at [341, 120] on link "N/A" at bounding box center [338, 124] width 11 height 9
type input "****"
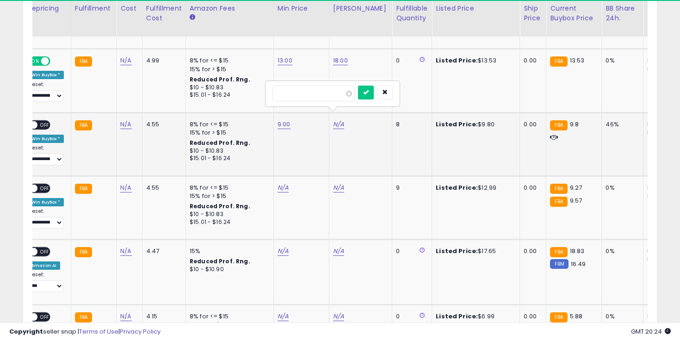
click button "submit" at bounding box center [366, 93] width 16 height 14
click at [39, 120] on div "ON OFF" at bounding box center [40, 125] width 22 height 10
click at [43, 121] on span "OFF" at bounding box center [44, 125] width 15 height 8
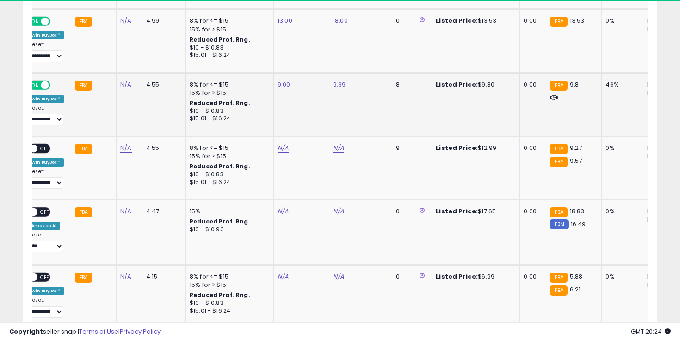
scroll to position [1637, 0]
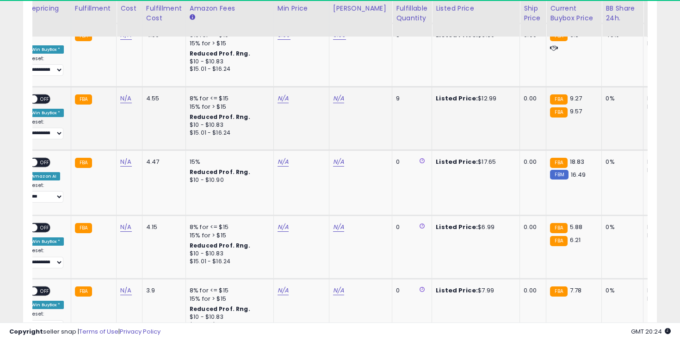
click at [286, 94] on div "N/A" at bounding box center [299, 98] width 44 height 8
click at [284, 94] on link "N/A" at bounding box center [282, 98] width 11 height 9
type input "*"
click button "submit" at bounding box center [310, 67] width 16 height 14
click at [337, 94] on link "N/A" at bounding box center [338, 98] width 11 height 9
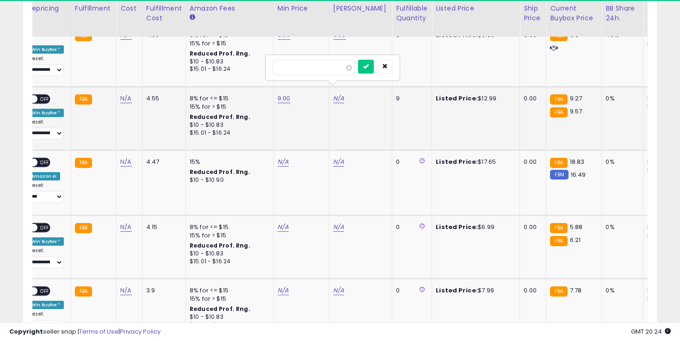
type input "****"
click button "submit" at bounding box center [366, 67] width 16 height 14
click at [47, 95] on span "OFF" at bounding box center [44, 99] width 15 height 8
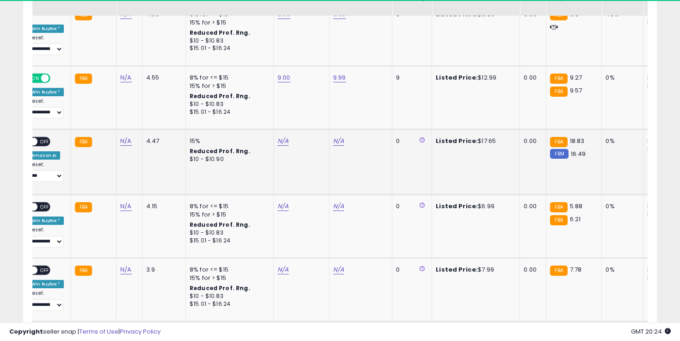
scroll to position [1677, 0]
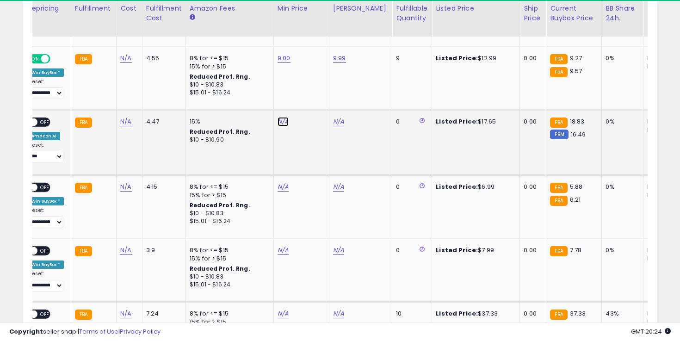
click at [277, 117] on link "N/A" at bounding box center [282, 121] width 11 height 9
type input "**"
click button "submit" at bounding box center [310, 90] width 16 height 14
click at [339, 117] on link "N/A" at bounding box center [338, 121] width 11 height 9
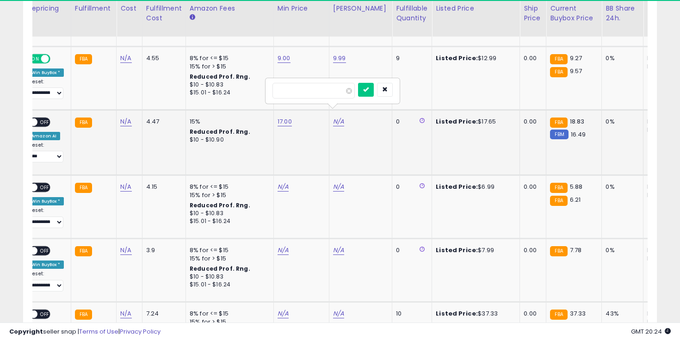
type input "**"
click button "submit" at bounding box center [366, 90] width 16 height 14
click at [50, 117] on div "**********" at bounding box center [46, 139] width 36 height 45
click at [45, 118] on span "OFF" at bounding box center [44, 122] width 15 height 8
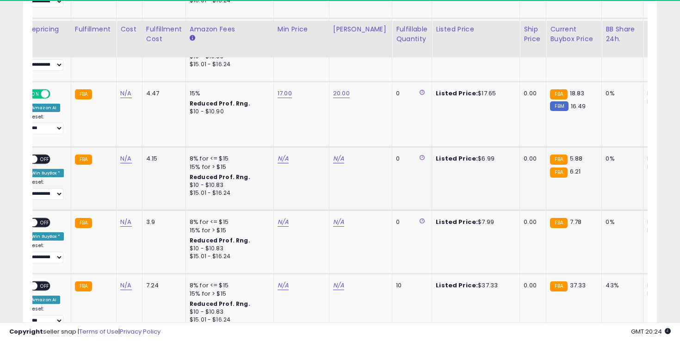
scroll to position [1747, 0]
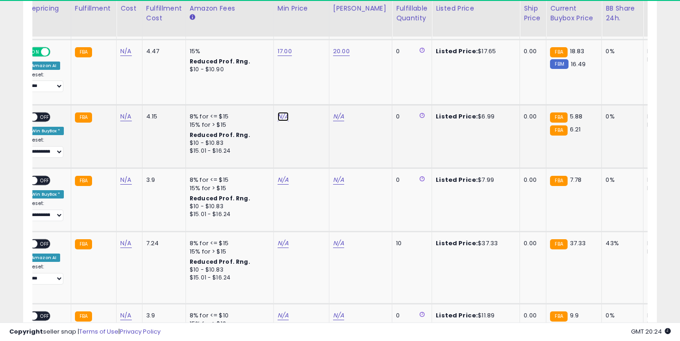
click at [286, 116] on link "N/A" at bounding box center [282, 116] width 11 height 9
type input "*"
click button "submit" at bounding box center [310, 92] width 16 height 14
click at [337, 117] on link "N/A" at bounding box center [338, 116] width 11 height 9
type input "****"
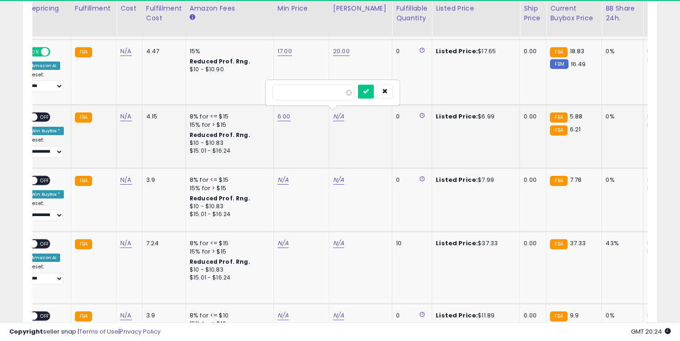
click button "submit" at bounding box center [366, 92] width 16 height 14
click at [48, 113] on span "OFF" at bounding box center [44, 117] width 15 height 8
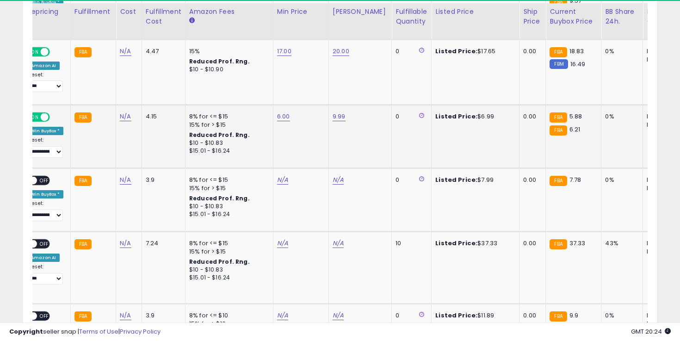
scroll to position [1804, 0]
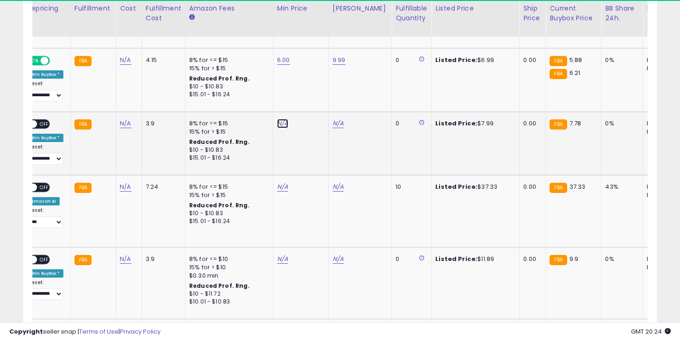
click at [282, 123] on link "N/A" at bounding box center [282, 123] width 11 height 9
type input "*"
click button "submit" at bounding box center [310, 99] width 16 height 14
click at [335, 121] on link "N/A" at bounding box center [337, 123] width 11 height 9
type input "****"
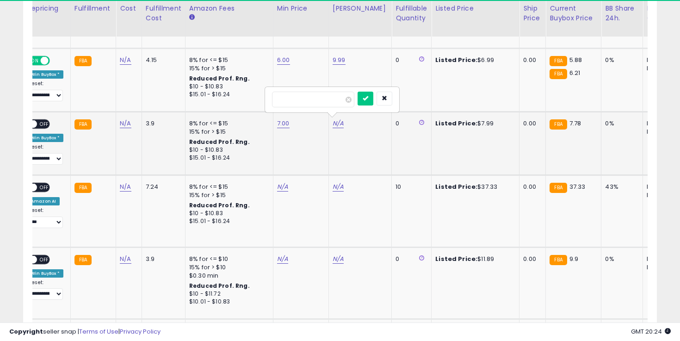
click button "submit" at bounding box center [365, 99] width 16 height 14
click at [44, 124] on span "OFF" at bounding box center [44, 124] width 15 height 8
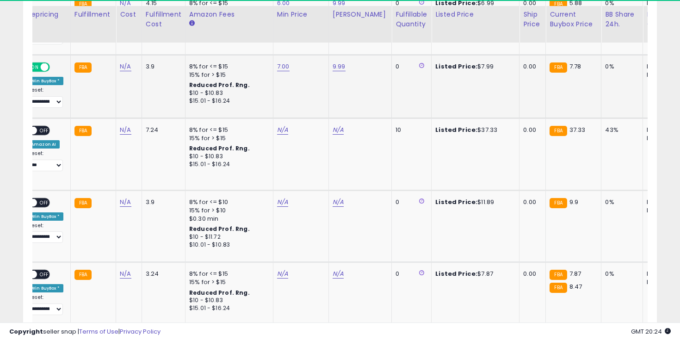
scroll to position [1877, 0]
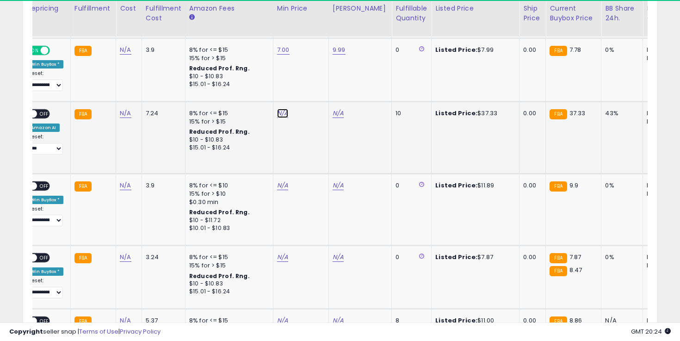
click at [283, 110] on link "N/A" at bounding box center [282, 113] width 11 height 9
type input "**"
click button "submit" at bounding box center [310, 88] width 16 height 14
click at [335, 114] on link "N/A" at bounding box center [337, 113] width 11 height 9
type input "**"
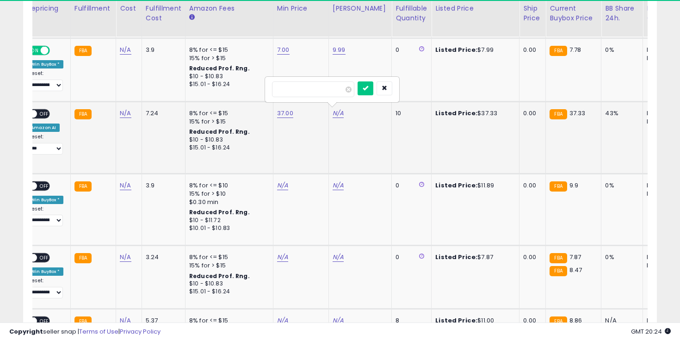
click button "submit" at bounding box center [365, 88] width 16 height 14
click at [40, 114] on span "OFF" at bounding box center [44, 114] width 15 height 8
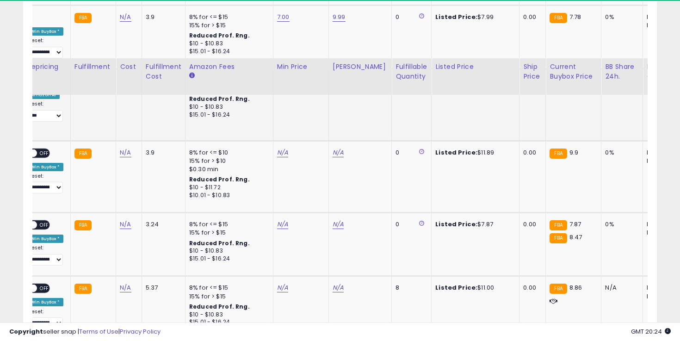
scroll to position [1968, 0]
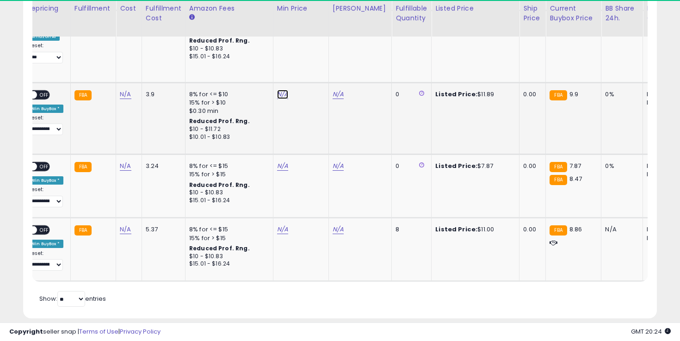
click at [280, 90] on link "N/A" at bounding box center [282, 94] width 11 height 9
type input "*"
click button "submit" at bounding box center [310, 69] width 16 height 14
click at [333, 92] on link "N/A" at bounding box center [337, 94] width 11 height 9
type input "**"
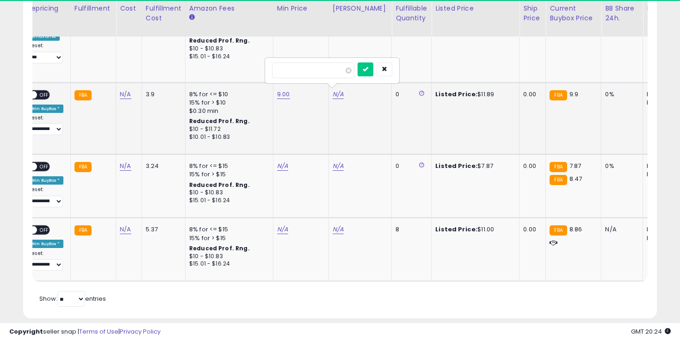
click button "submit" at bounding box center [365, 69] width 16 height 14
click at [38, 91] on span "OFF" at bounding box center [44, 95] width 15 height 8
click at [281, 161] on link "N/A" at bounding box center [282, 165] width 11 height 9
type input "*"
click button "submit" at bounding box center [310, 133] width 16 height 14
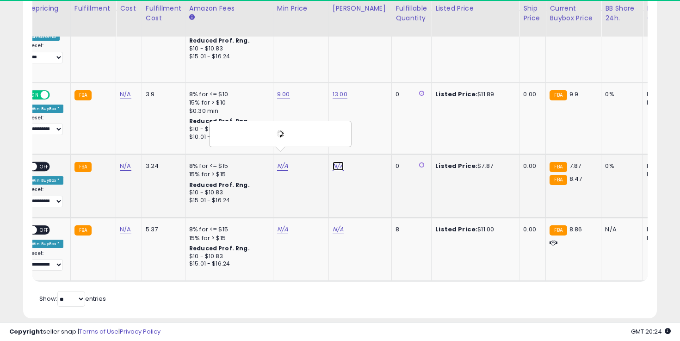
click at [339, 161] on link "N/A" at bounding box center [337, 165] width 11 height 9
type input "****"
click button "submit" at bounding box center [365, 133] width 16 height 14
click at [43, 163] on span "OFF" at bounding box center [44, 167] width 15 height 8
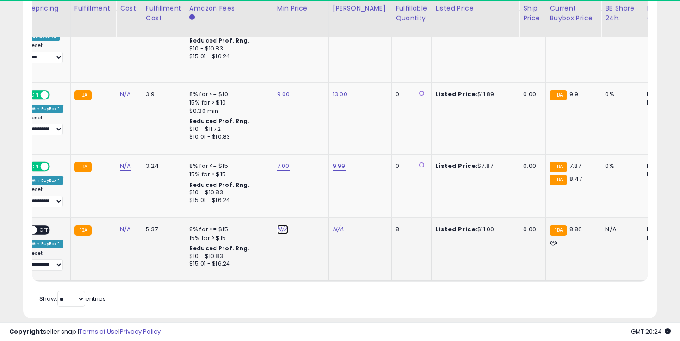
click at [280, 225] on link "N/A" at bounding box center [282, 229] width 11 height 9
type input "*"
click button "submit" at bounding box center [310, 196] width 16 height 14
click at [335, 225] on link "N/A" at bounding box center [337, 229] width 11 height 9
type input "**"
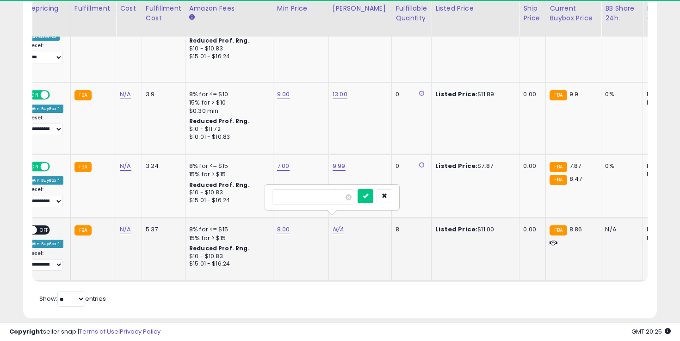
click button "submit" at bounding box center [365, 196] width 16 height 14
click at [42, 226] on span "OFF" at bounding box center [44, 230] width 15 height 8
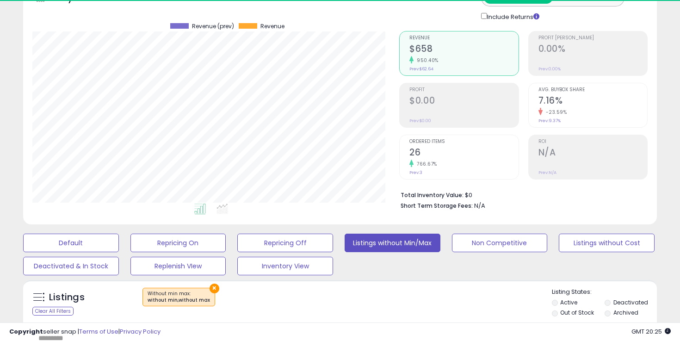
scroll to position [79, 0]
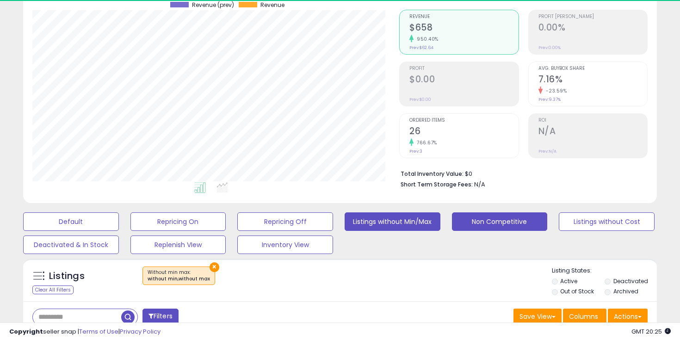
click at [498, 220] on button "Non Competitive" at bounding box center [500, 221] width 96 height 18
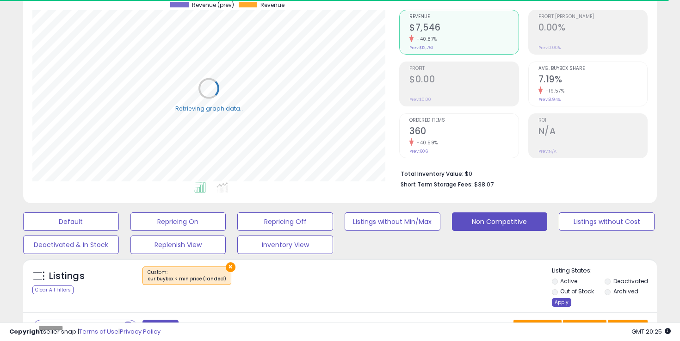
click at [563, 300] on div "Apply" at bounding box center [561, 302] width 19 height 9
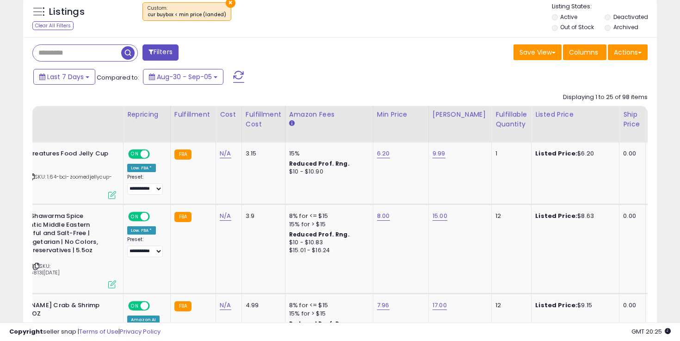
scroll to position [0, 142]
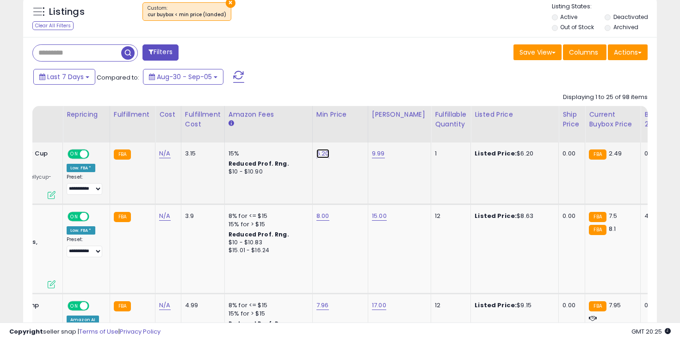
click at [316, 153] on link "6.20" at bounding box center [322, 153] width 13 height 9
type input "*"
click button "submit" at bounding box center [350, 130] width 16 height 14
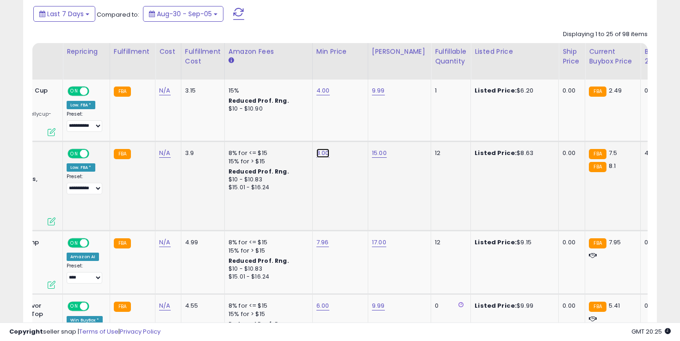
click at [321, 155] on link "8.00" at bounding box center [322, 152] width 13 height 9
type input "*"
click button "submit" at bounding box center [350, 130] width 16 height 14
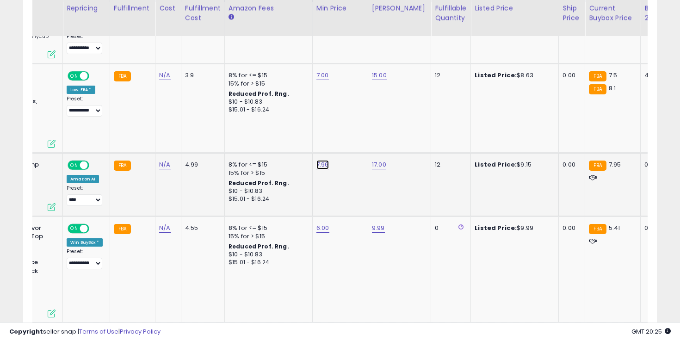
click at [321, 166] on link "7.96" at bounding box center [322, 164] width 12 height 9
type input "*"
click button "submit" at bounding box center [350, 142] width 16 height 14
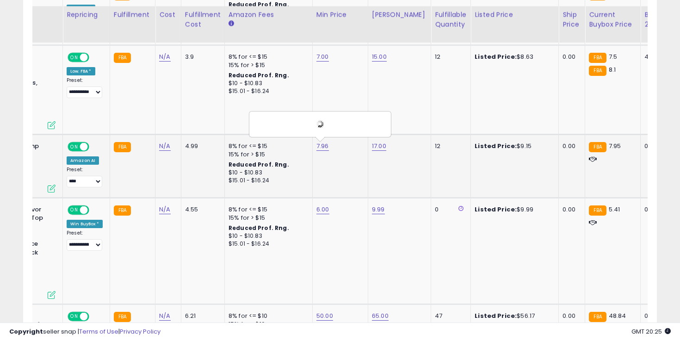
scroll to position [512, 0]
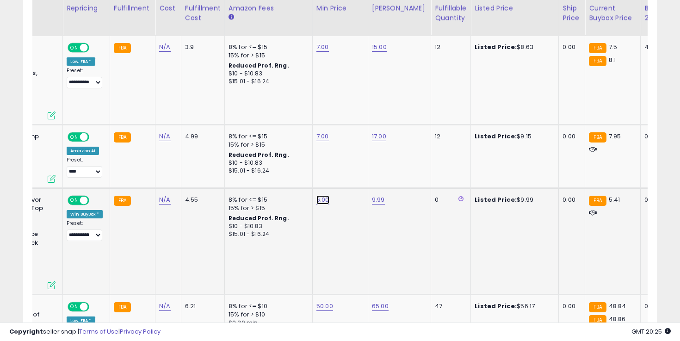
click at [319, 201] on link "6.00" at bounding box center [322, 199] width 13 height 9
type input "*"
click button "submit" at bounding box center [350, 177] width 16 height 14
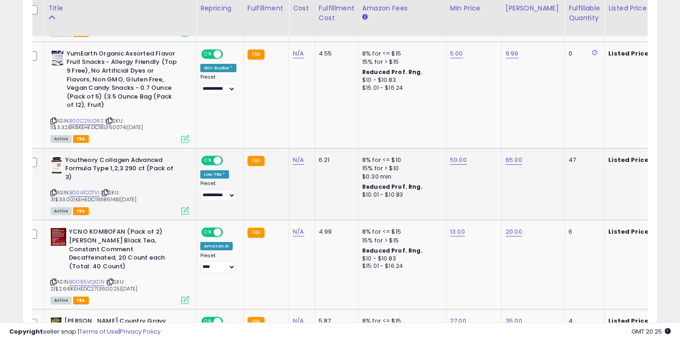
scroll to position [0, 0]
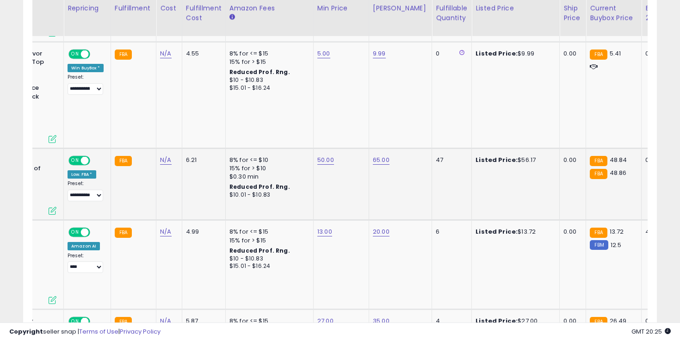
click at [326, 155] on td "50.00" at bounding box center [340, 184] width 55 height 72
click at [323, 158] on link "50.00" at bounding box center [325, 159] width 17 height 9
type input "*"
type input "**"
click button "submit" at bounding box center [353, 137] width 16 height 14
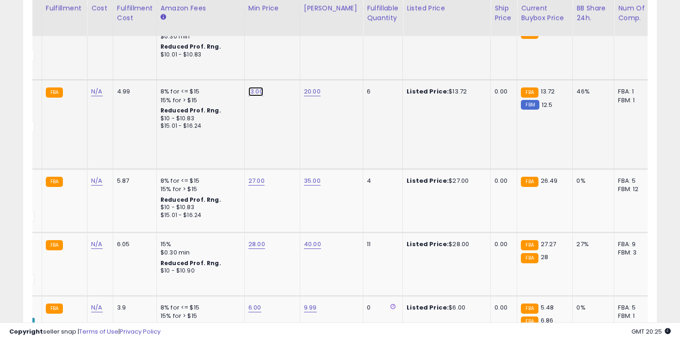
click at [255, 91] on link "13.00" at bounding box center [255, 91] width 15 height 9
type input "*"
type input "***"
click button "submit" at bounding box center [283, 69] width 16 height 14
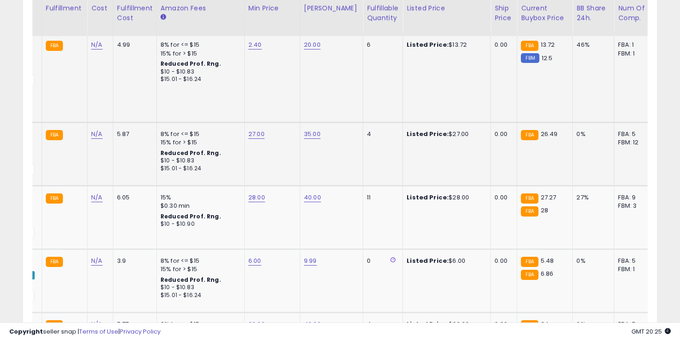
click at [255, 135] on td "27.00" at bounding box center [271, 154] width 55 height 63
click at [254, 129] on link "27.00" at bounding box center [256, 133] width 16 height 9
type input "**"
click button "submit" at bounding box center [284, 103] width 16 height 14
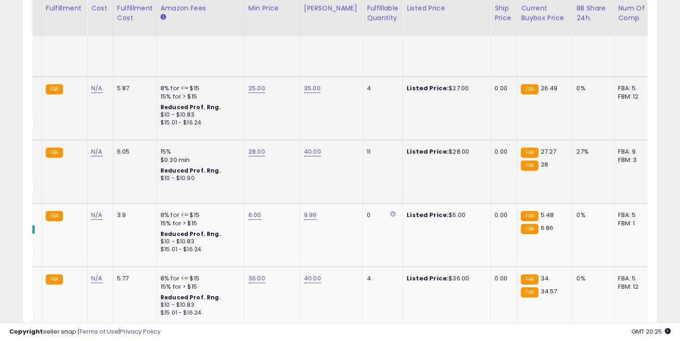
click at [251, 148] on td "28.00" at bounding box center [271, 171] width 55 height 63
click at [252, 147] on link "28.00" at bounding box center [256, 151] width 17 height 9
type input "**"
click button "submit" at bounding box center [284, 120] width 16 height 14
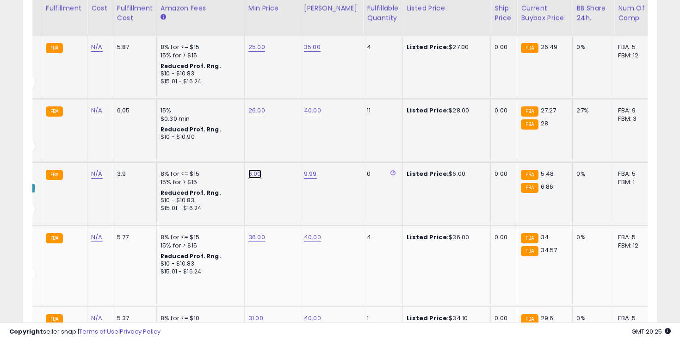
click at [253, 169] on link "6.00" at bounding box center [254, 173] width 13 height 9
type input "*"
click button "submit" at bounding box center [282, 142] width 16 height 14
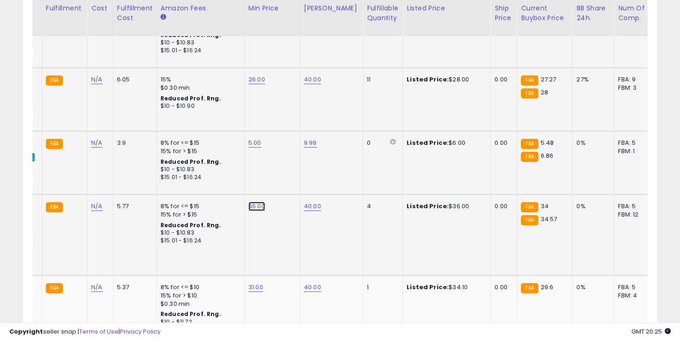
click at [253, 202] on link "36.00" at bounding box center [256, 206] width 17 height 9
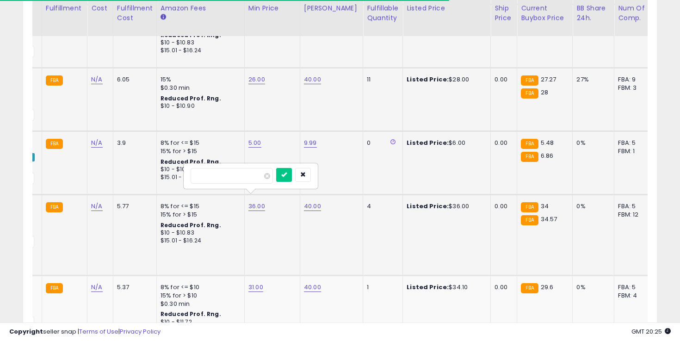
type input "**"
click button "submit" at bounding box center [284, 175] width 16 height 14
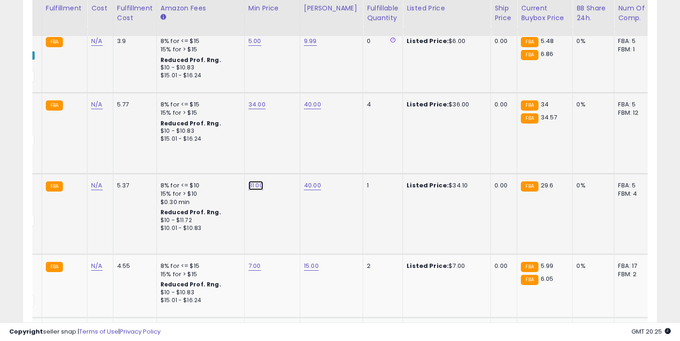
click at [254, 181] on link "31.00" at bounding box center [255, 185] width 15 height 9
type input "*"
type input "**"
click button "submit" at bounding box center [283, 145] width 16 height 14
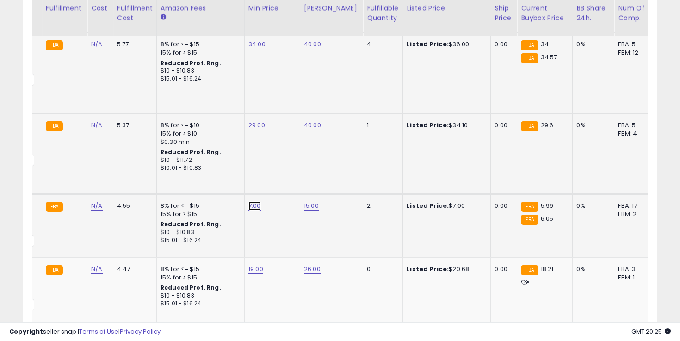
click at [253, 201] on link "7.00" at bounding box center [254, 205] width 12 height 9
type input "*"
click button "submit" at bounding box center [282, 157] width 16 height 14
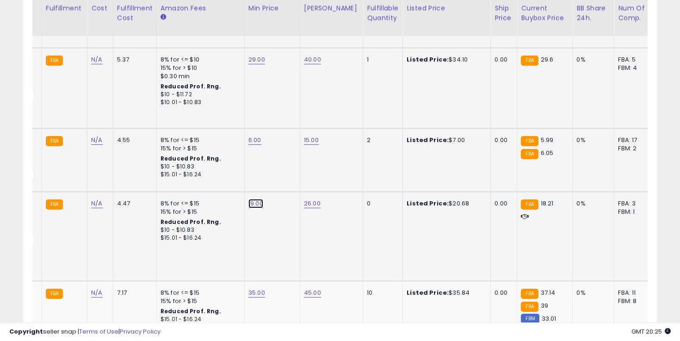
click at [255, 199] on link "19.00" at bounding box center [255, 203] width 15 height 9
type input "**"
click button "submit" at bounding box center [283, 155] width 16 height 14
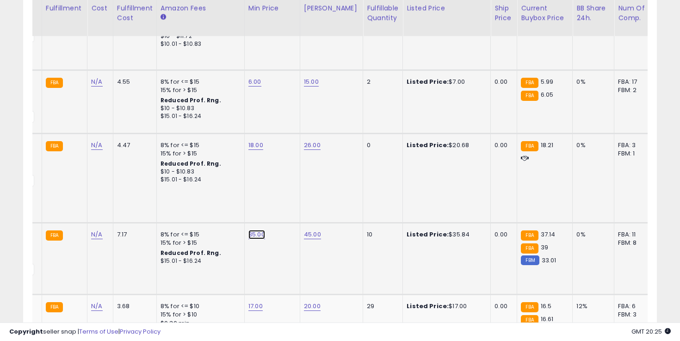
click at [257, 230] on link "35.00" at bounding box center [256, 234] width 17 height 9
click at [306, 186] on icon "button" at bounding box center [303, 185] width 6 height 6
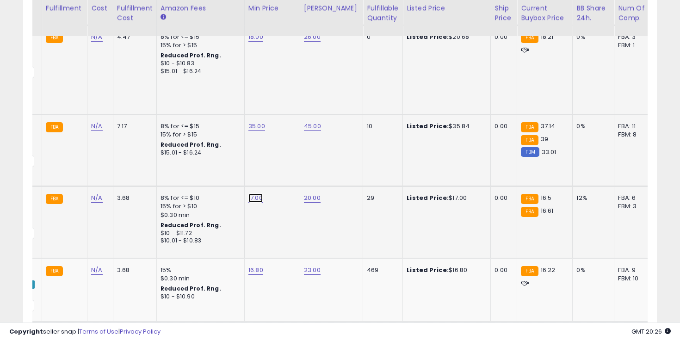
click at [255, 193] on link "17.00" at bounding box center [255, 197] width 14 height 9
type input "**"
click button "submit" at bounding box center [283, 149] width 16 height 14
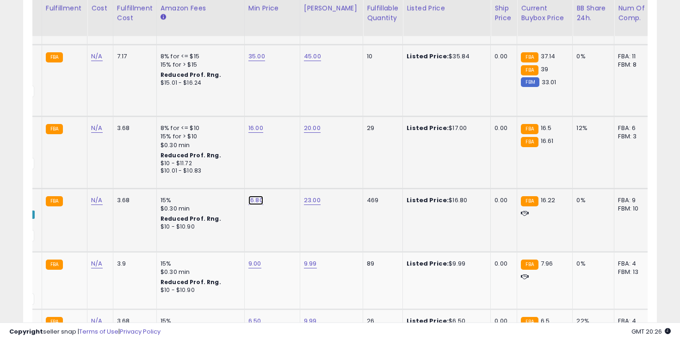
click at [254, 196] on link "16.80" at bounding box center [255, 200] width 15 height 9
type input "**"
click button "submit" at bounding box center [283, 143] width 16 height 14
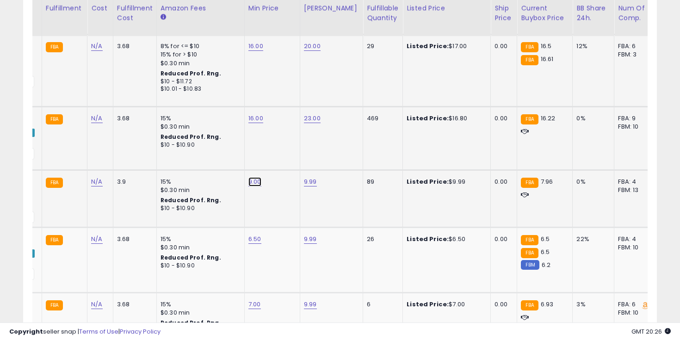
click at [252, 177] on link "9.00" at bounding box center [254, 181] width 13 height 9
type input "*"
click button "submit" at bounding box center [282, 124] width 16 height 14
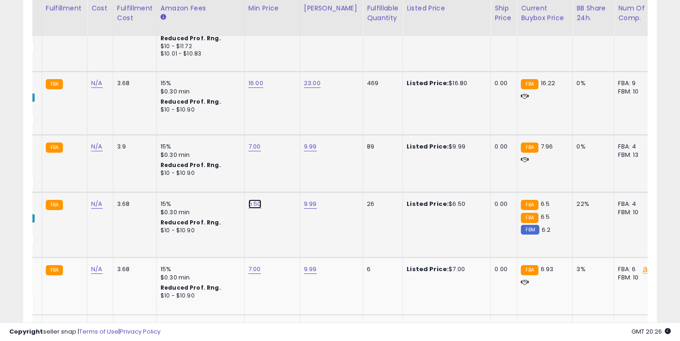
click at [252, 199] on link "6.50" at bounding box center [254, 203] width 13 height 9
click button "submit" at bounding box center [282, 153] width 16 height 14
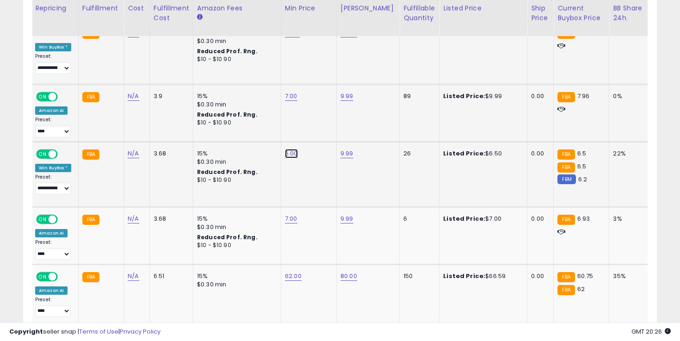
click at [288, 149] on link "6.00" at bounding box center [291, 153] width 13 height 9
click button "submit" at bounding box center [319, 102] width 16 height 14
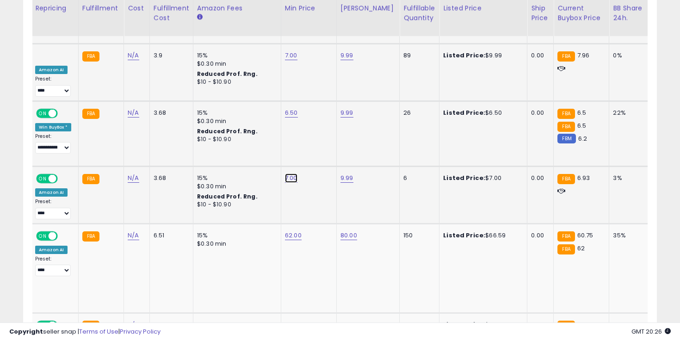
click at [290, 173] on link "7.00" at bounding box center [291, 177] width 12 height 9
click button "submit" at bounding box center [318, 125] width 16 height 14
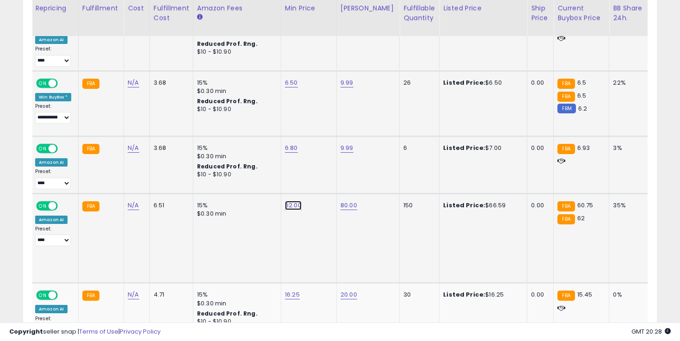
click at [291, 201] on link "62.00" at bounding box center [293, 205] width 17 height 9
click button "submit" at bounding box center [321, 158] width 16 height 14
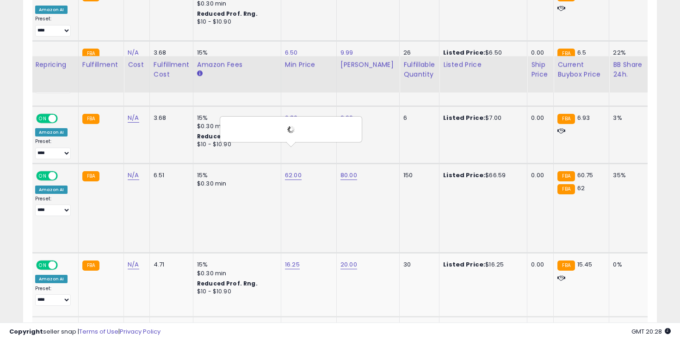
scroll to position [1795, 0]
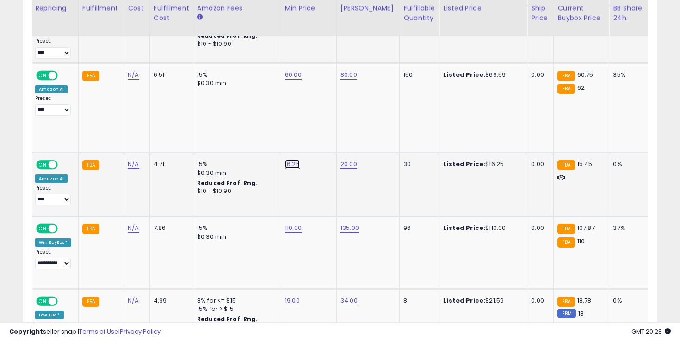
click at [286, 160] on link "16.25" at bounding box center [292, 164] width 15 height 9
click button "submit" at bounding box center [320, 118] width 16 height 14
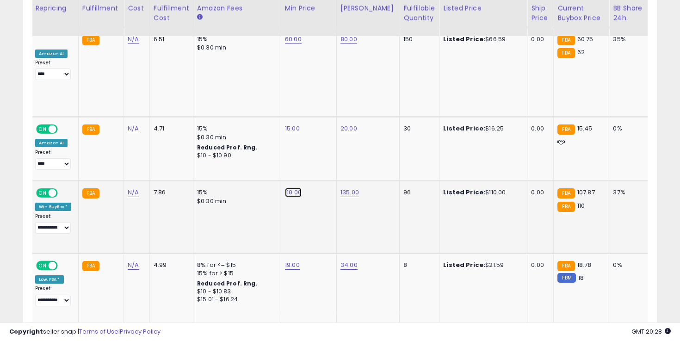
click at [290, 188] on link "110.00" at bounding box center [293, 192] width 17 height 9
click button "submit" at bounding box center [321, 146] width 16 height 14
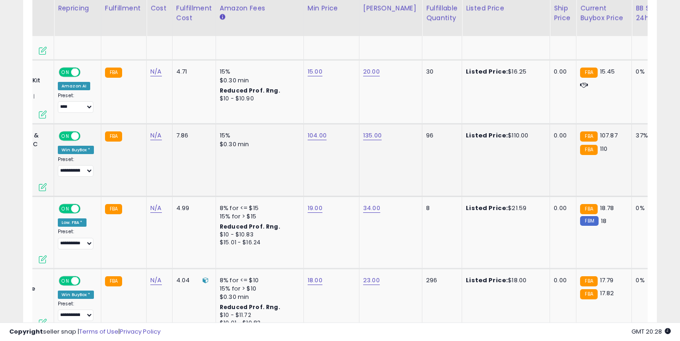
scroll to position [0, 184]
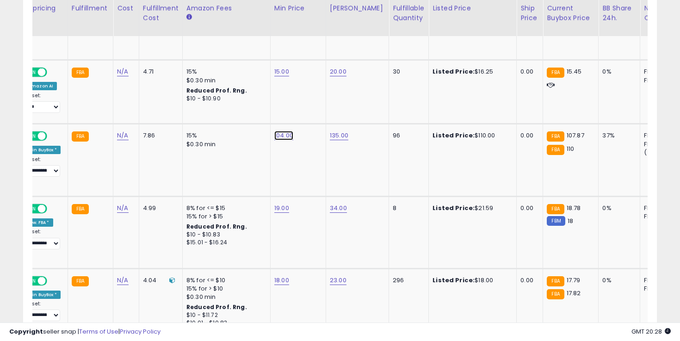
click at [287, 131] on link "104.00" at bounding box center [283, 135] width 19 height 9
click button "submit" at bounding box center [311, 89] width 16 height 14
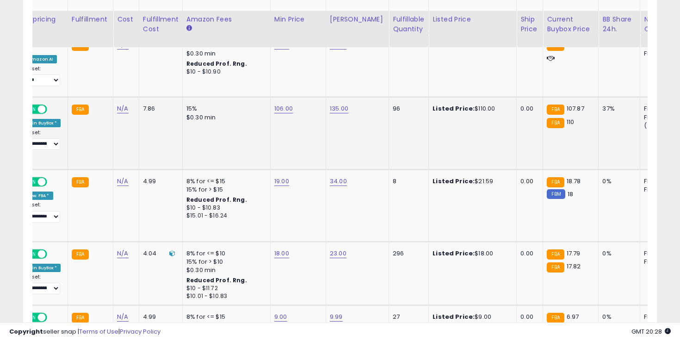
scroll to position [1934, 0]
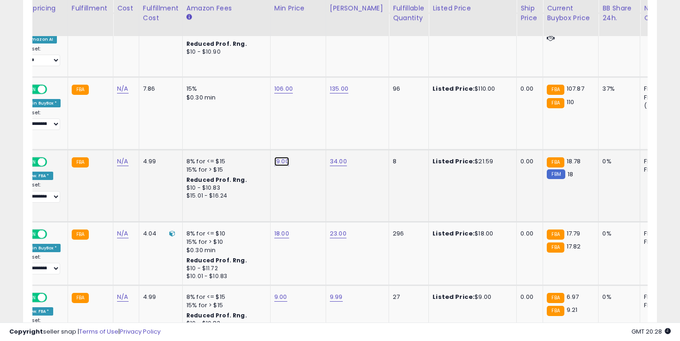
click at [277, 157] on link "19.00" at bounding box center [281, 161] width 15 height 9
click button "submit" at bounding box center [309, 115] width 16 height 14
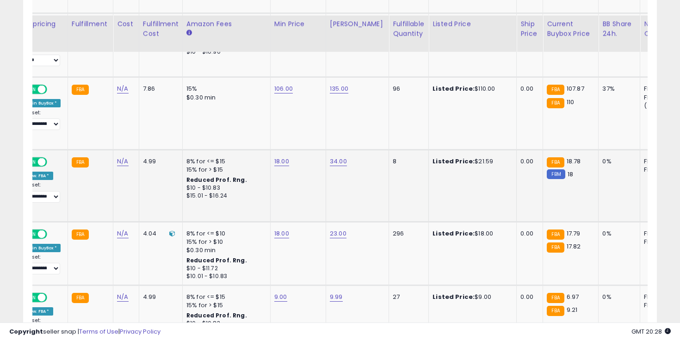
scroll to position [1983, 0]
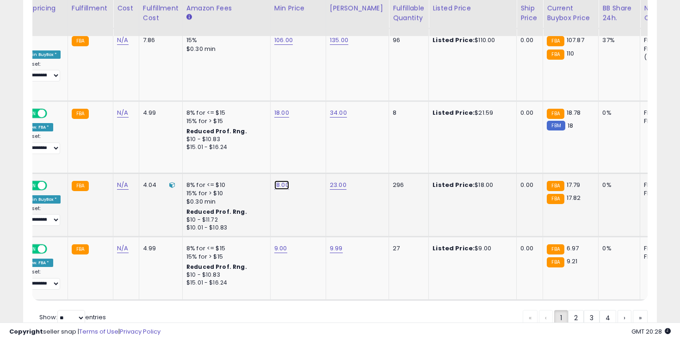
click at [281, 180] on link "18.00" at bounding box center [281, 184] width 15 height 9
click button "submit" at bounding box center [309, 139] width 16 height 14
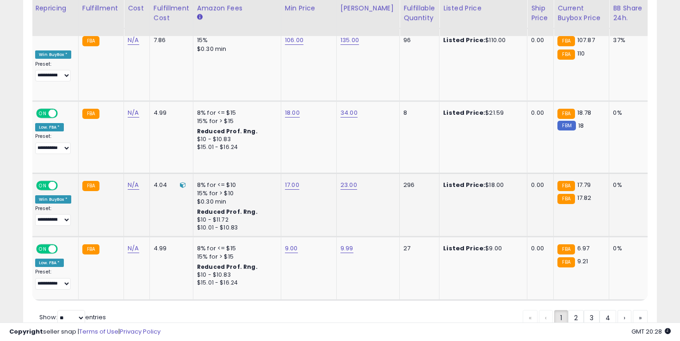
scroll to position [2000, 0]
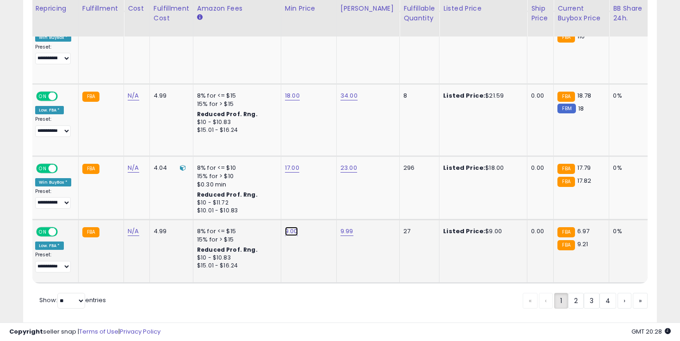
click at [285, 227] on link "9.00" at bounding box center [291, 231] width 13 height 9
click button "submit" at bounding box center [319, 185] width 16 height 14
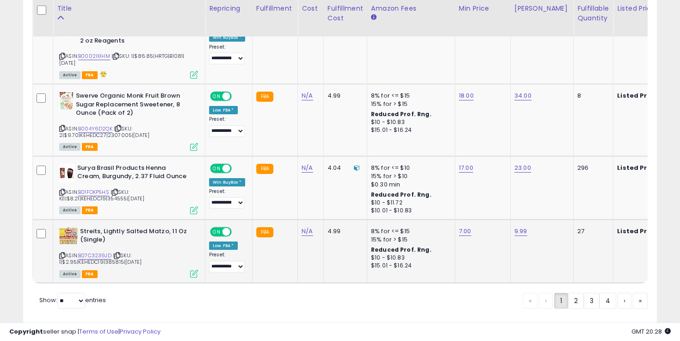
scroll to position [0, 244]
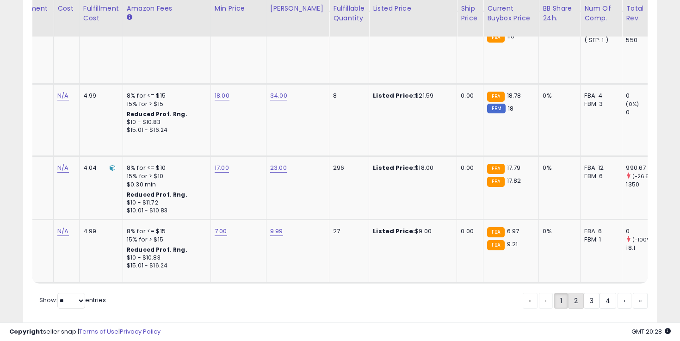
click at [572, 293] on link "2" at bounding box center [576, 301] width 16 height 16
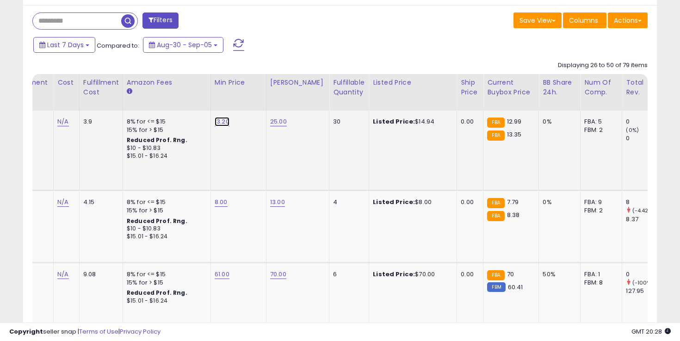
click at [215, 123] on link "13.20" at bounding box center [222, 121] width 15 height 9
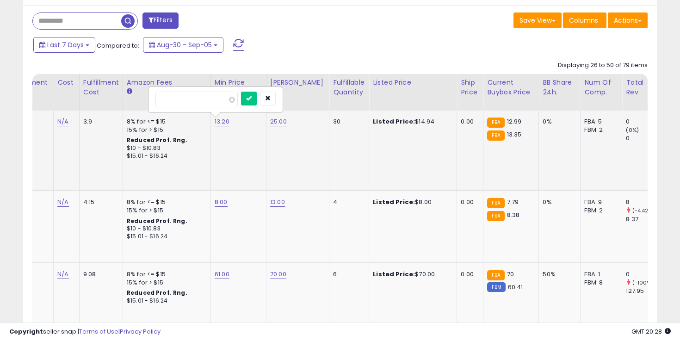
click button "submit" at bounding box center [249, 99] width 16 height 14
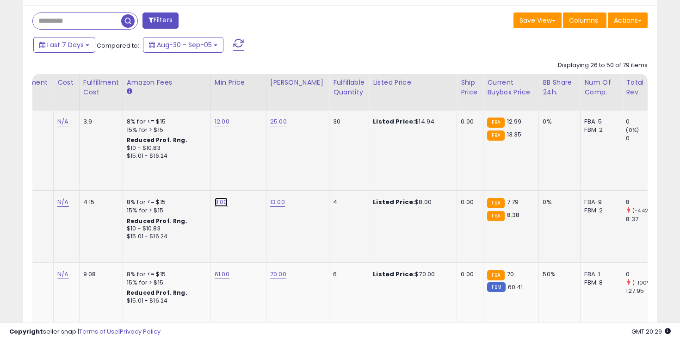
click at [221, 202] on link "8.00" at bounding box center [221, 201] width 13 height 9
click button "submit" at bounding box center [248, 179] width 16 height 14
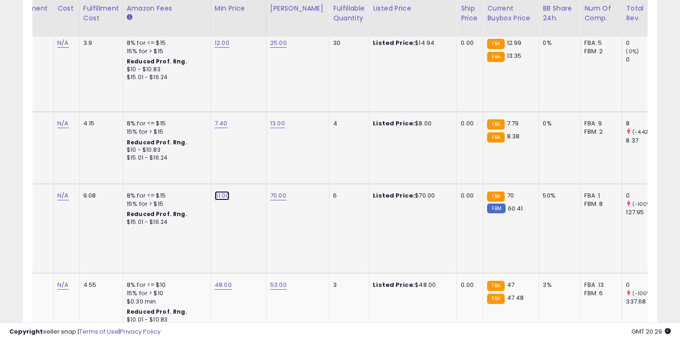
click at [223, 196] on link "61.00" at bounding box center [222, 195] width 15 height 9
click button "submit" at bounding box center [249, 173] width 16 height 14
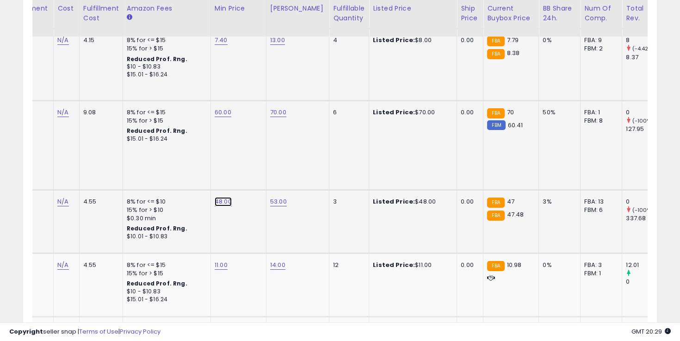
click at [215, 197] on link "48.00" at bounding box center [223, 201] width 17 height 9
click button "submit" at bounding box center [250, 170] width 16 height 14
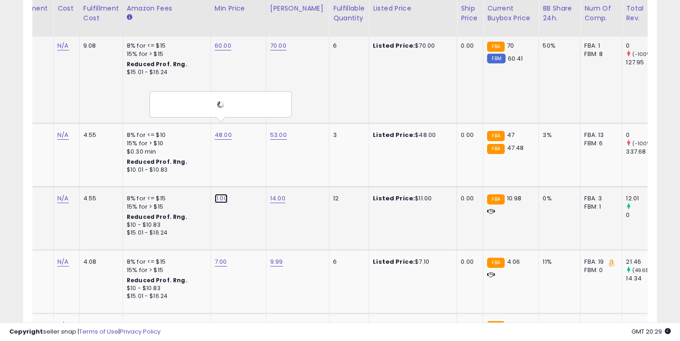
click at [221, 194] on link "11.00" at bounding box center [221, 198] width 13 height 9
click button "submit" at bounding box center [248, 167] width 16 height 14
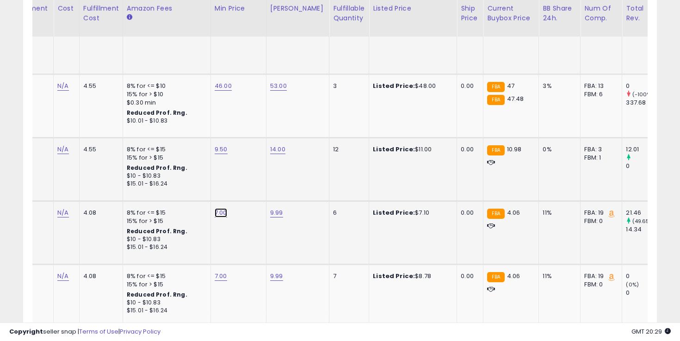
click at [220, 208] on link "7.00" at bounding box center [221, 212] width 12 height 9
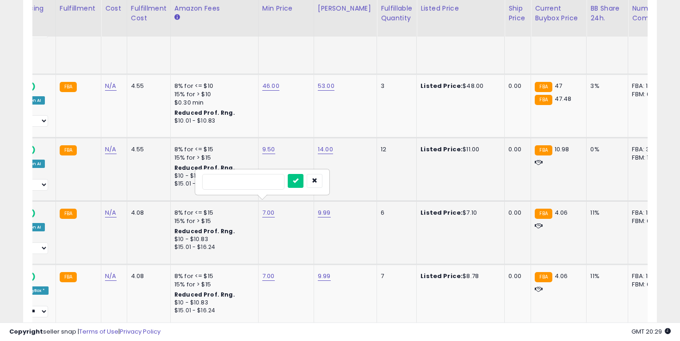
click button "submit" at bounding box center [296, 181] width 16 height 14
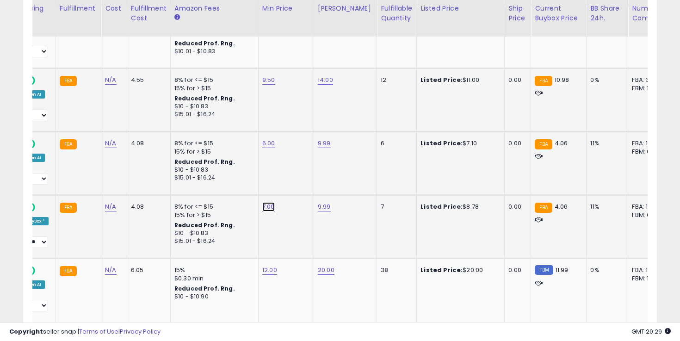
click at [268, 202] on link "7.00" at bounding box center [268, 206] width 12 height 9
click button "submit" at bounding box center [296, 175] width 16 height 14
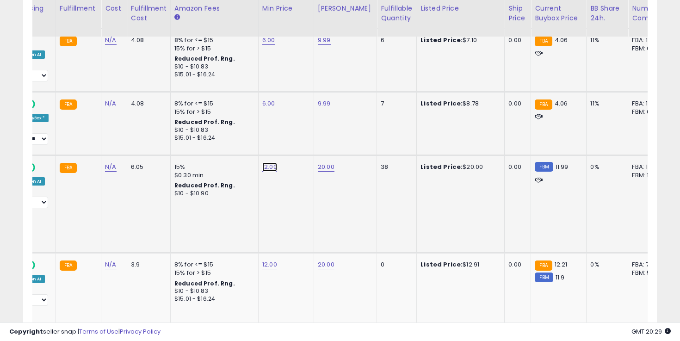
click at [272, 162] on link "12.00" at bounding box center [269, 166] width 15 height 9
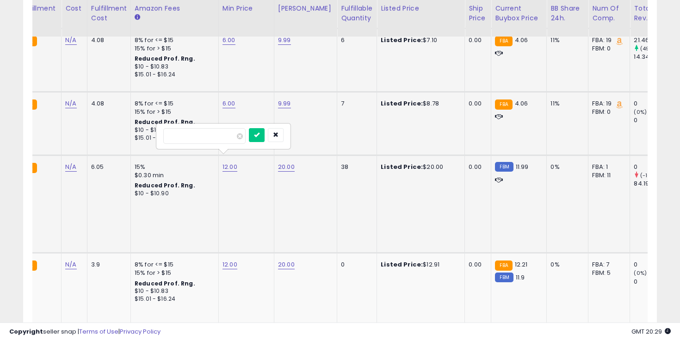
click button "submit" at bounding box center [257, 135] width 16 height 14
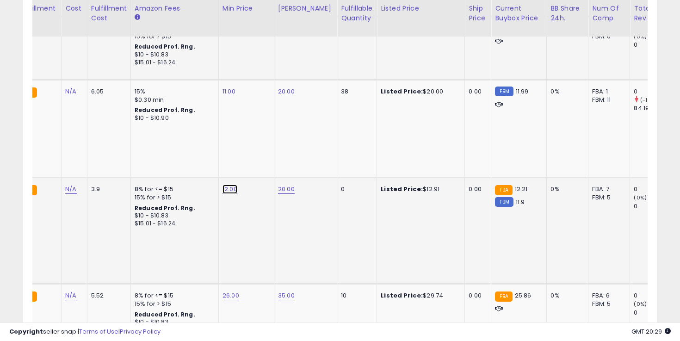
click at [230, 184] on link "12.00" at bounding box center [229, 188] width 15 height 9
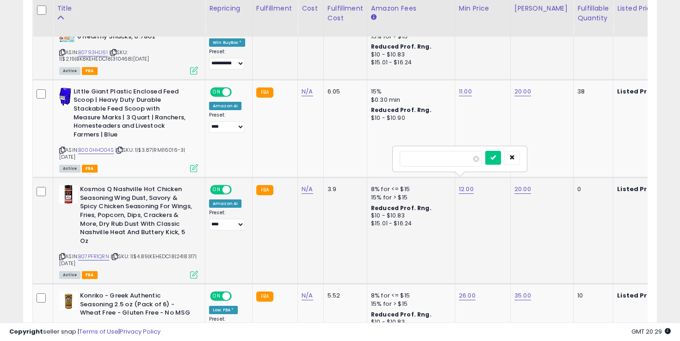
click button "submit" at bounding box center [493, 158] width 16 height 14
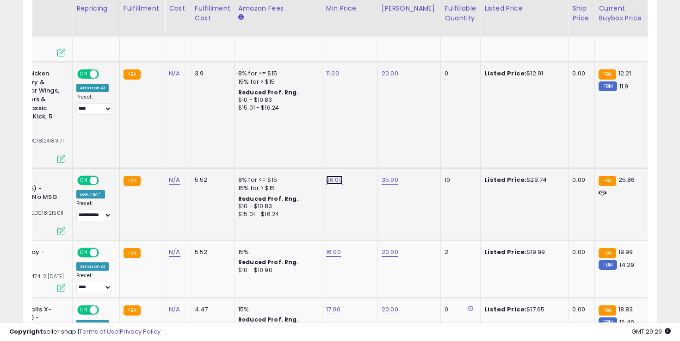
click at [337, 175] on link "26.00" at bounding box center [334, 179] width 17 height 9
click button "submit" at bounding box center [362, 148] width 16 height 14
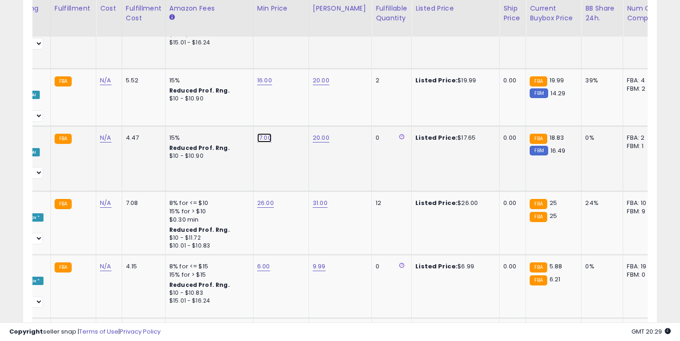
click at [257, 134] on link "17.00" at bounding box center [264, 137] width 14 height 9
click button "submit" at bounding box center [291, 112] width 16 height 14
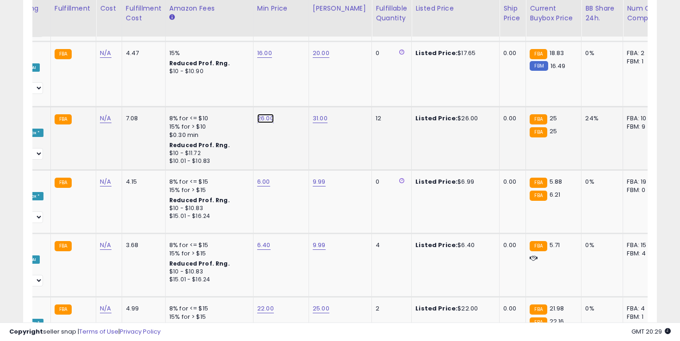
click at [264, 123] on link "26.00" at bounding box center [265, 118] width 17 height 9
click button "submit" at bounding box center [293, 99] width 16 height 14
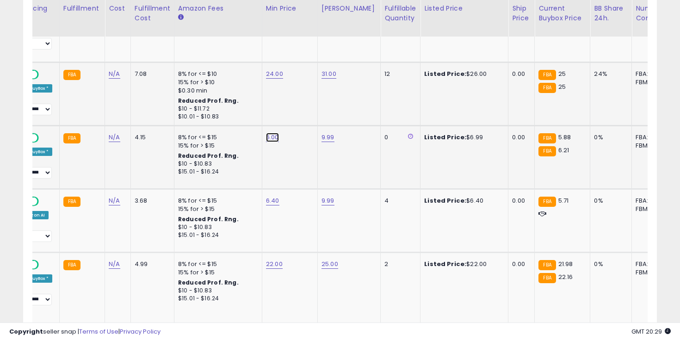
click at [274, 141] on link "6.00" at bounding box center [272, 137] width 13 height 9
click button "submit" at bounding box center [300, 118] width 16 height 14
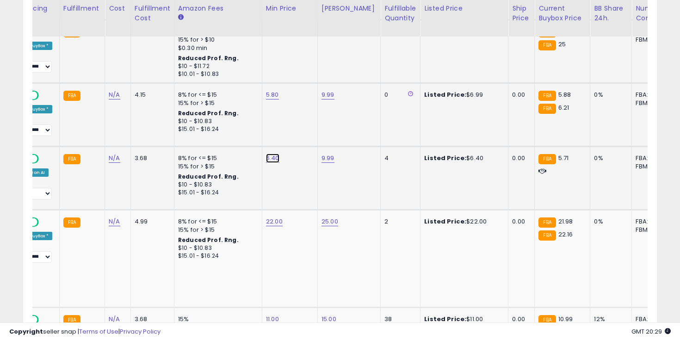
click at [272, 163] on link "6.40" at bounding box center [272, 158] width 13 height 9
click button "submit" at bounding box center [300, 139] width 16 height 14
click at [271, 226] on link "22.00" at bounding box center [274, 221] width 17 height 9
click button "submit" at bounding box center [301, 203] width 16 height 14
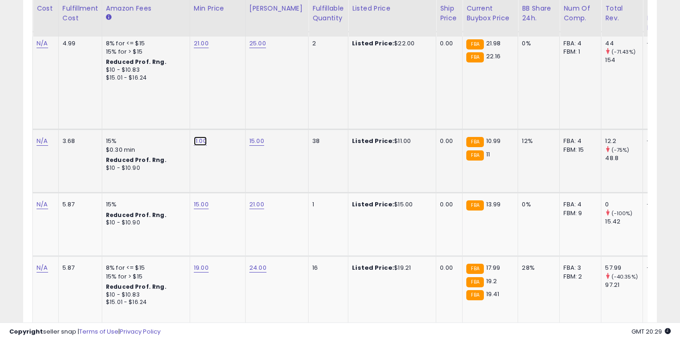
click at [195, 145] on link "11.00" at bounding box center [200, 140] width 13 height 9
click button "submit" at bounding box center [228, 123] width 16 height 14
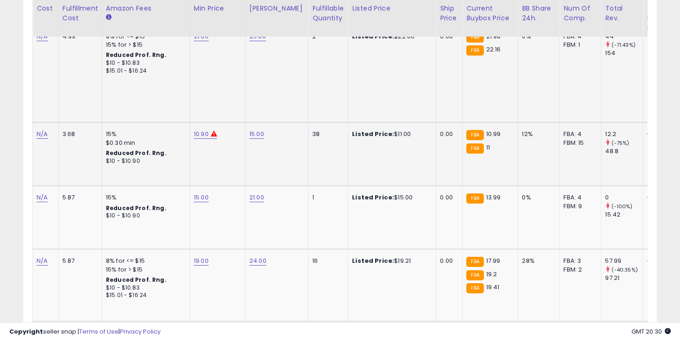
click at [201, 144] on td "10.90" at bounding box center [217, 154] width 55 height 63
click at [199, 139] on link "10.90" at bounding box center [201, 133] width 15 height 9
click button "submit" at bounding box center [229, 116] width 16 height 14
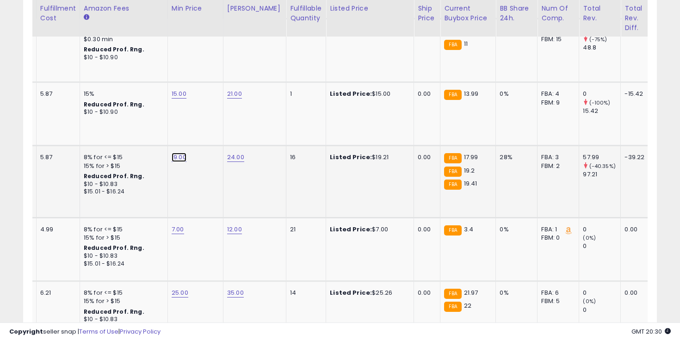
click at [180, 162] on link "19.00" at bounding box center [179, 157] width 15 height 9
click button "submit" at bounding box center [206, 139] width 16 height 14
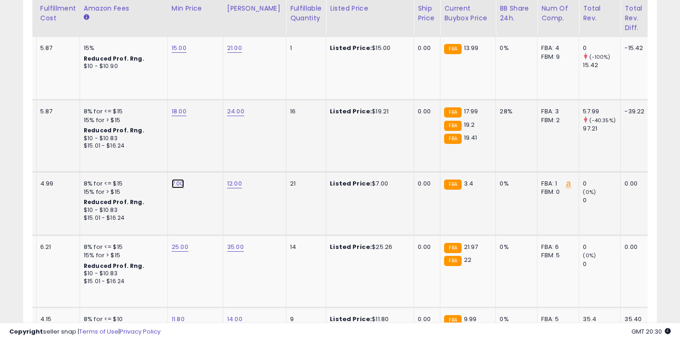
click at [174, 179] on link "7.00" at bounding box center [178, 183] width 12 height 9
click at [227, 158] on icon "button" at bounding box center [224, 156] width 6 height 6
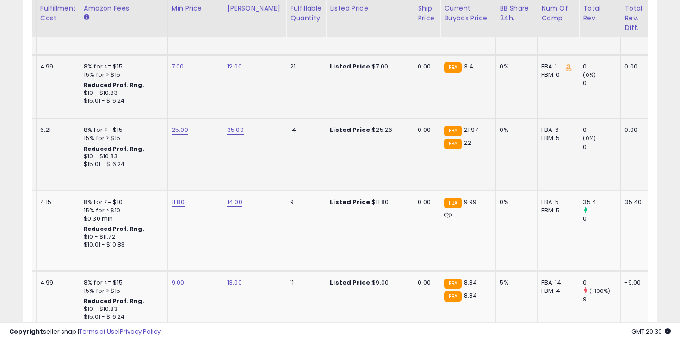
click at [186, 118] on td "25.00" at bounding box center [194, 154] width 55 height 72
click at [179, 127] on link "25.00" at bounding box center [180, 129] width 17 height 9
click button "submit" at bounding box center [207, 103] width 16 height 14
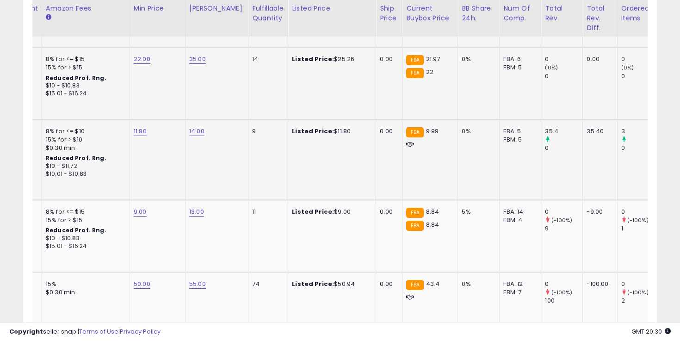
click at [144, 127] on div "11.80" at bounding box center [156, 131] width 44 height 8
click at [135, 127] on link "11.80" at bounding box center [140, 131] width 13 height 9
click button "submit" at bounding box center [168, 95] width 16 height 14
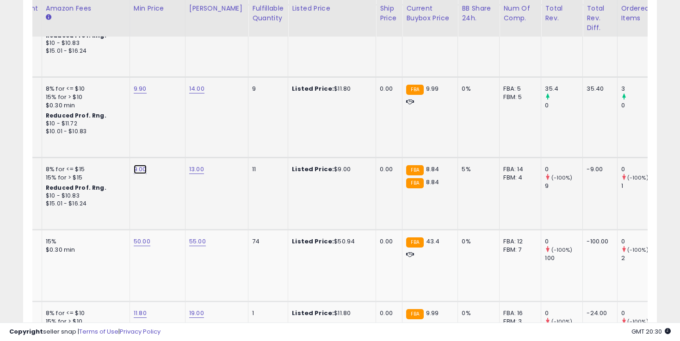
click at [139, 165] on link "9.00" at bounding box center [140, 169] width 13 height 9
click button "submit" at bounding box center [168, 133] width 16 height 14
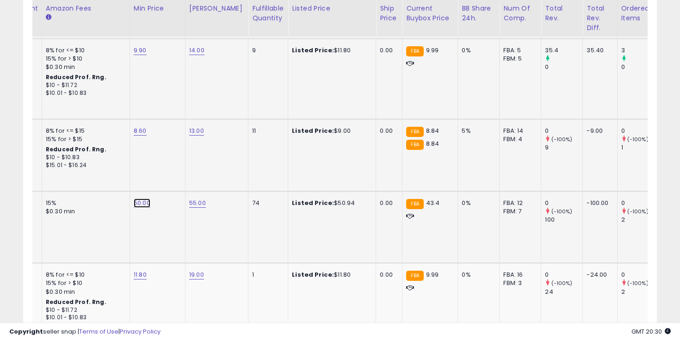
click at [142, 198] on link "50.00" at bounding box center [142, 202] width 17 height 9
click button "submit" at bounding box center [169, 167] width 16 height 14
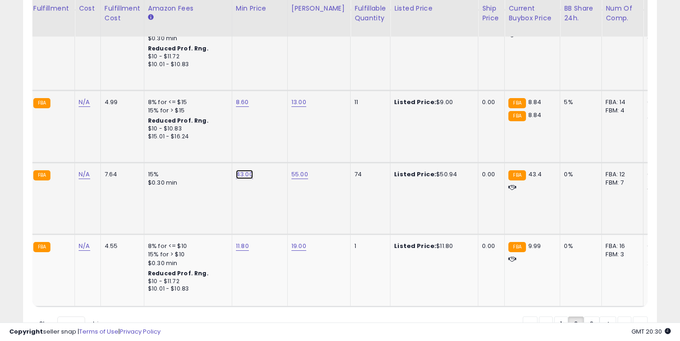
click at [242, 170] on link "43.00" at bounding box center [244, 174] width 17 height 9
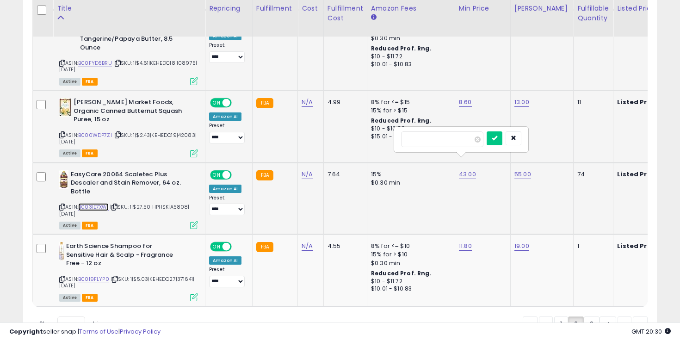
click at [100, 203] on link "B003IE7XWI" at bounding box center [93, 207] width 31 height 8
click at [459, 136] on input "**" at bounding box center [442, 139] width 82 height 16
click button "submit" at bounding box center [494, 138] width 16 height 14
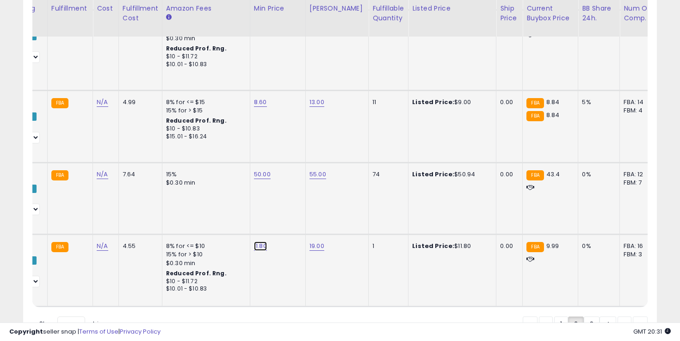
click at [257, 241] on link "11.80" at bounding box center [260, 245] width 13 height 9
click button "submit" at bounding box center [288, 210] width 16 height 14
click at [584, 316] on link "3" at bounding box center [592, 324] width 16 height 16
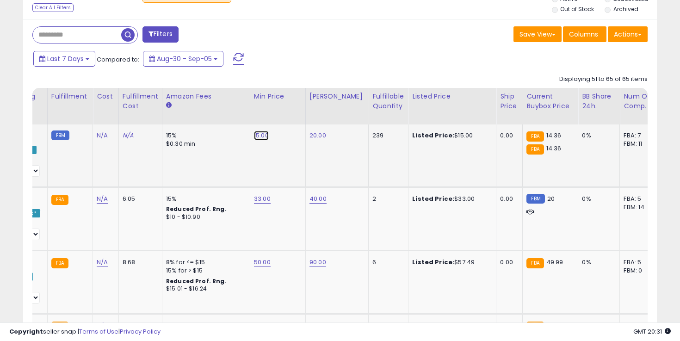
click at [260, 134] on link "15.00" at bounding box center [261, 135] width 15 height 9
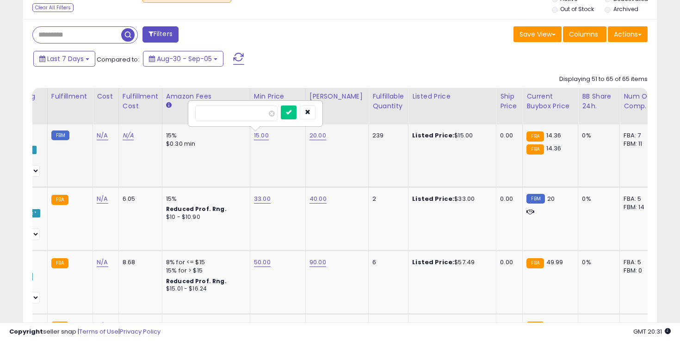
click button "submit" at bounding box center [289, 112] width 16 height 14
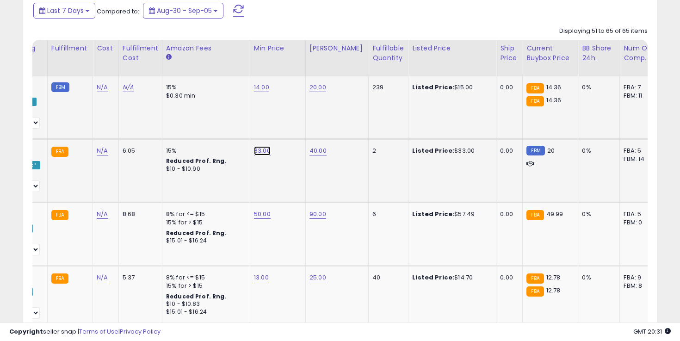
click at [258, 150] on link "33.00" at bounding box center [262, 150] width 17 height 9
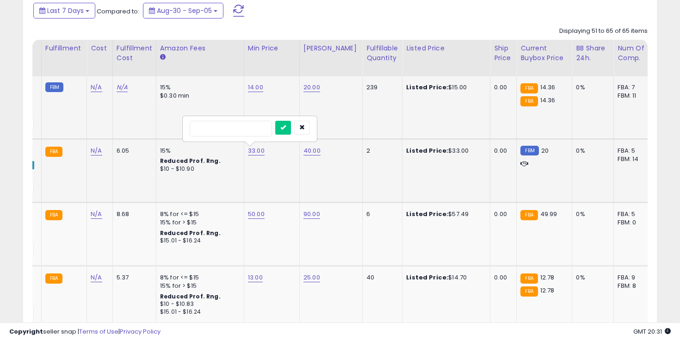
click button "submit" at bounding box center [283, 128] width 16 height 14
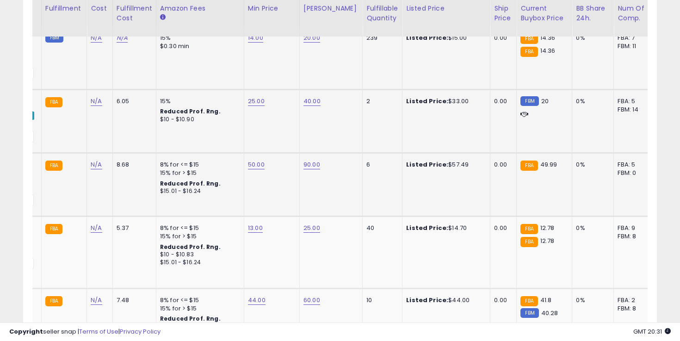
click at [257, 160] on td "50.00" at bounding box center [271, 184] width 55 height 63
click at [252, 163] on link "50.00" at bounding box center [256, 164] width 17 height 9
click button "submit" at bounding box center [284, 142] width 16 height 14
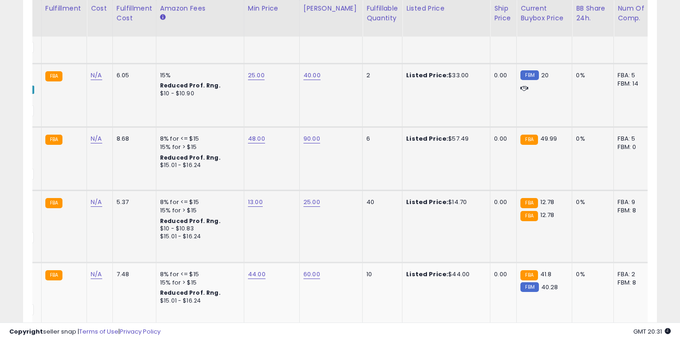
click at [251, 197] on td "13.00" at bounding box center [271, 227] width 55 height 72
click at [252, 199] on link "13.00" at bounding box center [255, 201] width 15 height 9
click button "submit" at bounding box center [283, 179] width 16 height 14
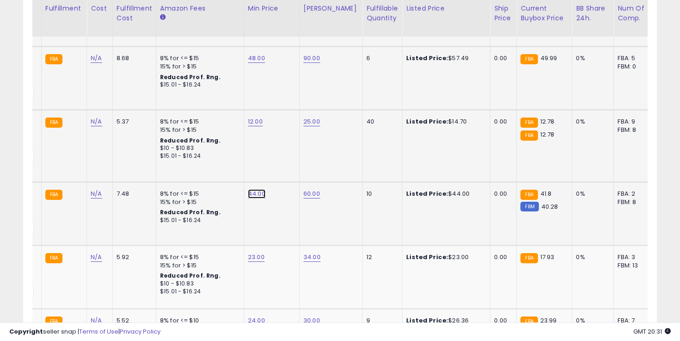
click at [255, 189] on link "44.00" at bounding box center [257, 193] width 18 height 9
click button "submit" at bounding box center [284, 162] width 16 height 14
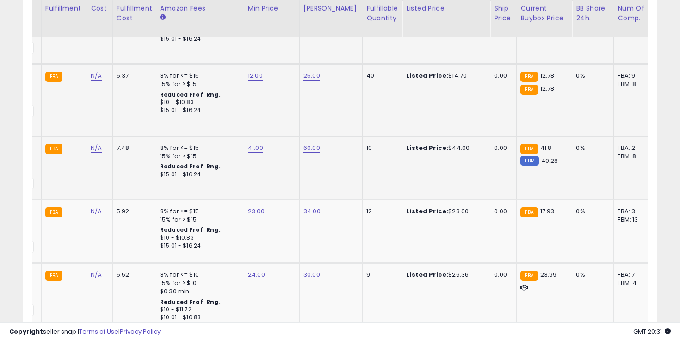
scroll to position [647, 0]
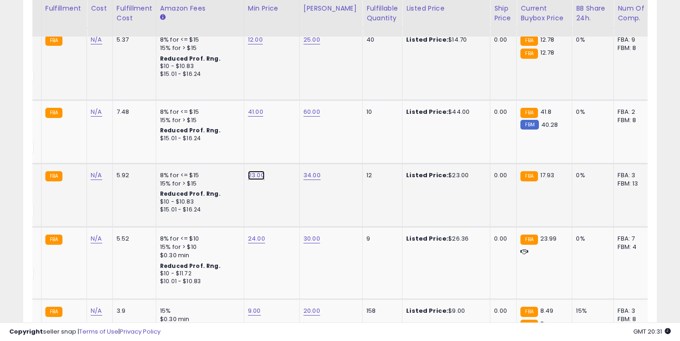
click at [252, 171] on link "23.00" at bounding box center [256, 175] width 17 height 9
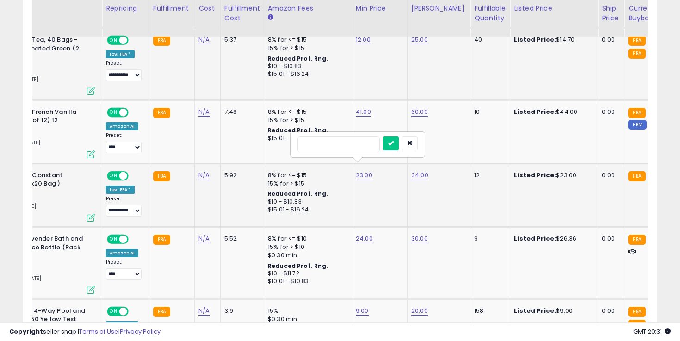
scroll to position [0, 215]
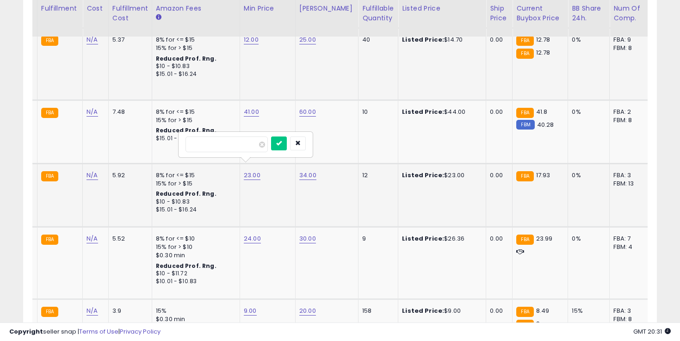
click button "submit" at bounding box center [279, 143] width 16 height 14
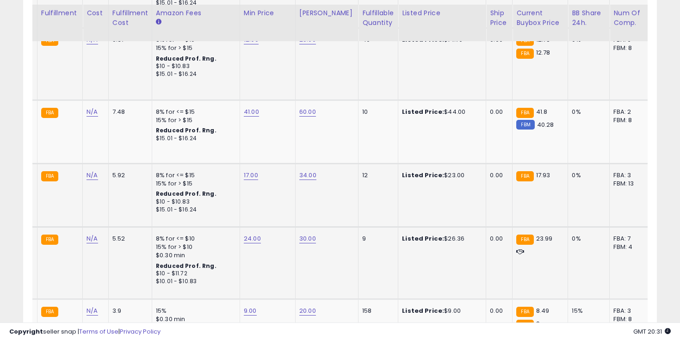
scroll to position [695, 0]
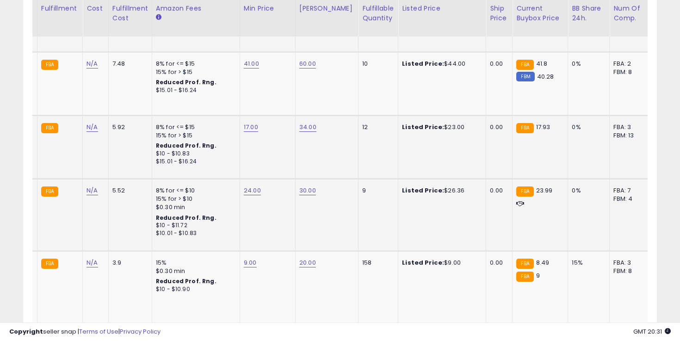
click at [252, 178] on td "24.00" at bounding box center [267, 214] width 55 height 72
click at [251, 186] on link "24.00" at bounding box center [252, 190] width 17 height 9
click button "submit" at bounding box center [279, 159] width 16 height 14
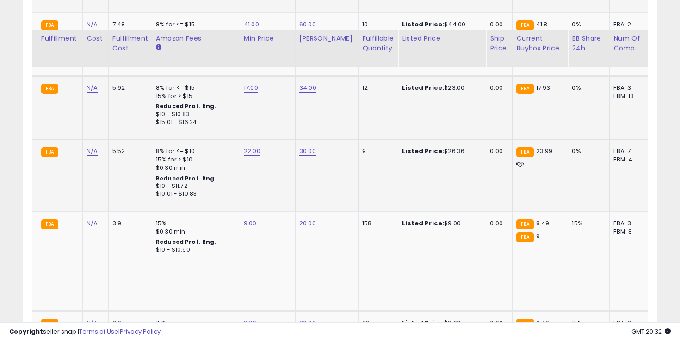
scroll to position [794, 0]
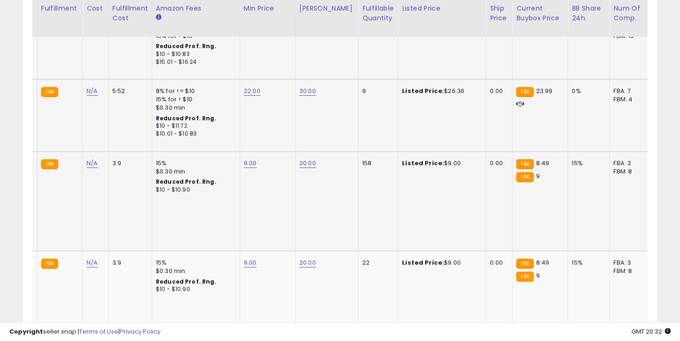
click at [249, 151] on td "9.00" at bounding box center [267, 201] width 55 height 100
click at [249, 159] on link "9.00" at bounding box center [250, 163] width 13 height 9
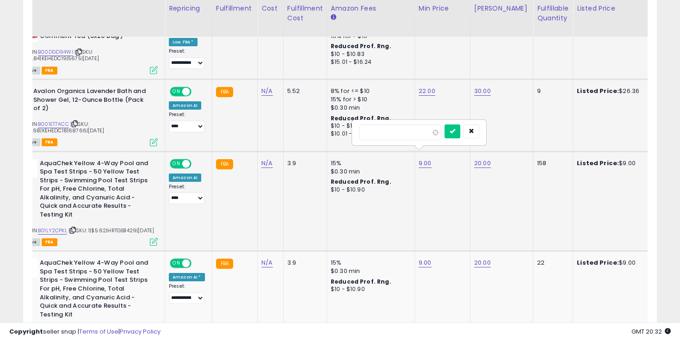
scroll to position [0, 0]
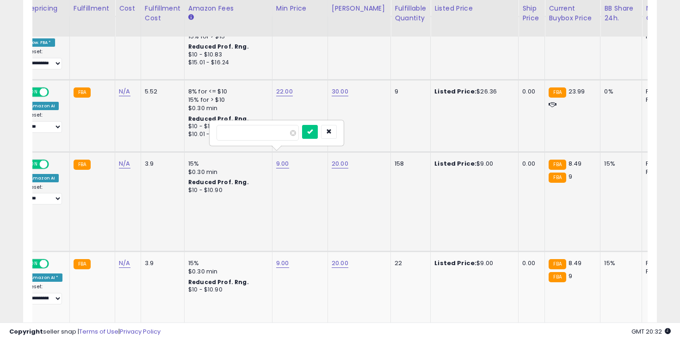
click button "submit" at bounding box center [310, 132] width 16 height 14
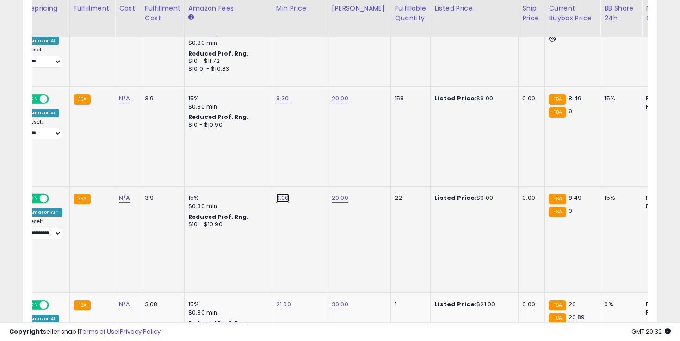
click at [281, 193] on link "9.00" at bounding box center [282, 197] width 13 height 9
click button "submit" at bounding box center [310, 173] width 16 height 14
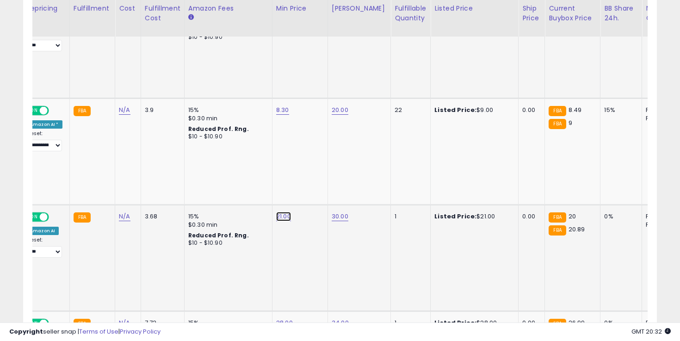
click at [277, 213] on link "21.00" at bounding box center [283, 216] width 15 height 9
click button "submit" at bounding box center [310, 191] width 16 height 14
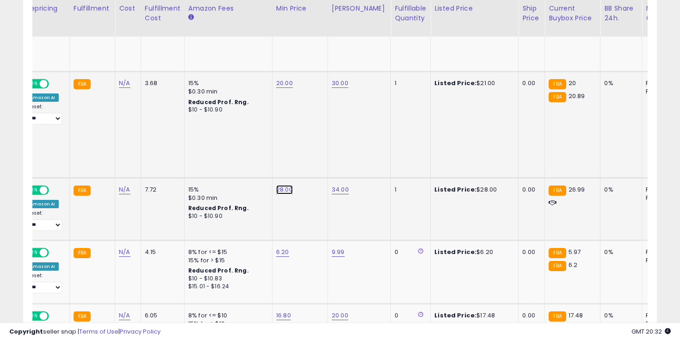
click at [281, 187] on link "28.00" at bounding box center [284, 189] width 17 height 9
click button "submit" at bounding box center [311, 165] width 16 height 14
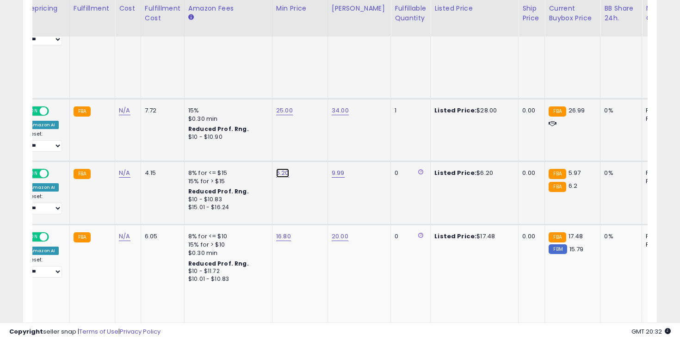
click at [283, 171] on link "6.20" at bounding box center [282, 172] width 13 height 9
click button "submit" at bounding box center [309, 148] width 16 height 14
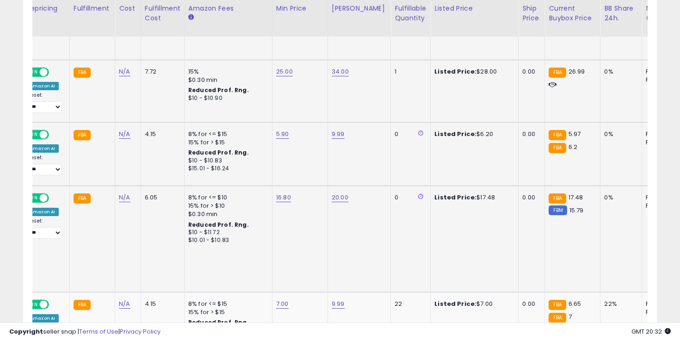
click at [280, 200] on td "16.80" at bounding box center [299, 239] width 55 height 106
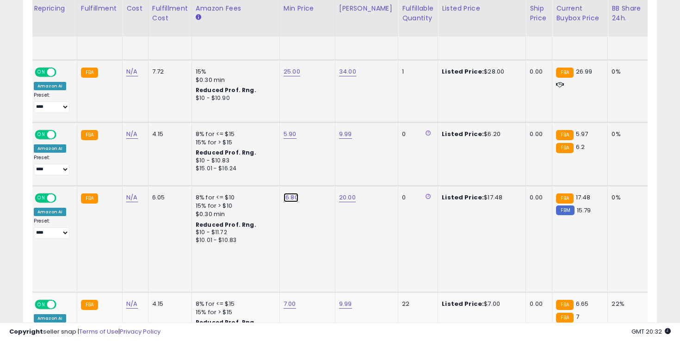
click at [283, 198] on link "16.80" at bounding box center [290, 197] width 15 height 9
click button "submit" at bounding box center [318, 173] width 16 height 14
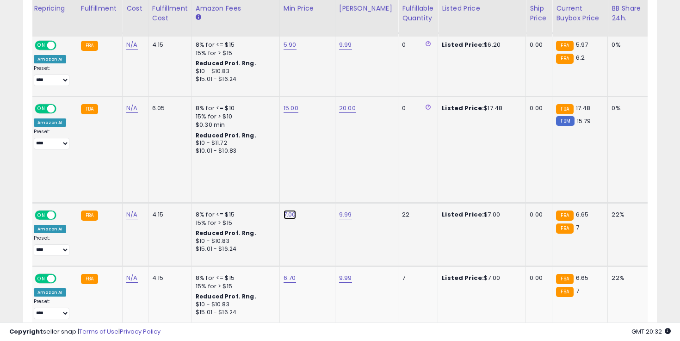
click at [287, 210] on link "7.00" at bounding box center [289, 214] width 12 height 9
click button "submit" at bounding box center [317, 181] width 16 height 14
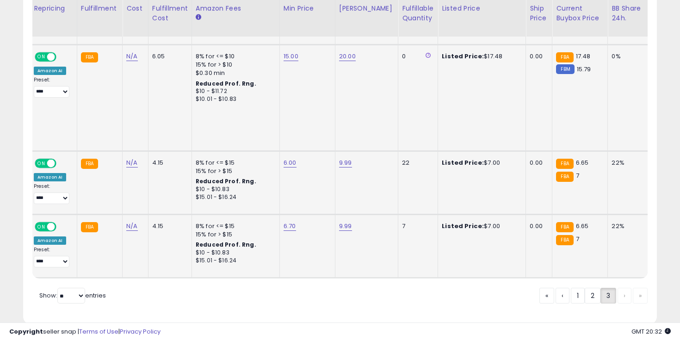
click at [284, 215] on td "6.70" at bounding box center [306, 246] width 55 height 63
click at [285, 221] on link "6.70" at bounding box center [289, 225] width 12 height 9
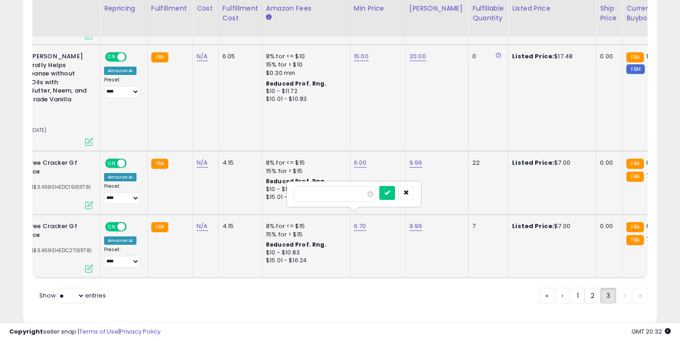
click button "submit" at bounding box center [387, 193] width 16 height 14
click at [584, 288] on link "2" at bounding box center [592, 296] width 16 height 16
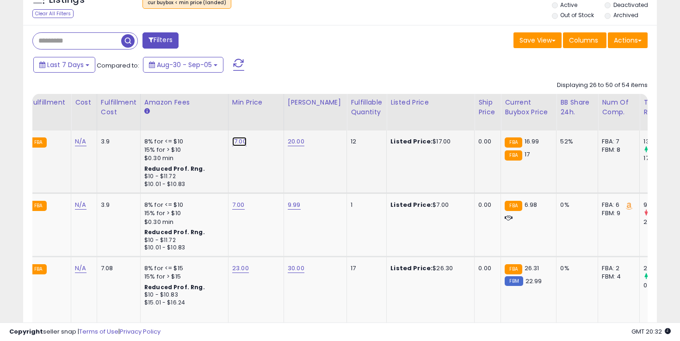
click at [237, 142] on link "17.00" at bounding box center [239, 141] width 14 height 9
click button "submit" at bounding box center [266, 118] width 16 height 14
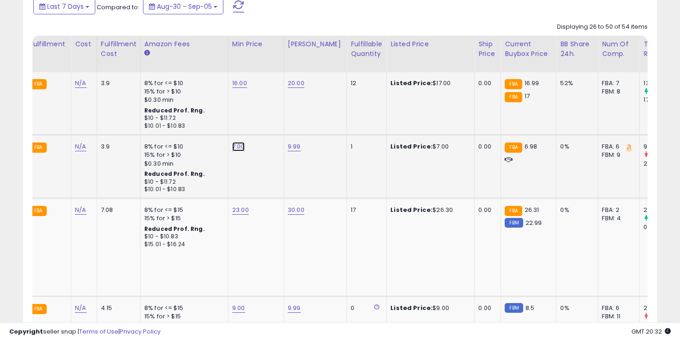
click at [239, 146] on link "7.00" at bounding box center [238, 146] width 12 height 9
click button "submit" at bounding box center [266, 124] width 16 height 14
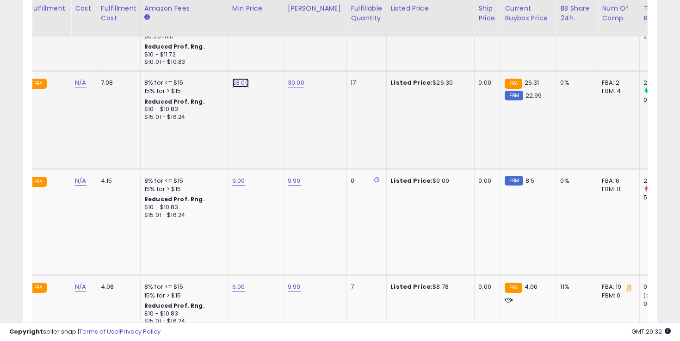
click at [237, 85] on link "23.00" at bounding box center [240, 82] width 17 height 9
click button "submit" at bounding box center [267, 60] width 16 height 14
click at [239, 178] on link "9.00" at bounding box center [238, 180] width 13 height 9
click button "submit" at bounding box center [266, 158] width 16 height 14
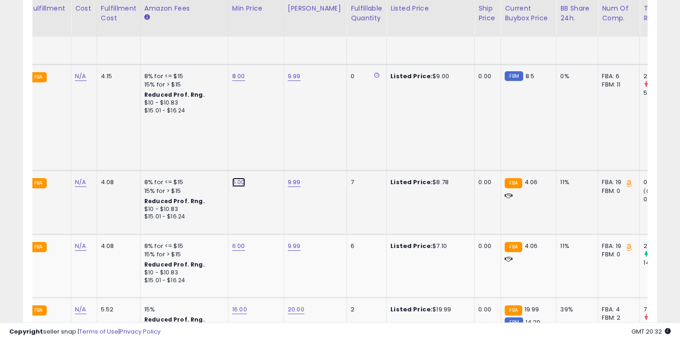
click at [239, 182] on link "6.00" at bounding box center [238, 182] width 13 height 9
click button "submit" at bounding box center [266, 160] width 16 height 14
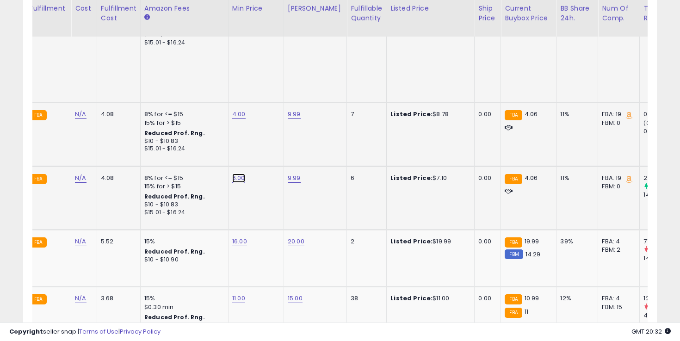
click at [235, 177] on link "6.00" at bounding box center [238, 177] width 13 height 9
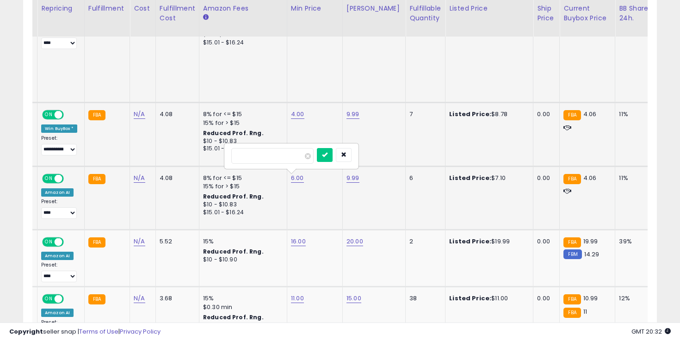
click button "submit" at bounding box center [325, 155] width 16 height 14
click at [291, 118] on link "4.00" at bounding box center [297, 114] width 13 height 9
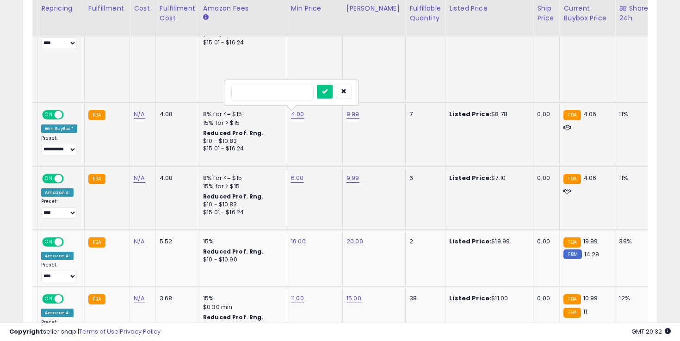
click button "submit" at bounding box center [325, 92] width 16 height 14
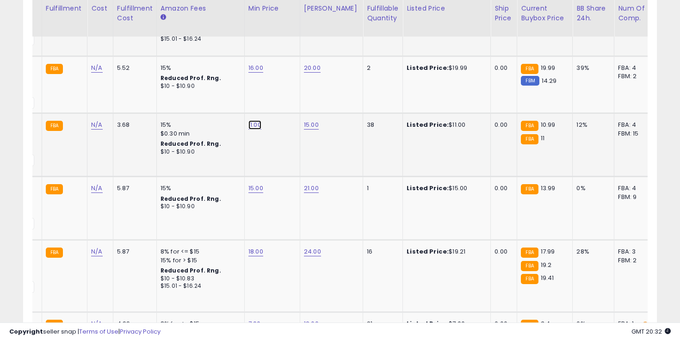
click at [254, 129] on link "11.00" at bounding box center [254, 124] width 13 height 9
click button "submit" at bounding box center [282, 108] width 16 height 14
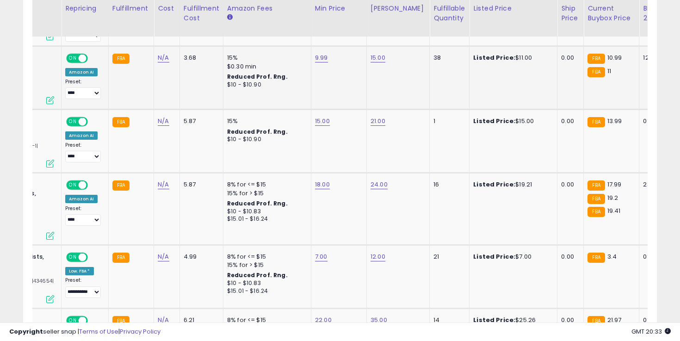
click at [326, 72] on td "9.99" at bounding box center [338, 77] width 55 height 63
click at [322, 62] on link "9.99" at bounding box center [321, 57] width 13 height 9
click button "submit" at bounding box center [349, 41] width 16 height 14
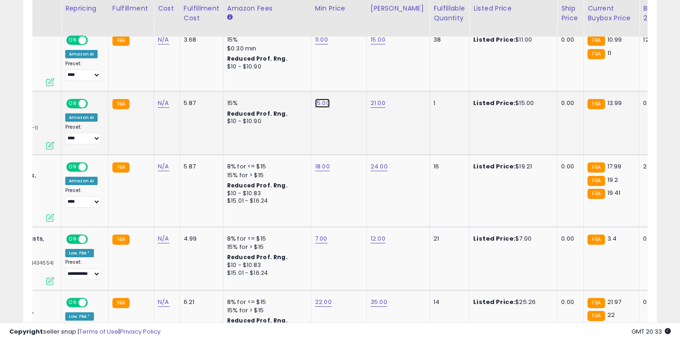
click at [316, 108] on link "15.00" at bounding box center [322, 102] width 15 height 9
click button "submit" at bounding box center [350, 87] width 16 height 14
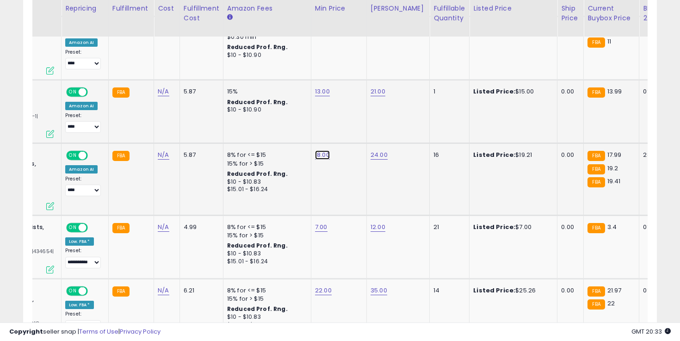
click at [320, 160] on link "18.00" at bounding box center [322, 154] width 15 height 9
click button "submit" at bounding box center [350, 138] width 16 height 14
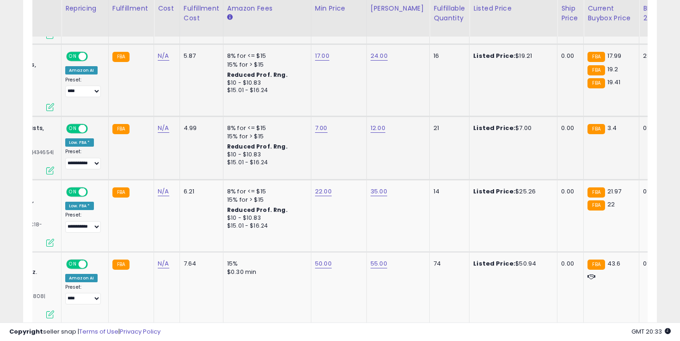
click at [319, 131] on td "7.00" at bounding box center [338, 148] width 55 height 63
click at [319, 129] on link "7.00" at bounding box center [321, 127] width 12 height 9
click button "submit" at bounding box center [348, 103] width 16 height 14
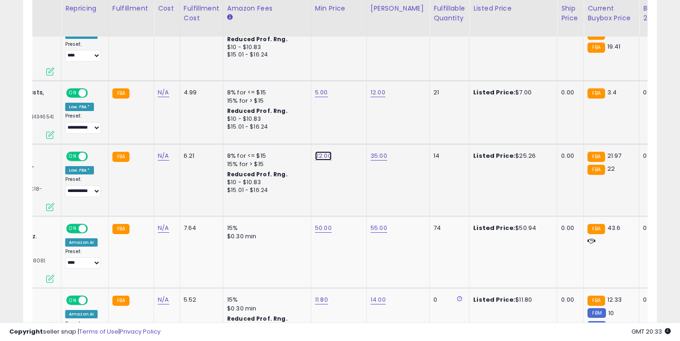
click at [324, 156] on link "22.00" at bounding box center [323, 155] width 17 height 9
click button "submit" at bounding box center [350, 130] width 16 height 14
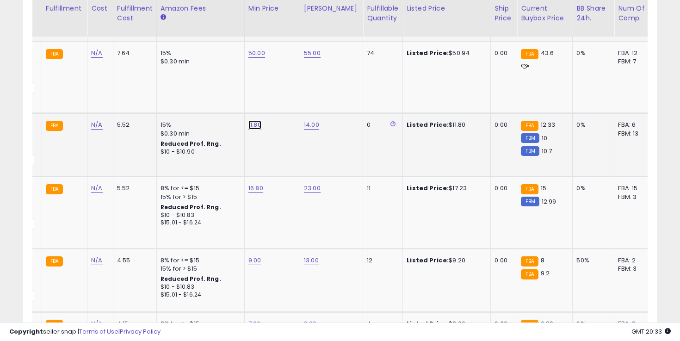
click at [254, 120] on link "11.80" at bounding box center [254, 124] width 13 height 9
click button "submit" at bounding box center [282, 91] width 16 height 14
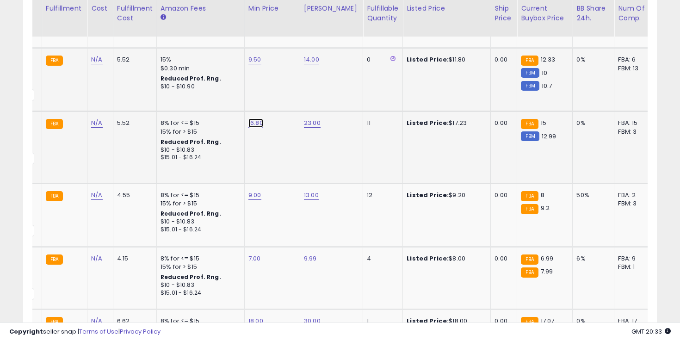
click at [255, 118] on link "16.80" at bounding box center [255, 122] width 15 height 9
click button "submit" at bounding box center [283, 89] width 16 height 14
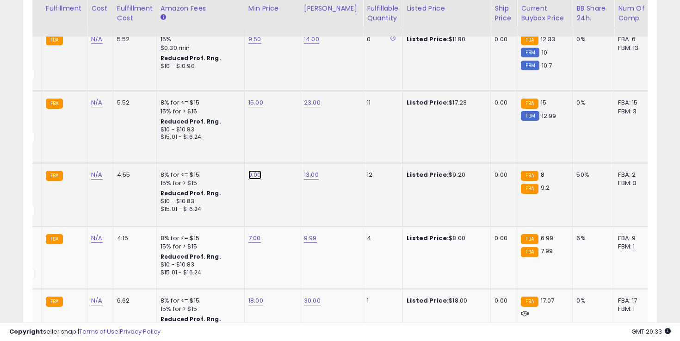
click at [253, 170] on link "9.00" at bounding box center [254, 174] width 13 height 9
click button "submit" at bounding box center [282, 132] width 16 height 14
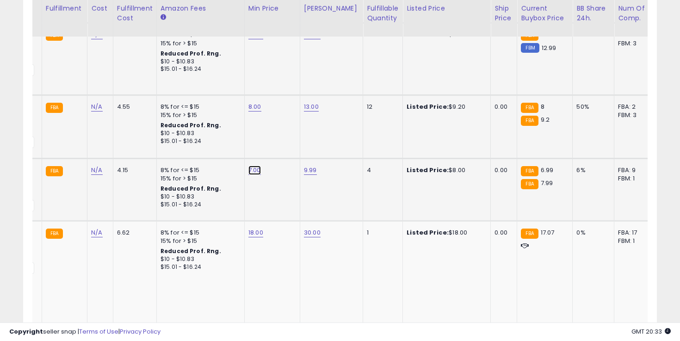
click at [248, 166] on link "7.00" at bounding box center [254, 170] width 12 height 9
click button "submit" at bounding box center [282, 128] width 16 height 14
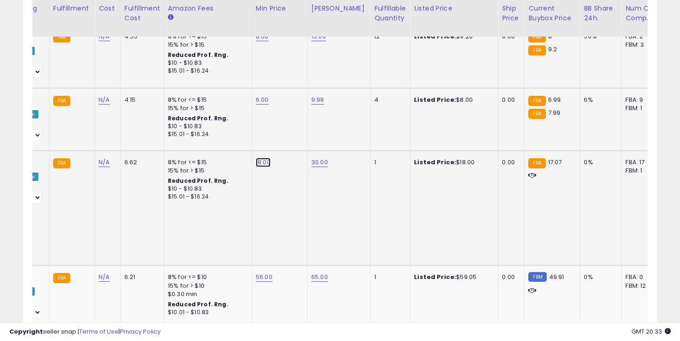
click at [257, 158] on link "18.00" at bounding box center [263, 162] width 15 height 9
click button "submit" at bounding box center [291, 120] width 16 height 14
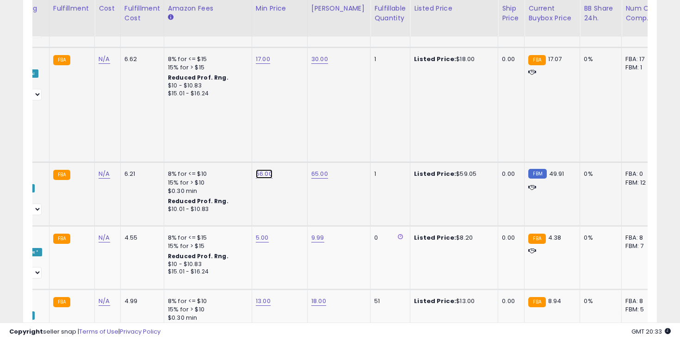
click at [260, 169] on link "56.00" at bounding box center [264, 173] width 17 height 9
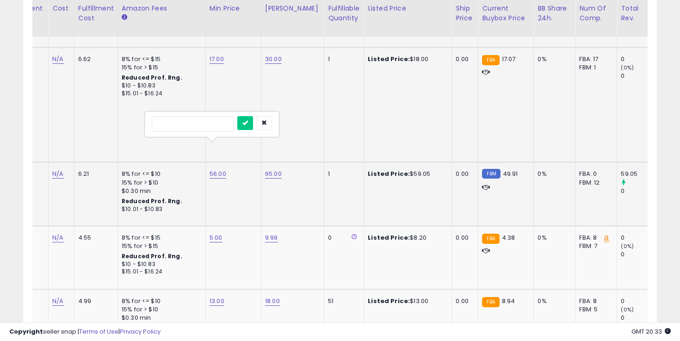
click button "submit" at bounding box center [245, 123] width 16 height 14
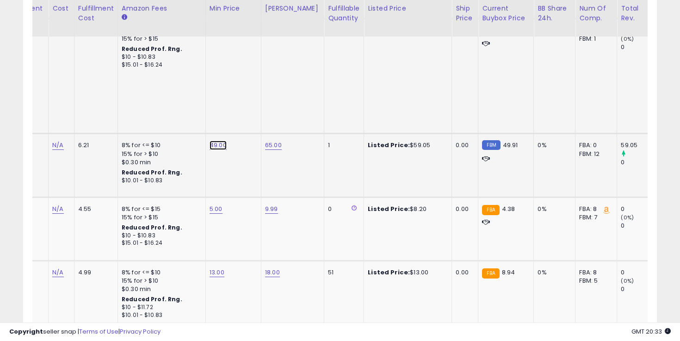
click at [215, 141] on link "49.00" at bounding box center [217, 145] width 17 height 9
click button "submit" at bounding box center [245, 94] width 16 height 14
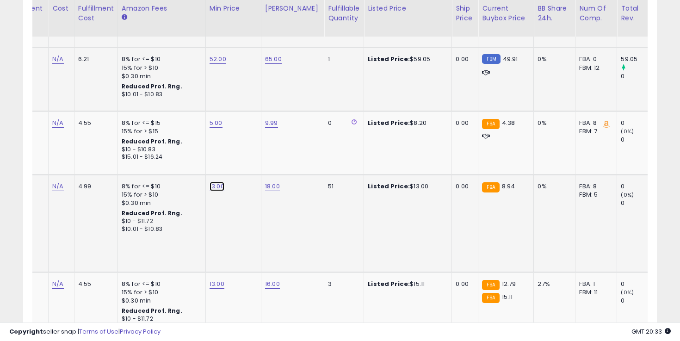
click at [213, 182] on link "13.00" at bounding box center [216, 186] width 15 height 9
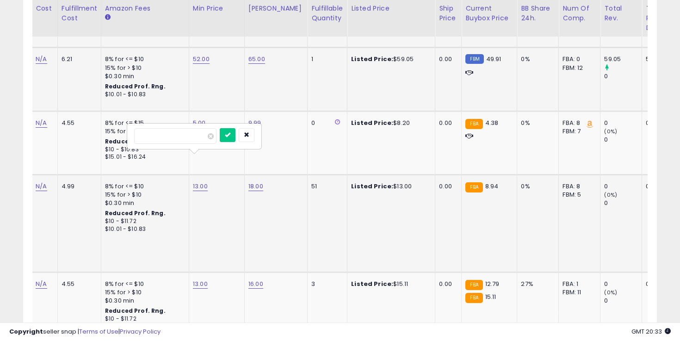
click button "submit" at bounding box center [228, 135] width 16 height 14
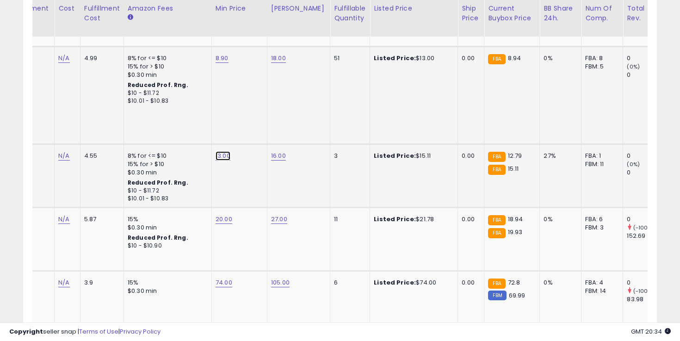
click at [221, 151] on link "13.00" at bounding box center [222, 155] width 15 height 9
click button "submit" at bounding box center [250, 105] width 16 height 14
click at [223, 215] on link "20.00" at bounding box center [223, 219] width 17 height 9
click button "submit" at bounding box center [251, 168] width 16 height 14
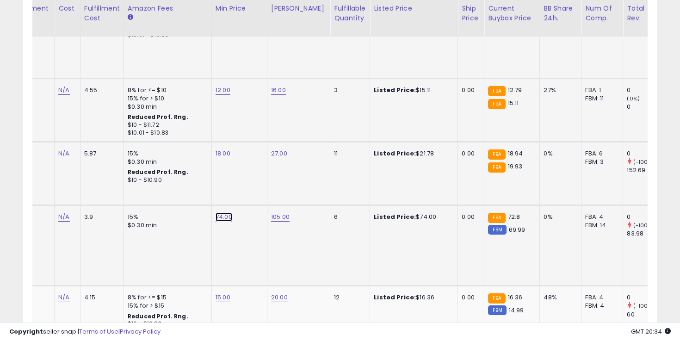
click at [223, 212] on link "74.00" at bounding box center [223, 216] width 17 height 9
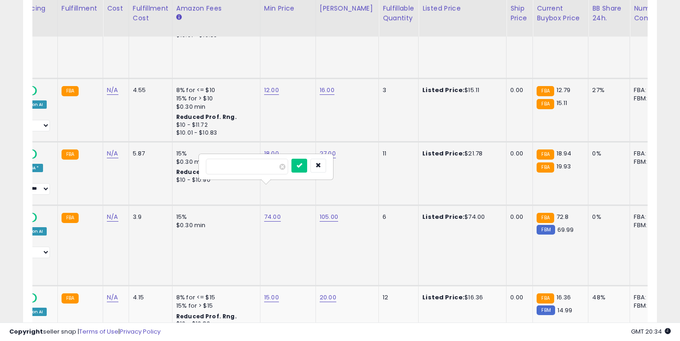
click button "submit" at bounding box center [299, 166] width 16 height 14
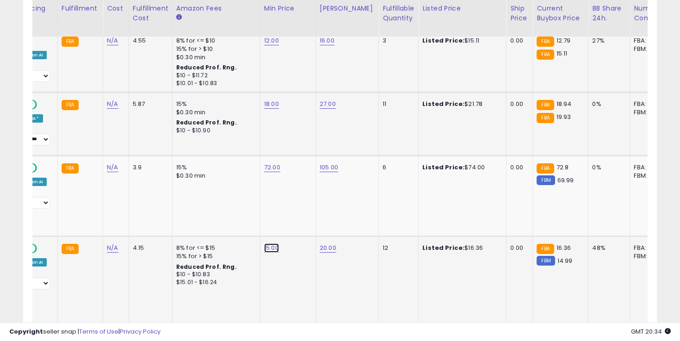
click at [270, 243] on link "15.00" at bounding box center [271, 247] width 15 height 9
click button "submit" at bounding box center [299, 197] width 16 height 14
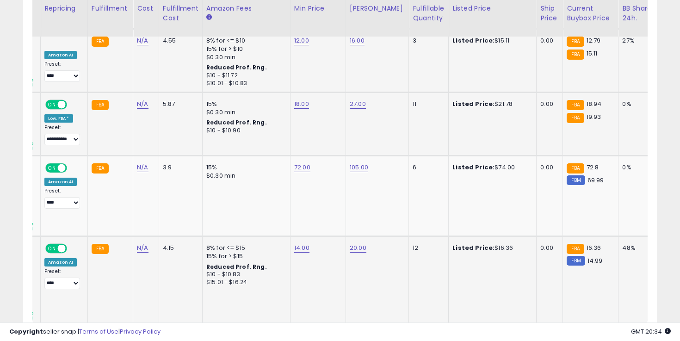
click at [577, 335] on link "1" at bounding box center [578, 343] width 14 height 16
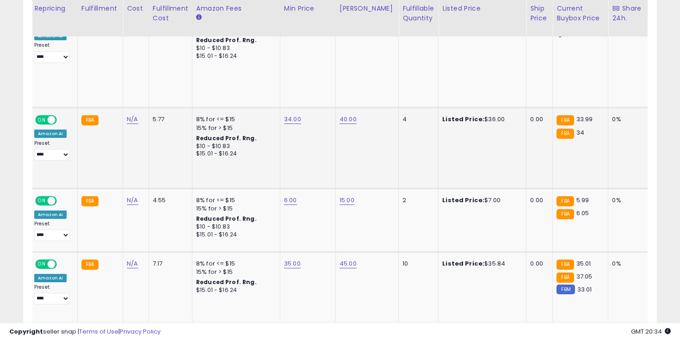
click at [301, 114] on td "34.00" at bounding box center [307, 148] width 55 height 80
click at [281, 127] on td "34.00" at bounding box center [307, 148] width 55 height 80
click at [289, 120] on link "34.00" at bounding box center [292, 119] width 17 height 9
click button "submit" at bounding box center [320, 96] width 16 height 14
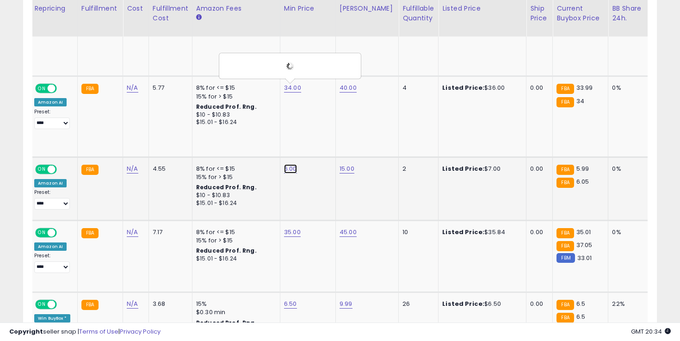
click at [286, 164] on link "6.00" at bounding box center [290, 168] width 13 height 9
click button "submit" at bounding box center [318, 137] width 16 height 14
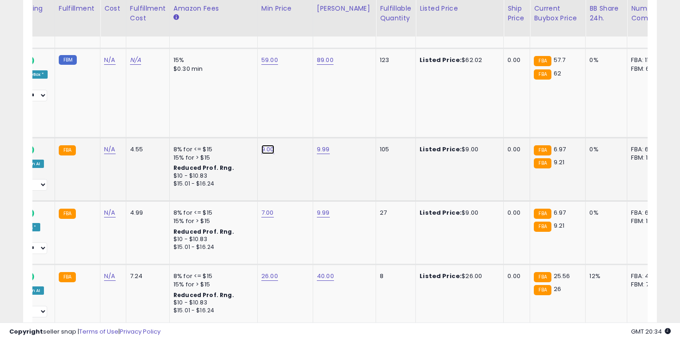
click at [268, 145] on link "9.00" at bounding box center [267, 149] width 13 height 9
click button "submit" at bounding box center [295, 116] width 16 height 14
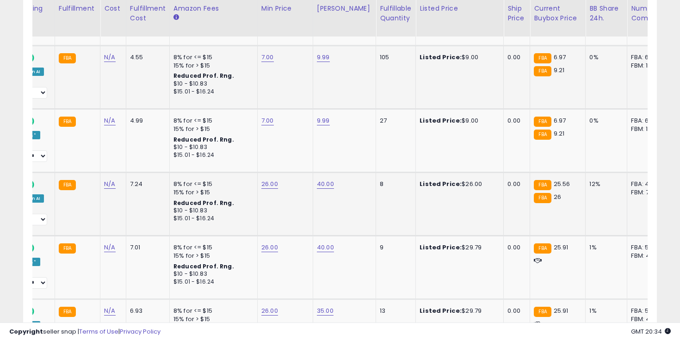
click at [261, 178] on td "26.00" at bounding box center [284, 203] width 55 height 63
click at [263, 179] on link "26.00" at bounding box center [269, 183] width 17 height 9
click button "submit" at bounding box center [297, 151] width 16 height 14
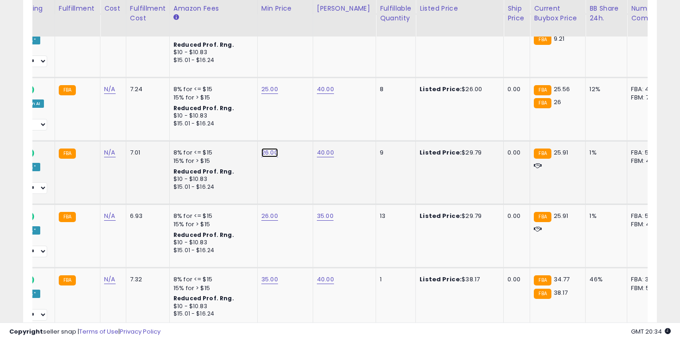
click at [269, 148] on link "26.00" at bounding box center [269, 152] width 17 height 9
click button "submit" at bounding box center [297, 119] width 16 height 14
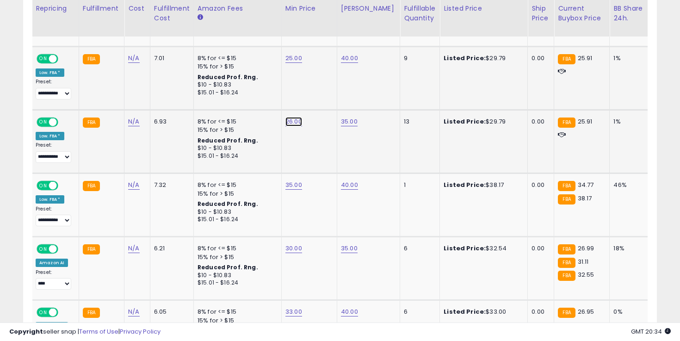
click at [294, 117] on link "26.00" at bounding box center [293, 121] width 17 height 9
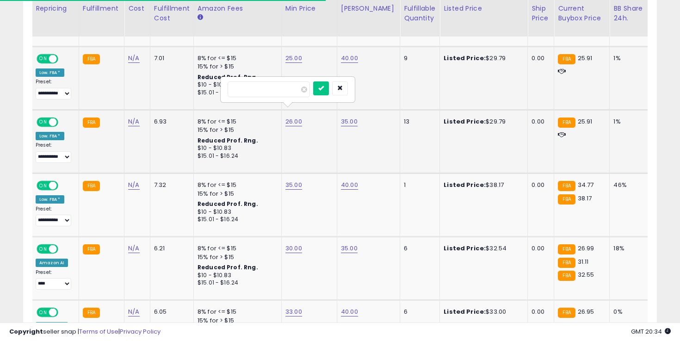
click button "submit" at bounding box center [321, 88] width 16 height 14
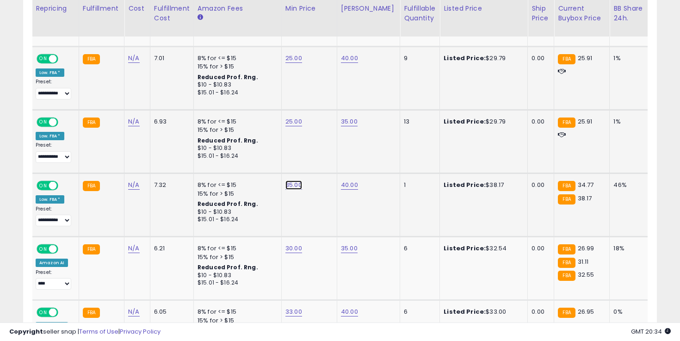
click at [292, 180] on link "35.00" at bounding box center [293, 184] width 17 height 9
click button "submit" at bounding box center [321, 152] width 16 height 14
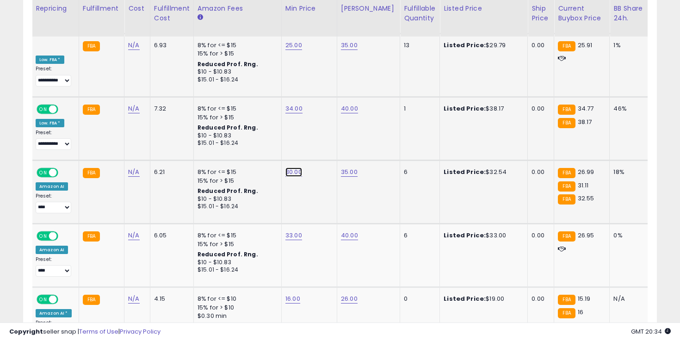
click at [291, 167] on link "30.00" at bounding box center [293, 171] width 17 height 9
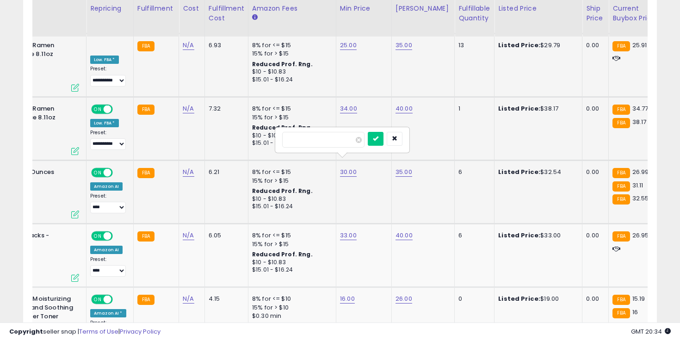
click button "submit" at bounding box center [376, 139] width 16 height 14
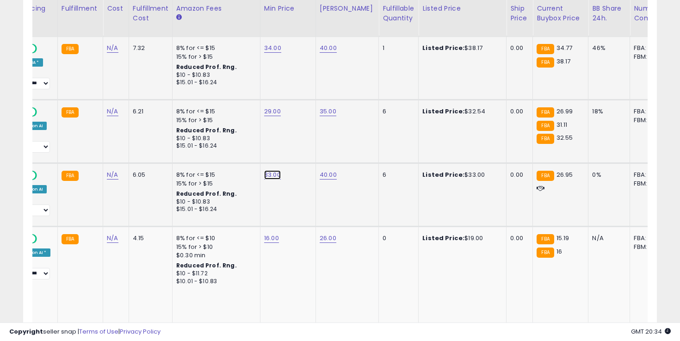
click at [273, 170] on link "33.00" at bounding box center [272, 174] width 17 height 9
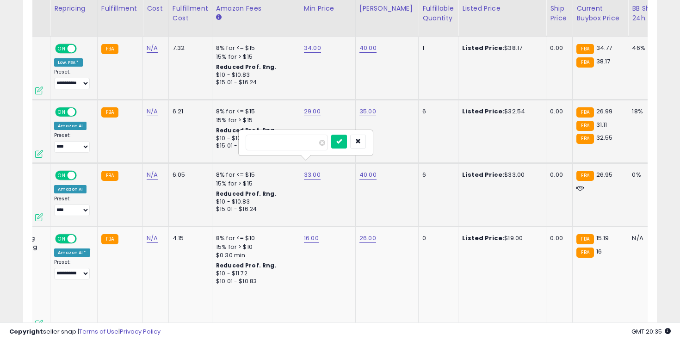
click button "submit" at bounding box center [339, 142] width 16 height 14
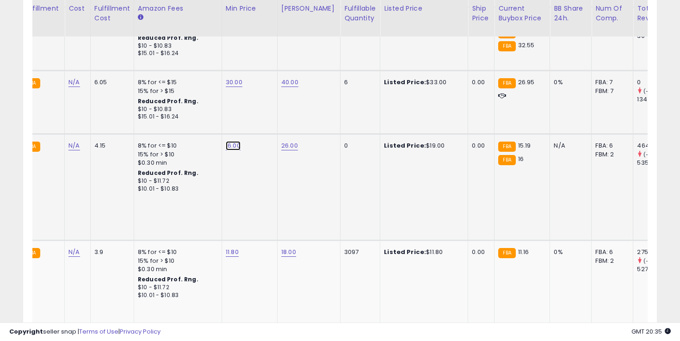
click at [231, 141] on link "16.00" at bounding box center [233, 145] width 15 height 9
click button "submit" at bounding box center [260, 112] width 16 height 14
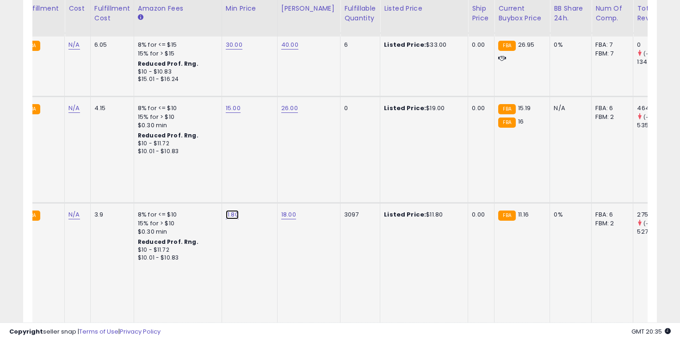
click at [229, 210] on link "11.80" at bounding box center [232, 214] width 13 height 9
click button "submit" at bounding box center [260, 173] width 16 height 14
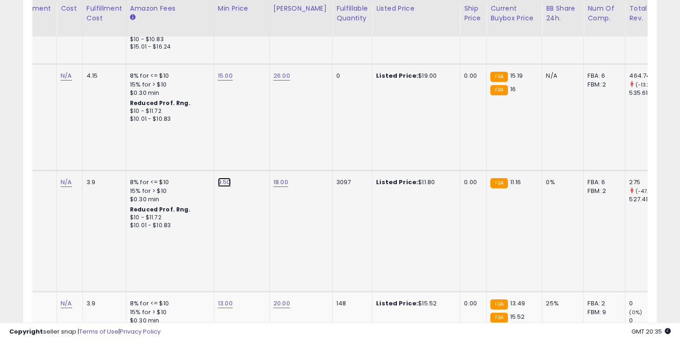
click at [223, 178] on link "9.50" at bounding box center [224, 182] width 13 height 9
click button "submit" at bounding box center [252, 141] width 16 height 14
click at [224, 178] on link "11.00" at bounding box center [224, 182] width 13 height 9
click button "submit" at bounding box center [252, 141] width 16 height 14
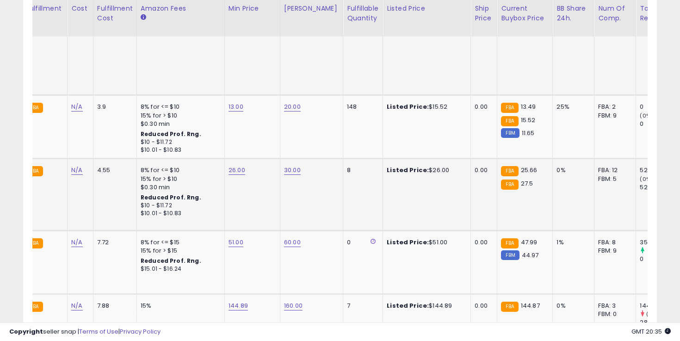
click at [235, 159] on td "26.00" at bounding box center [251, 195] width 55 height 72
click at [234, 166] on link "26.00" at bounding box center [236, 170] width 17 height 9
click button "submit" at bounding box center [264, 120] width 16 height 14
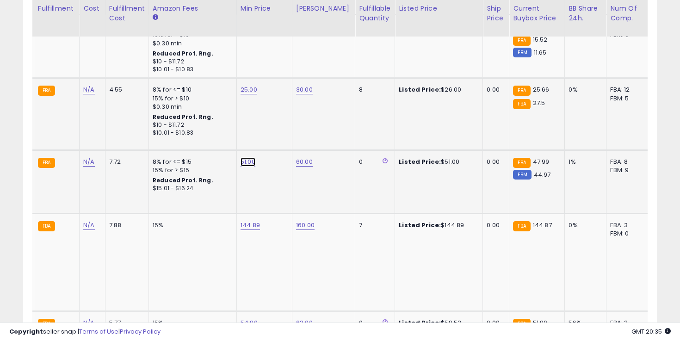
click at [242, 157] on link "51.00" at bounding box center [247, 161] width 15 height 9
click button "submit" at bounding box center [275, 112] width 16 height 14
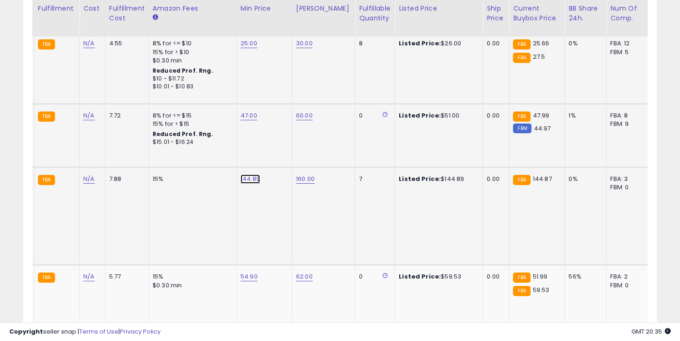
click at [248, 174] on link "144.89" at bounding box center [249, 178] width 19 height 9
click button "submit" at bounding box center [277, 129] width 16 height 14
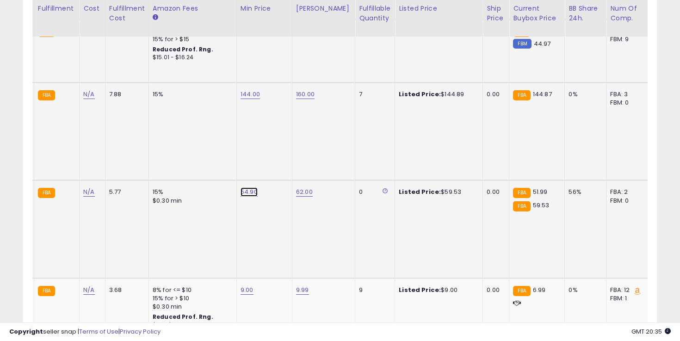
click at [247, 187] on link "54.90" at bounding box center [248, 191] width 17 height 9
click button "submit" at bounding box center [276, 133] width 16 height 14
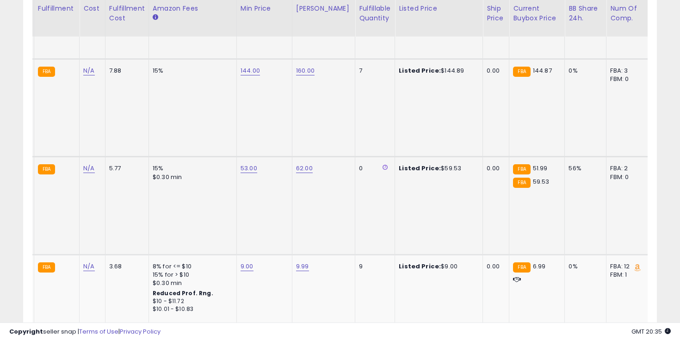
click at [248, 157] on td "53.00" at bounding box center [263, 206] width 55 height 98
click at [245, 164] on link "53.00" at bounding box center [248, 168] width 17 height 9
click button "submit" at bounding box center [276, 110] width 16 height 14
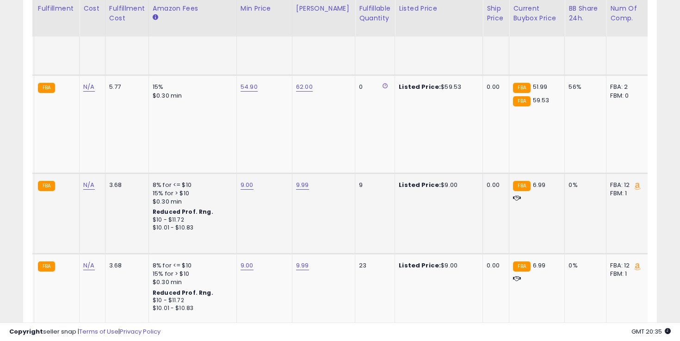
click at [244, 173] on td "9.00" at bounding box center [263, 213] width 55 height 80
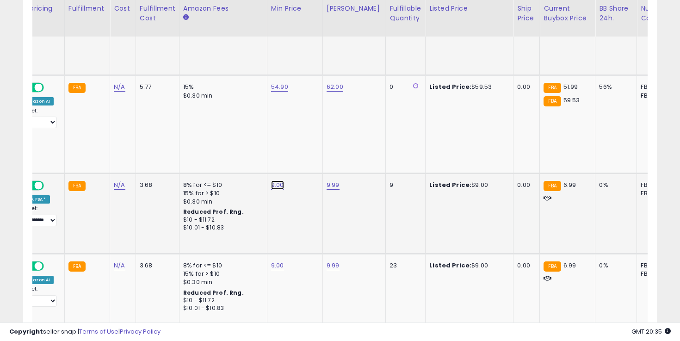
click at [278, 180] on link "9.00" at bounding box center [277, 184] width 13 height 9
click button "submit" at bounding box center [305, 126] width 16 height 14
click at [273, 261] on link "9.00" at bounding box center [277, 265] width 13 height 9
click button "submit" at bounding box center [305, 207] width 16 height 14
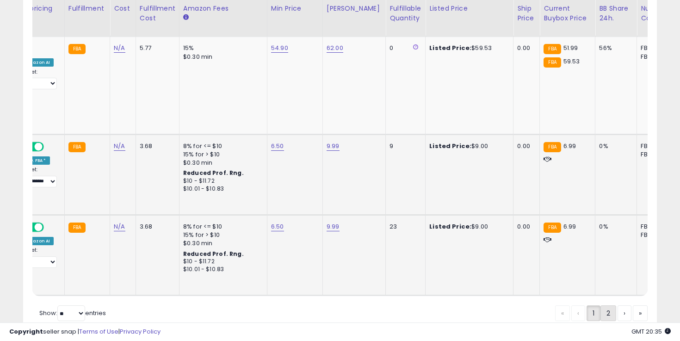
click at [600, 305] on link "2" at bounding box center [608, 313] width 16 height 16
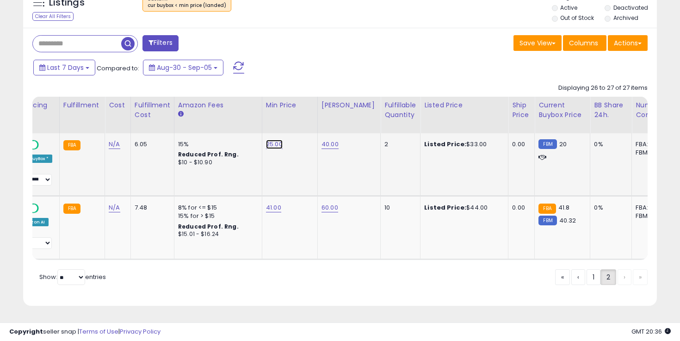
click at [277, 147] on link "25.00" at bounding box center [274, 144] width 17 height 9
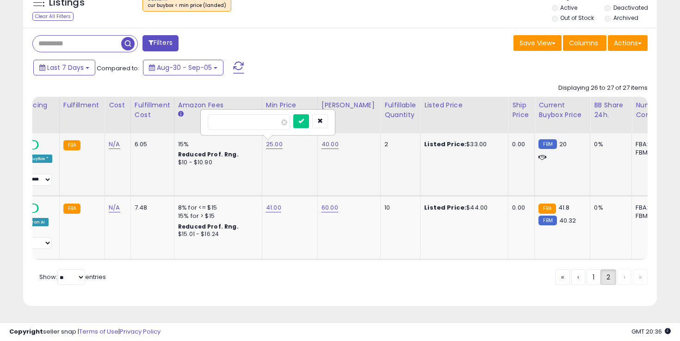
click button "submit" at bounding box center [301, 121] width 16 height 14
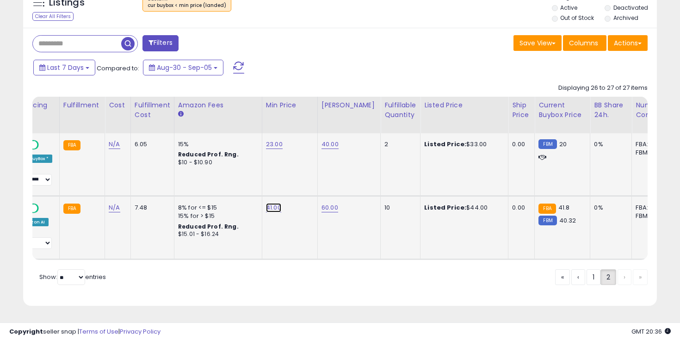
click at [272, 206] on link "41.00" at bounding box center [273, 207] width 15 height 9
click button "submit" at bounding box center [301, 185] width 16 height 14
click at [590, 274] on link "1" at bounding box center [593, 277] width 14 height 16
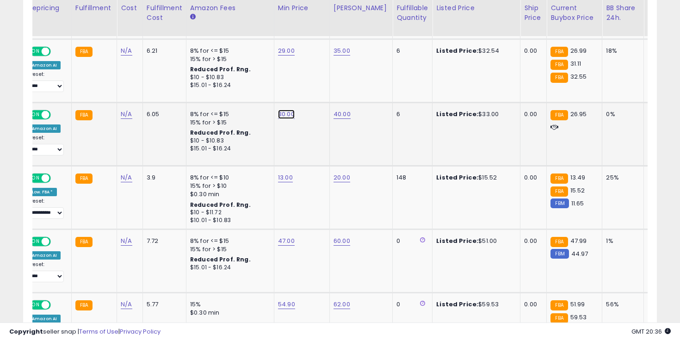
click at [289, 114] on link "30.00" at bounding box center [286, 114] width 17 height 9
click button "submit" at bounding box center [314, 89] width 16 height 14
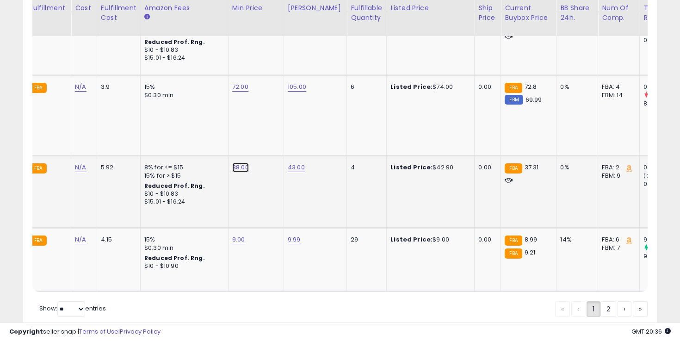
click at [239, 163] on link "38.00" at bounding box center [240, 167] width 17 height 9
click button "submit" at bounding box center [268, 140] width 16 height 14
click at [237, 235] on link "9.00" at bounding box center [238, 239] width 13 height 9
click button "submit" at bounding box center [266, 204] width 16 height 14
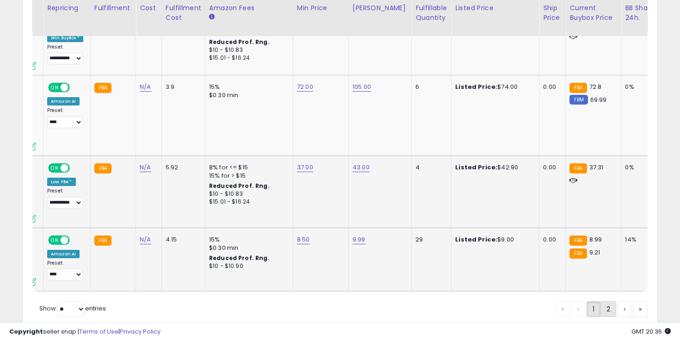
click at [600, 301] on link "2" at bounding box center [608, 309] width 16 height 16
